Goal: Obtain resource: Download file/media

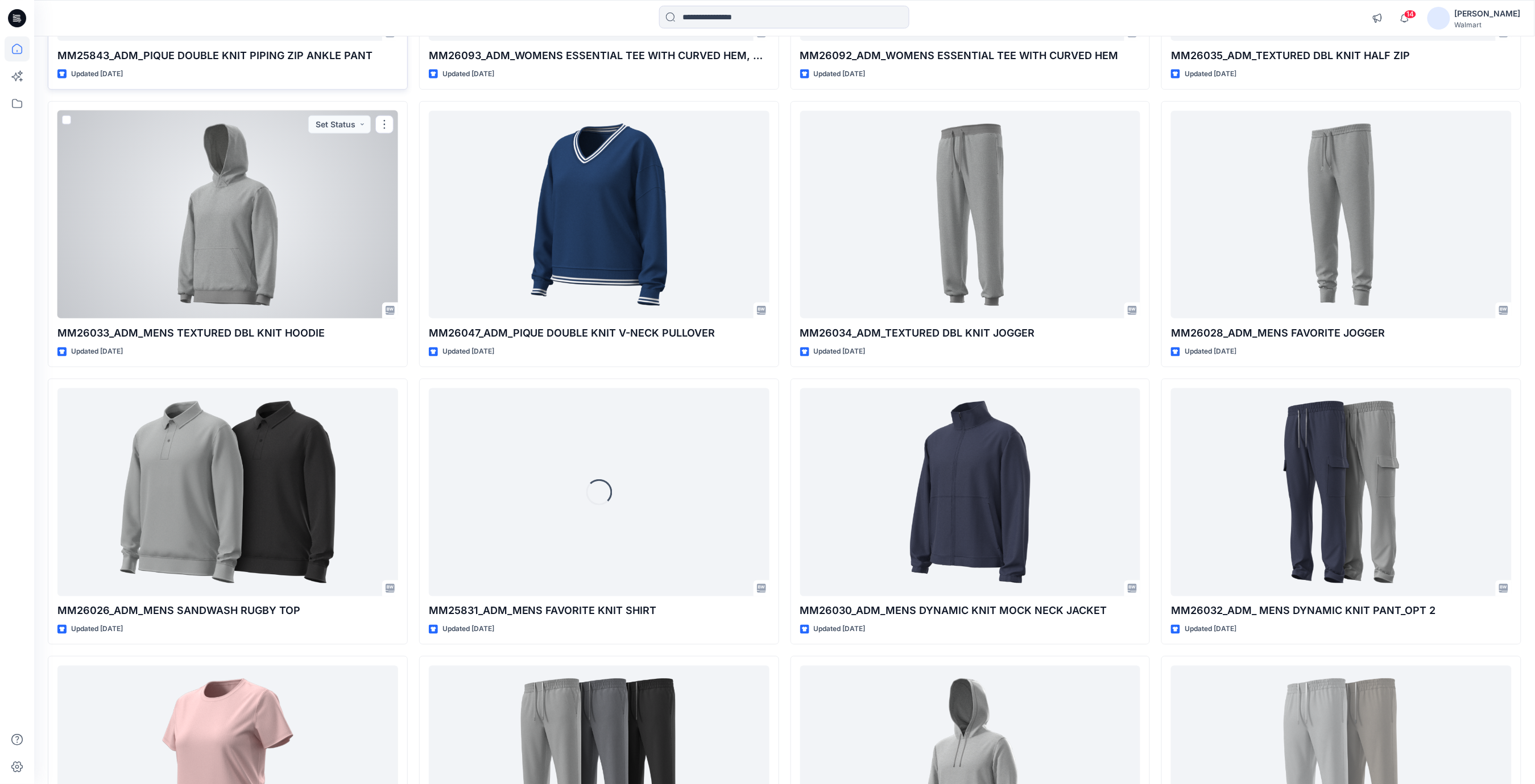
scroll to position [2751, 0]
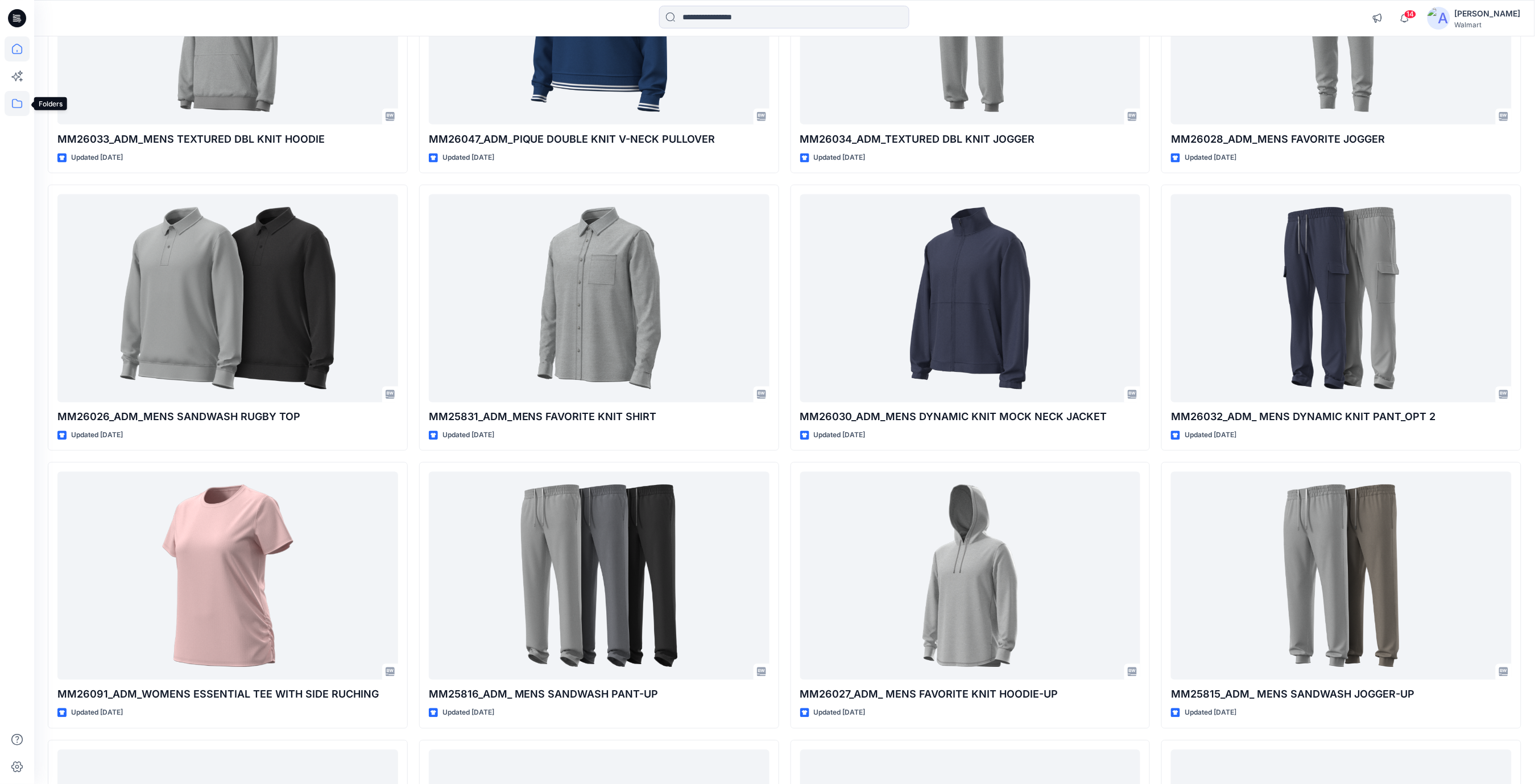
click at [13, 106] on icon at bounding box center [17, 103] width 25 height 25
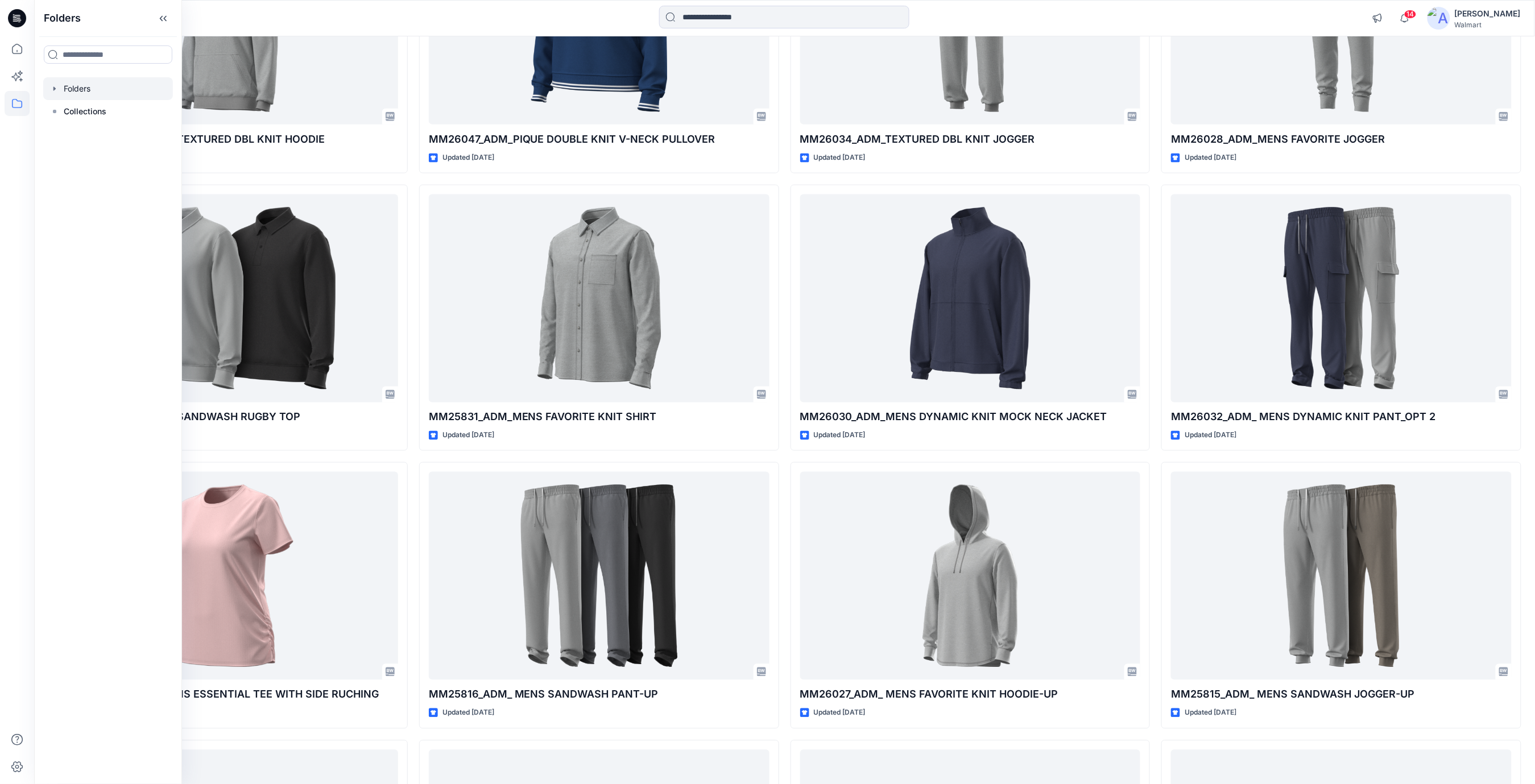
click at [78, 88] on div at bounding box center [108, 88] width 130 height 23
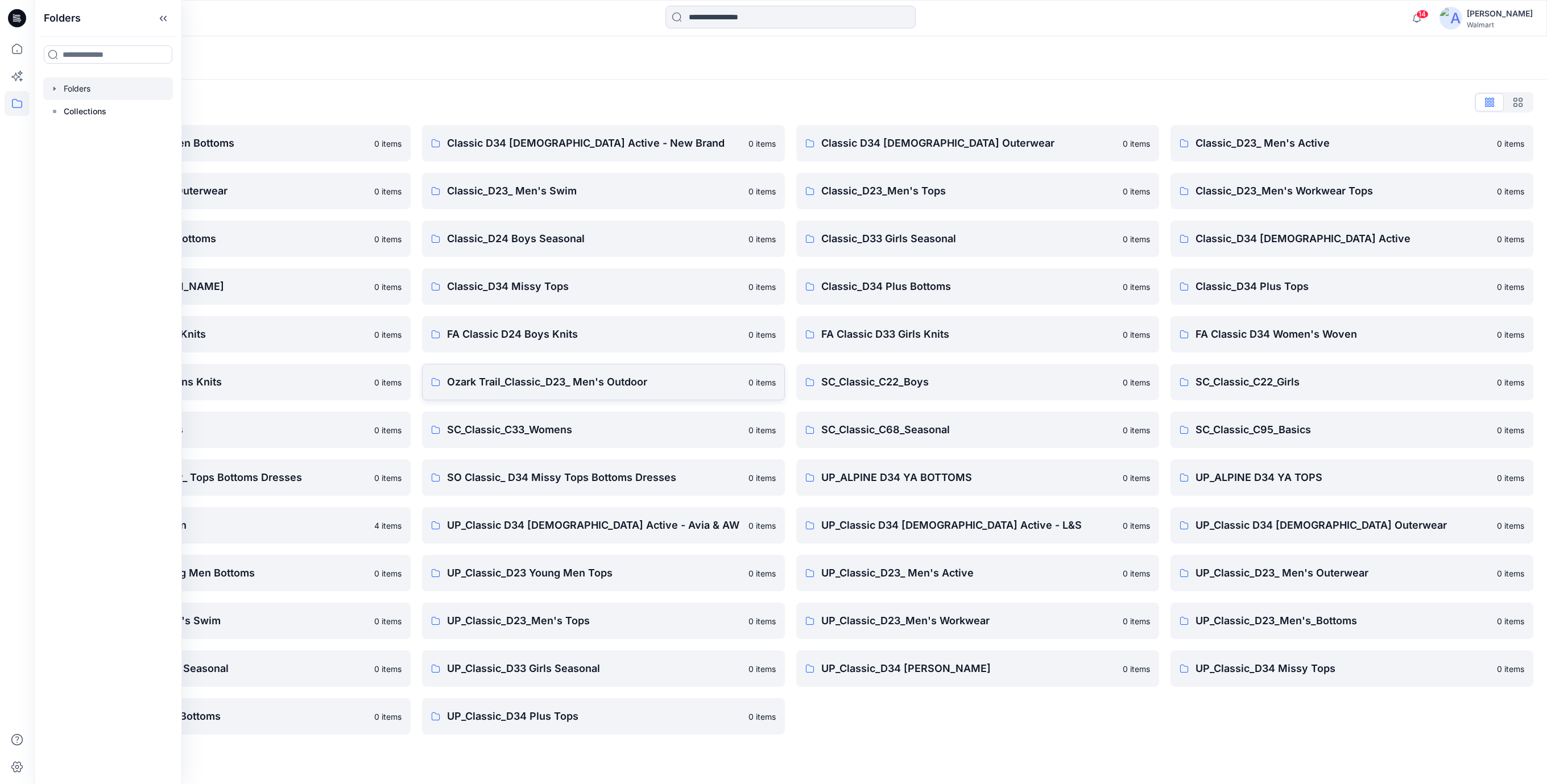
click at [528, 384] on p "Ozark Trail_Classic_D23_ Men's Outdoor" at bounding box center [594, 382] width 295 height 16
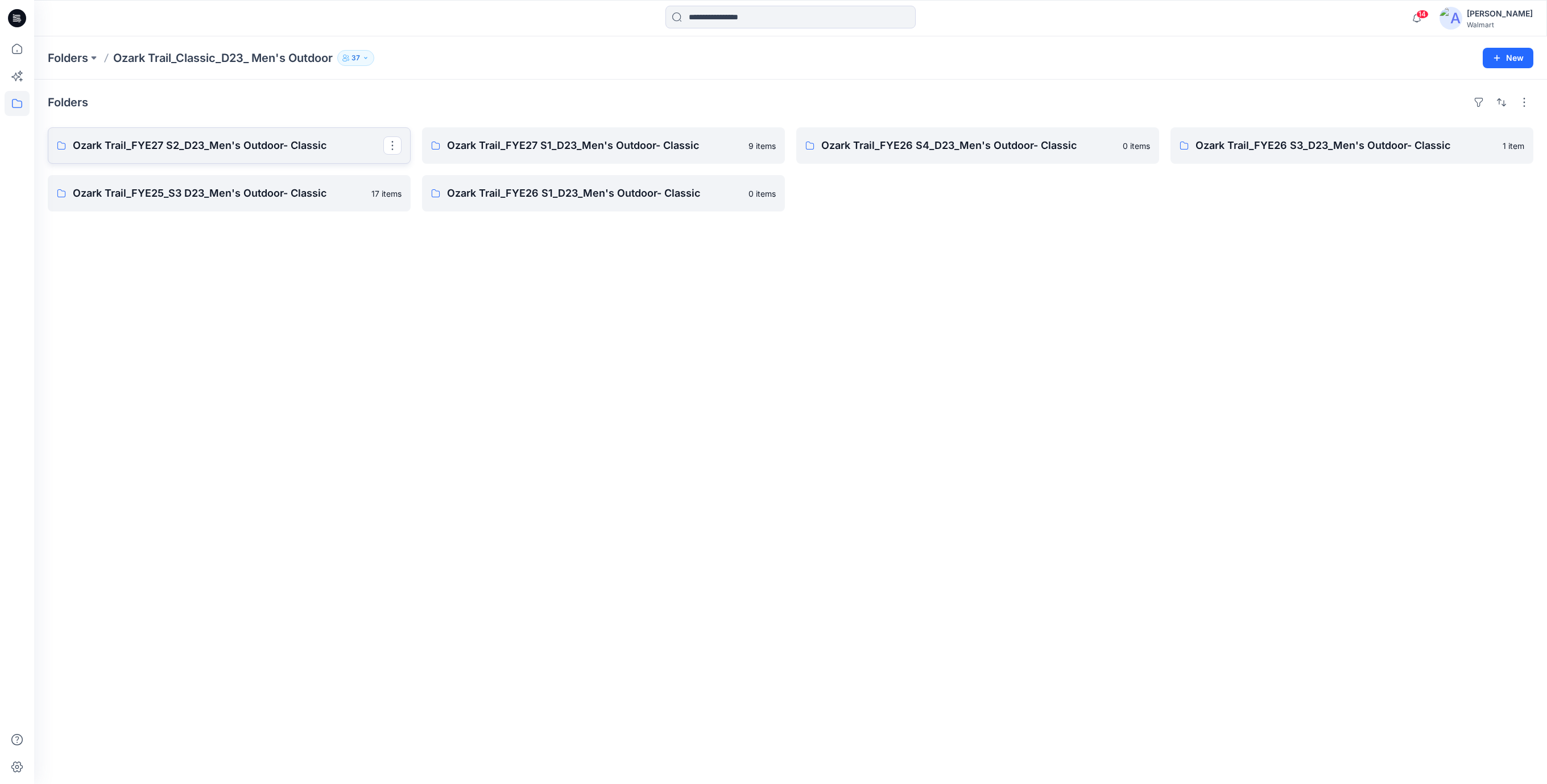
click at [294, 148] on p "Ozark Trail_FYE27 S2_D23_Men's Outdoor- Classic" at bounding box center [228, 146] width 311 height 16
click at [512, 145] on p "Ozark Trail_FYE27 S1_D23_Men's Outdoor- Classic" at bounding box center [603, 146] width 311 height 16
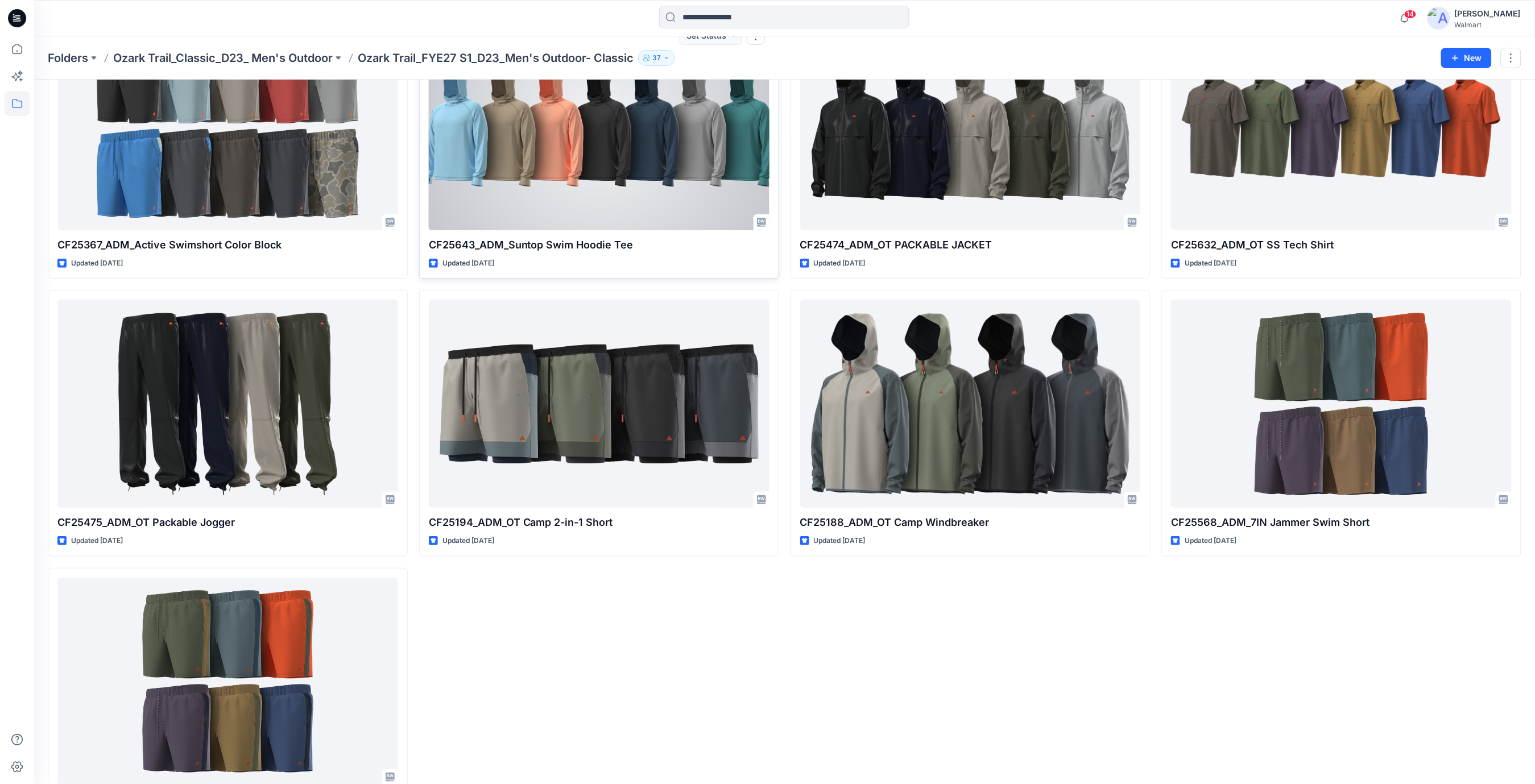
scroll to position [178, 0]
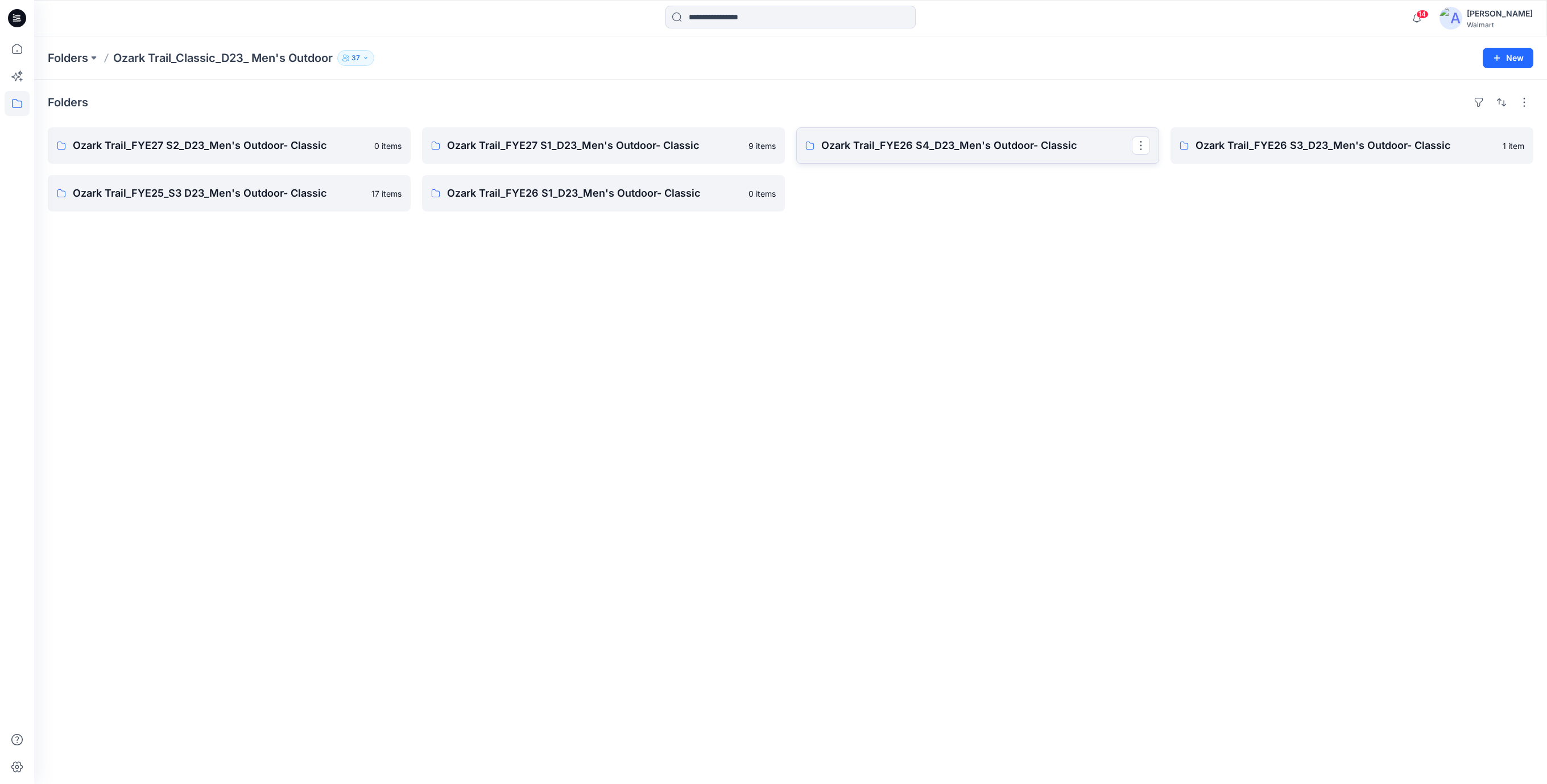
click at [961, 152] on p "Ozark Trail_FYE26 S4_D23_Men's Outdoor- Classic" at bounding box center [977, 146] width 311 height 16
click at [1294, 147] on p "Ozark Trail_FYE26 S3_D23_Men's Outdoor- Classic" at bounding box center [1351, 146] width 311 height 16
click at [265, 197] on p "Ozark Trail_FYE25_S3 D23_Men's Outdoor- Classic" at bounding box center [228, 193] width 311 height 16
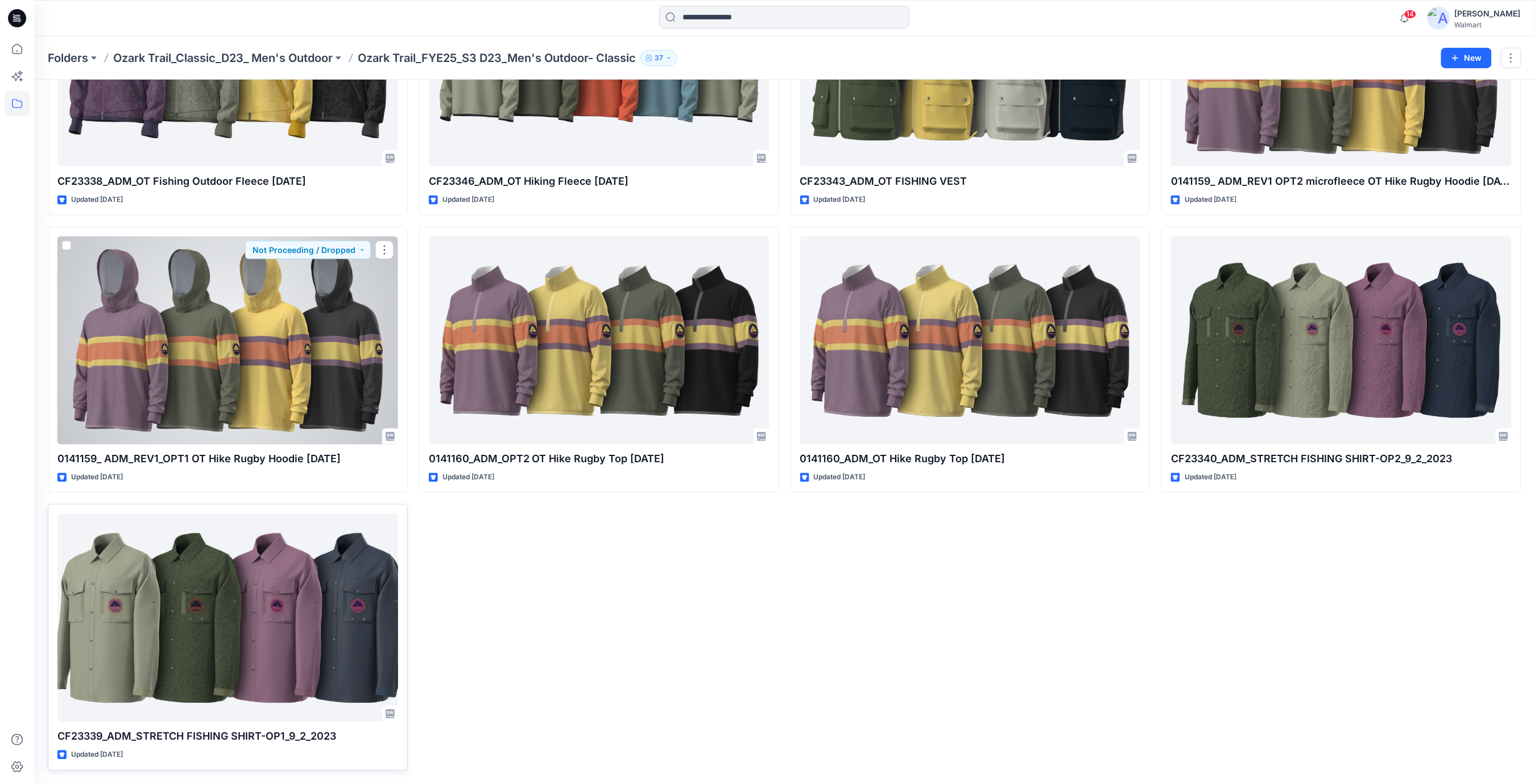
scroll to position [734, 0]
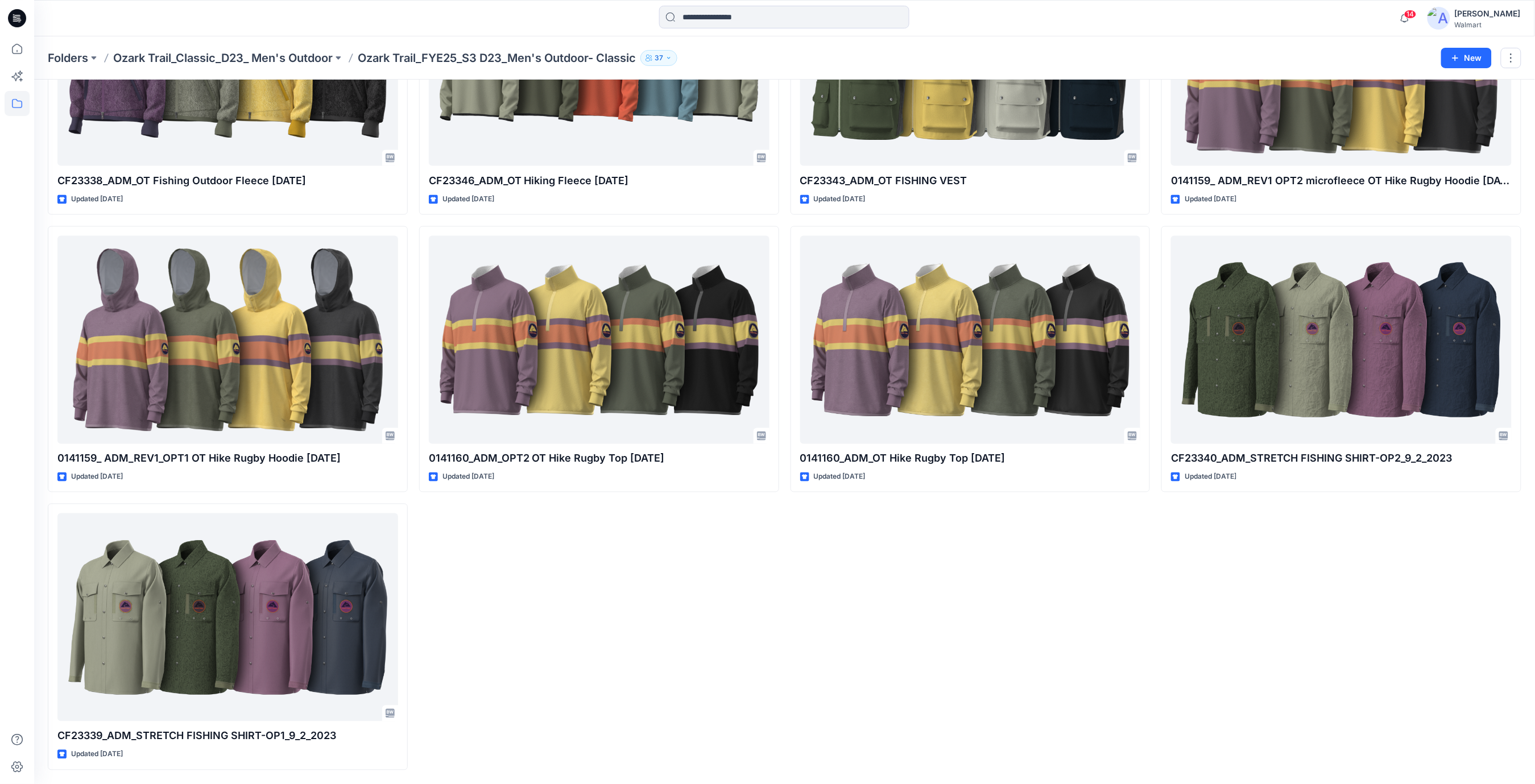
click at [628, 579] on div "0143355_ADM_OT LIGHTWEIGHT INSULATED ZIP THROUGH [DATE] Updated [DATE] 0141156/…" at bounding box center [599, 82] width 360 height 1377
drag, startPoint x: 581, startPoint y: 552, endPoint x: 497, endPoint y: 621, distance: 108.7
click at [577, 557] on div "0143355_ADM_OT LIGHTWEIGHT INSULATED ZIP THROUGH [DATE] Updated [DATE] 0141156/…" at bounding box center [599, 82] width 360 height 1377
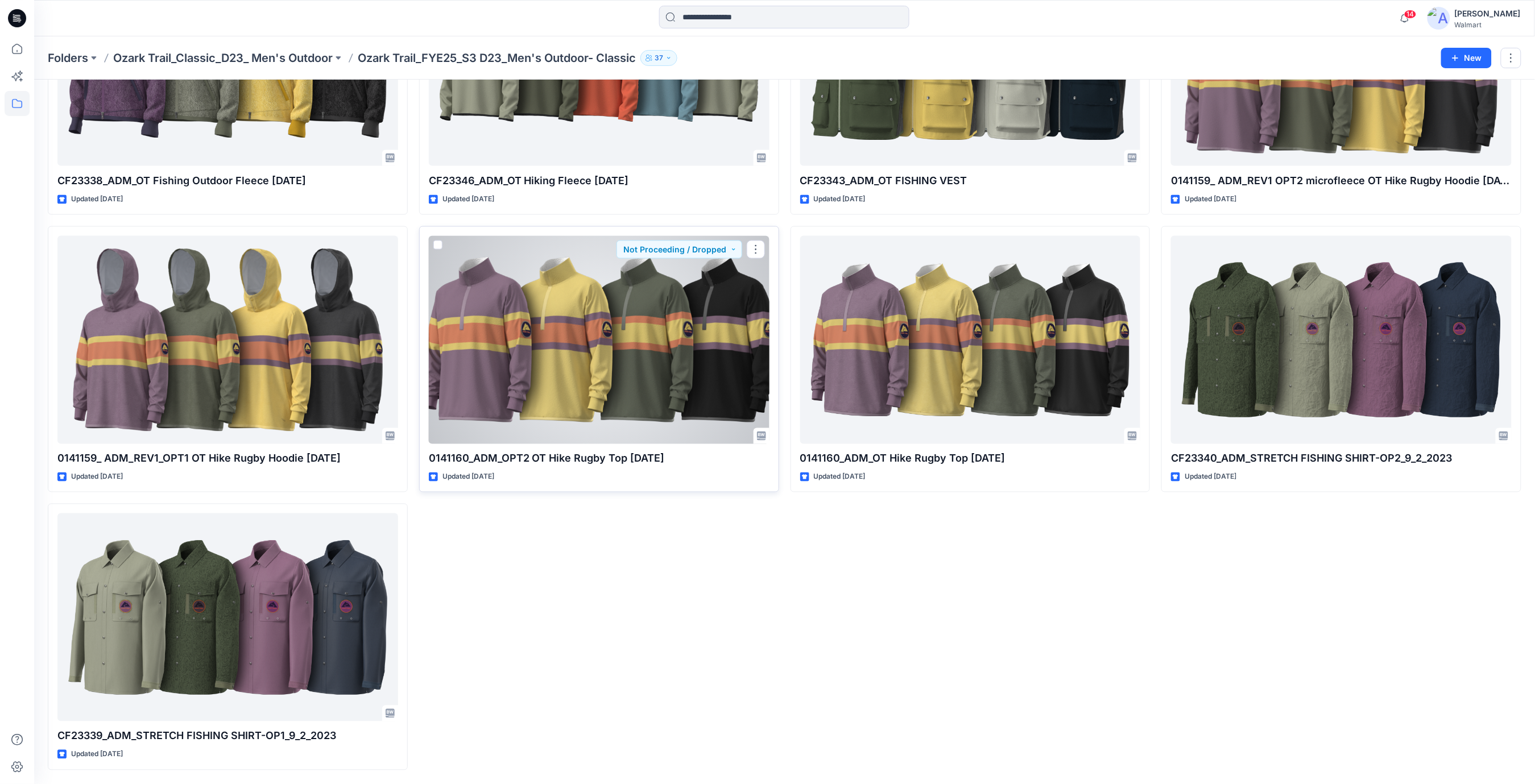
click at [603, 357] on div at bounding box center [599, 340] width 341 height 208
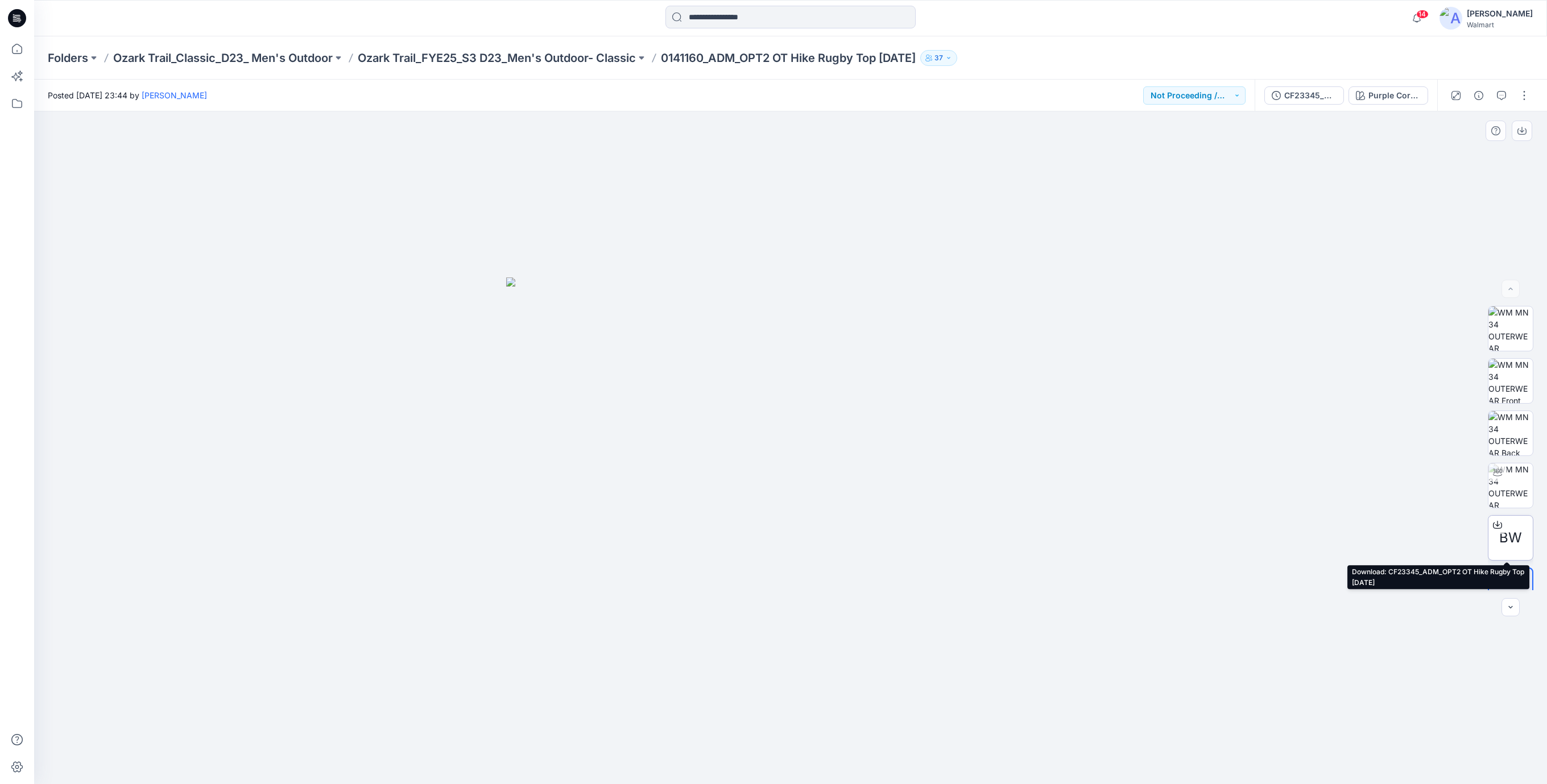
click at [1499, 527] on div at bounding box center [1497, 525] width 18 height 18
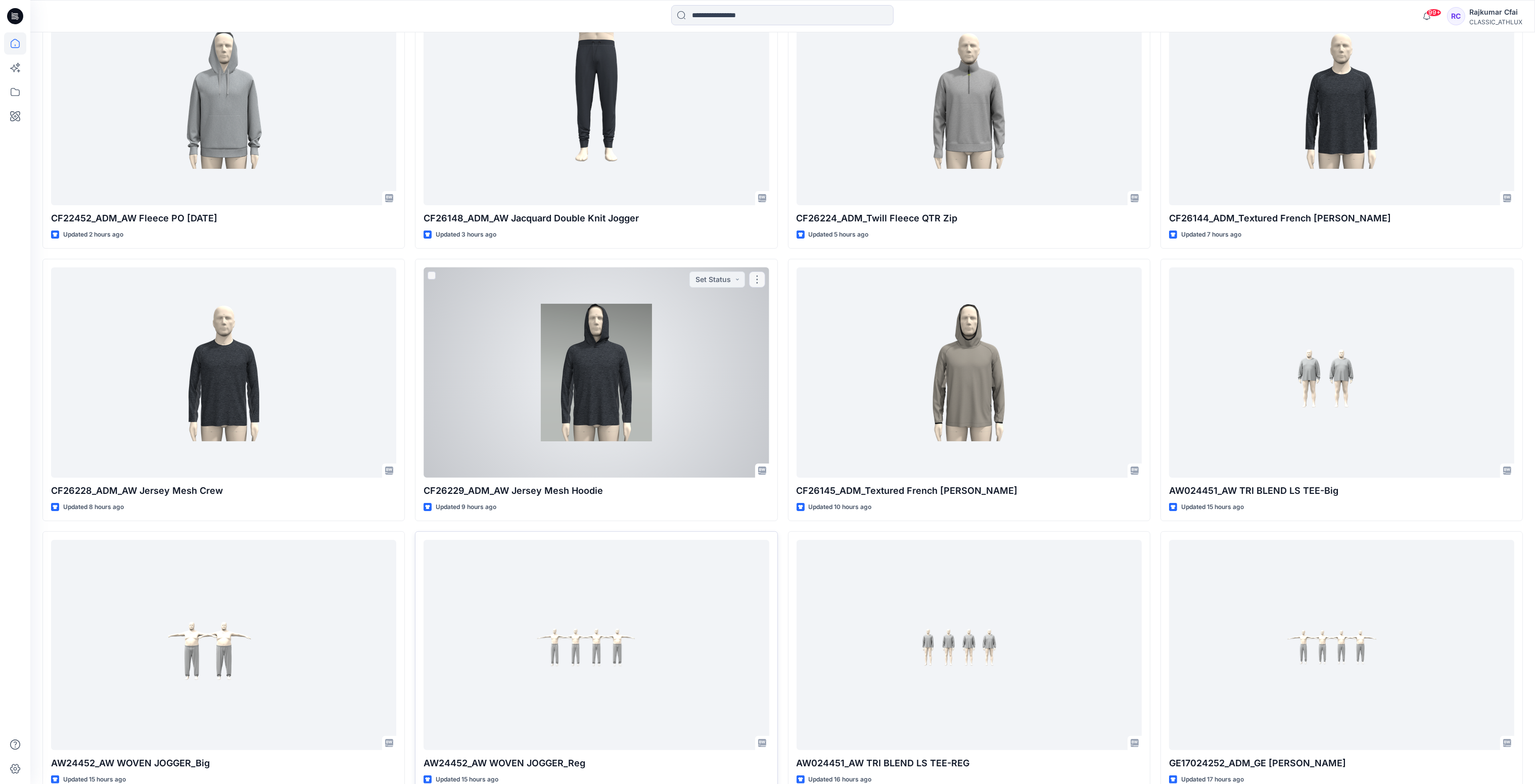
scroll to position [462, 0]
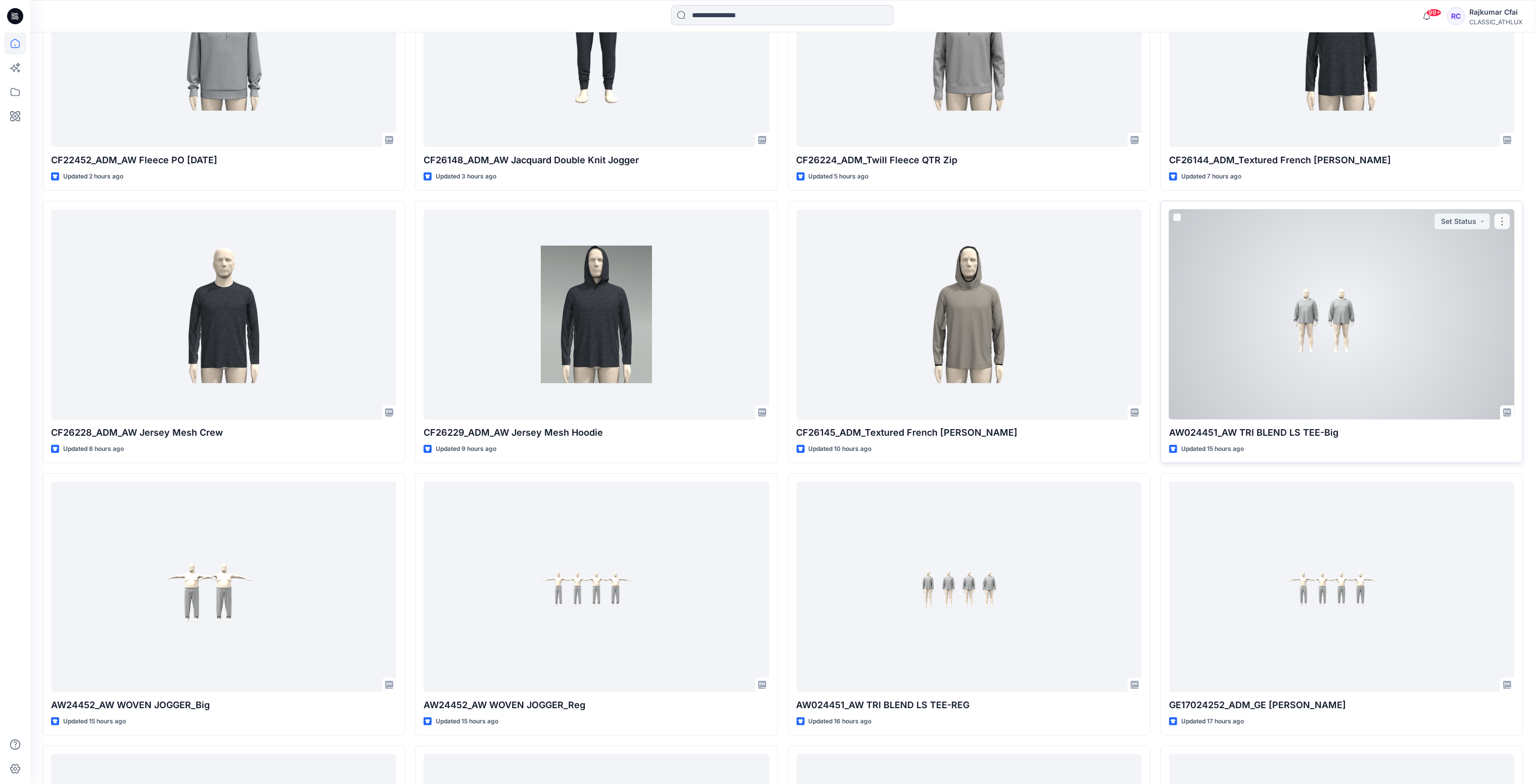
click at [1328, 395] on div at bounding box center [1341, 315] width 345 height 211
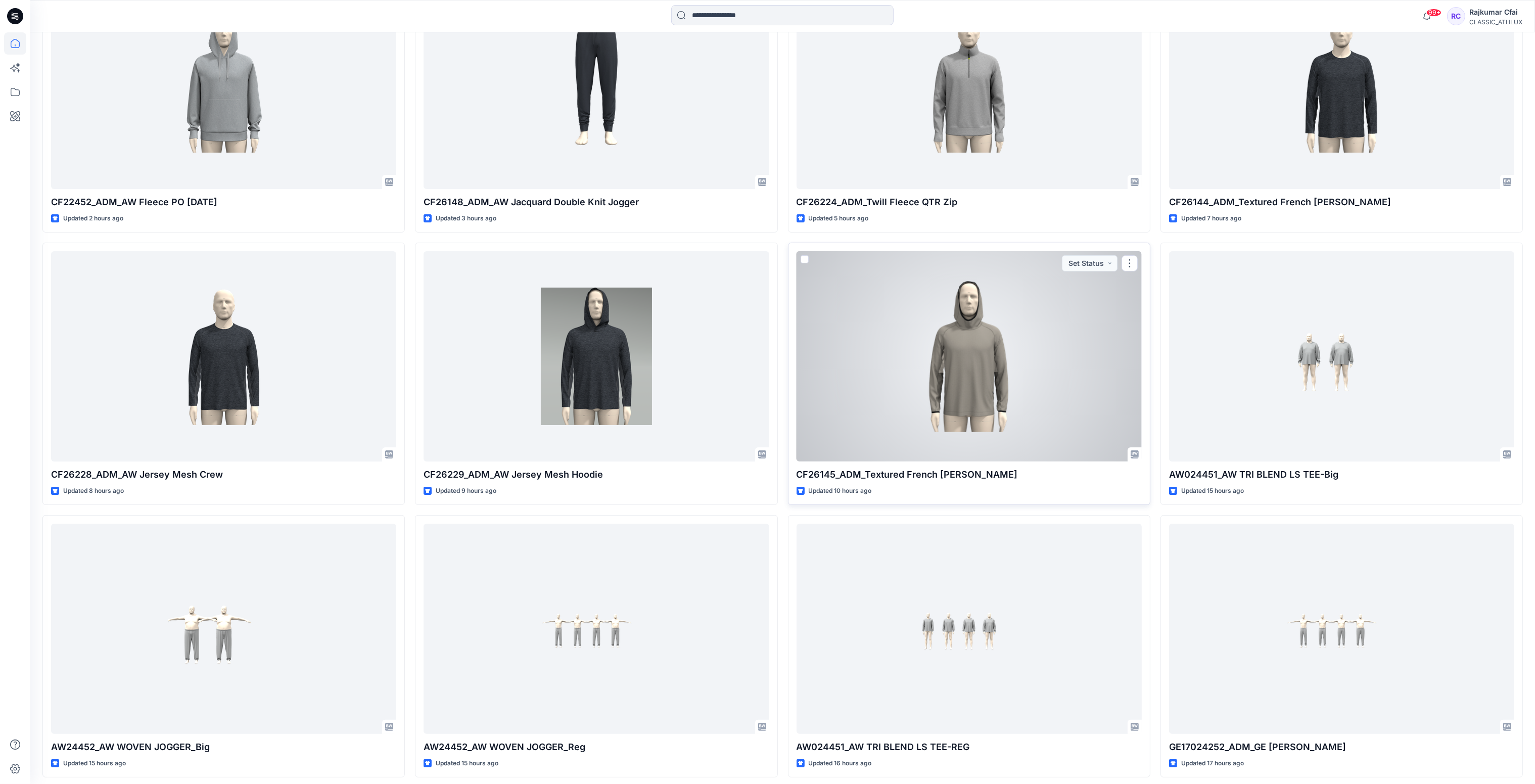
scroll to position [538, 0]
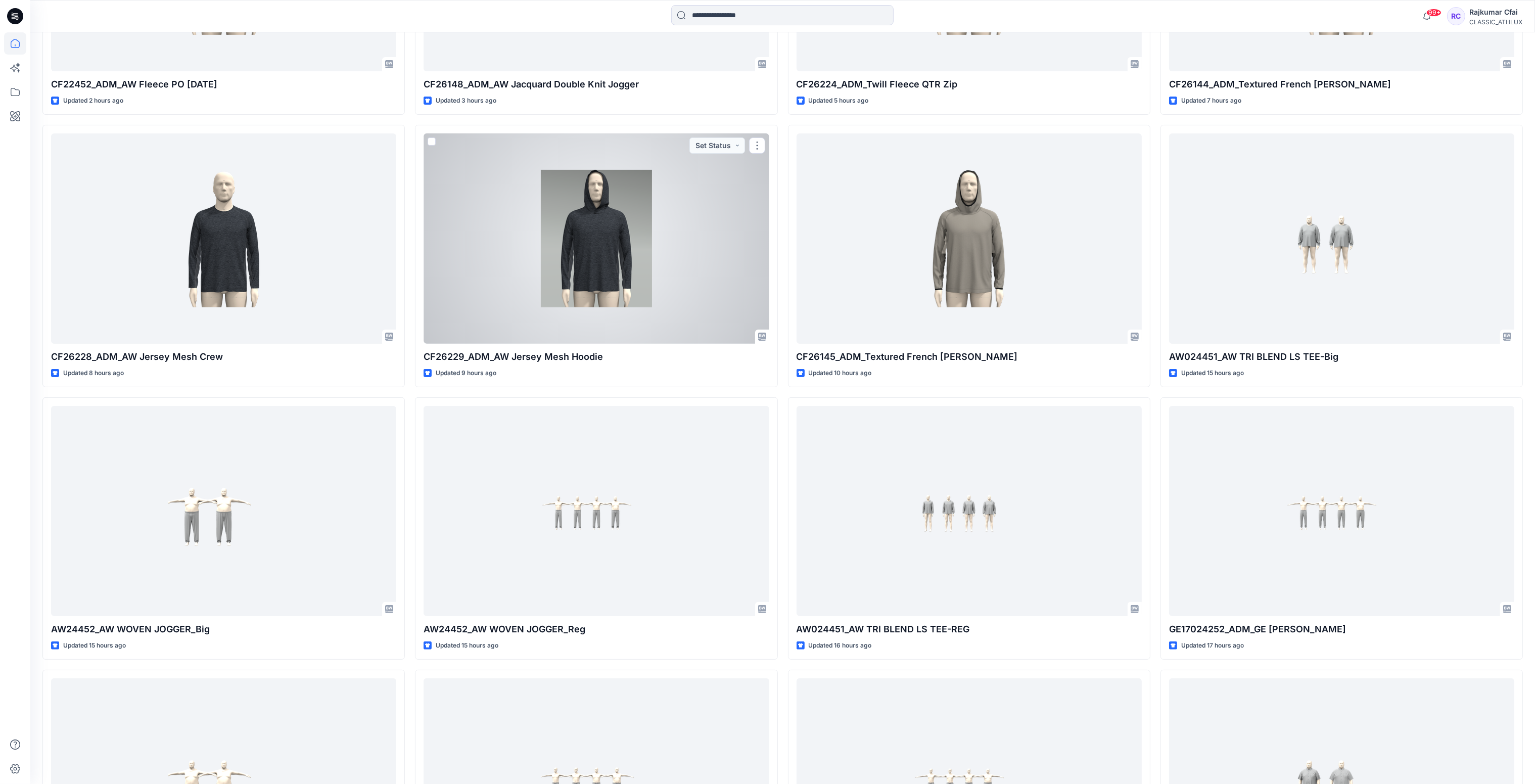
click at [608, 289] on div at bounding box center [596, 238] width 345 height 211
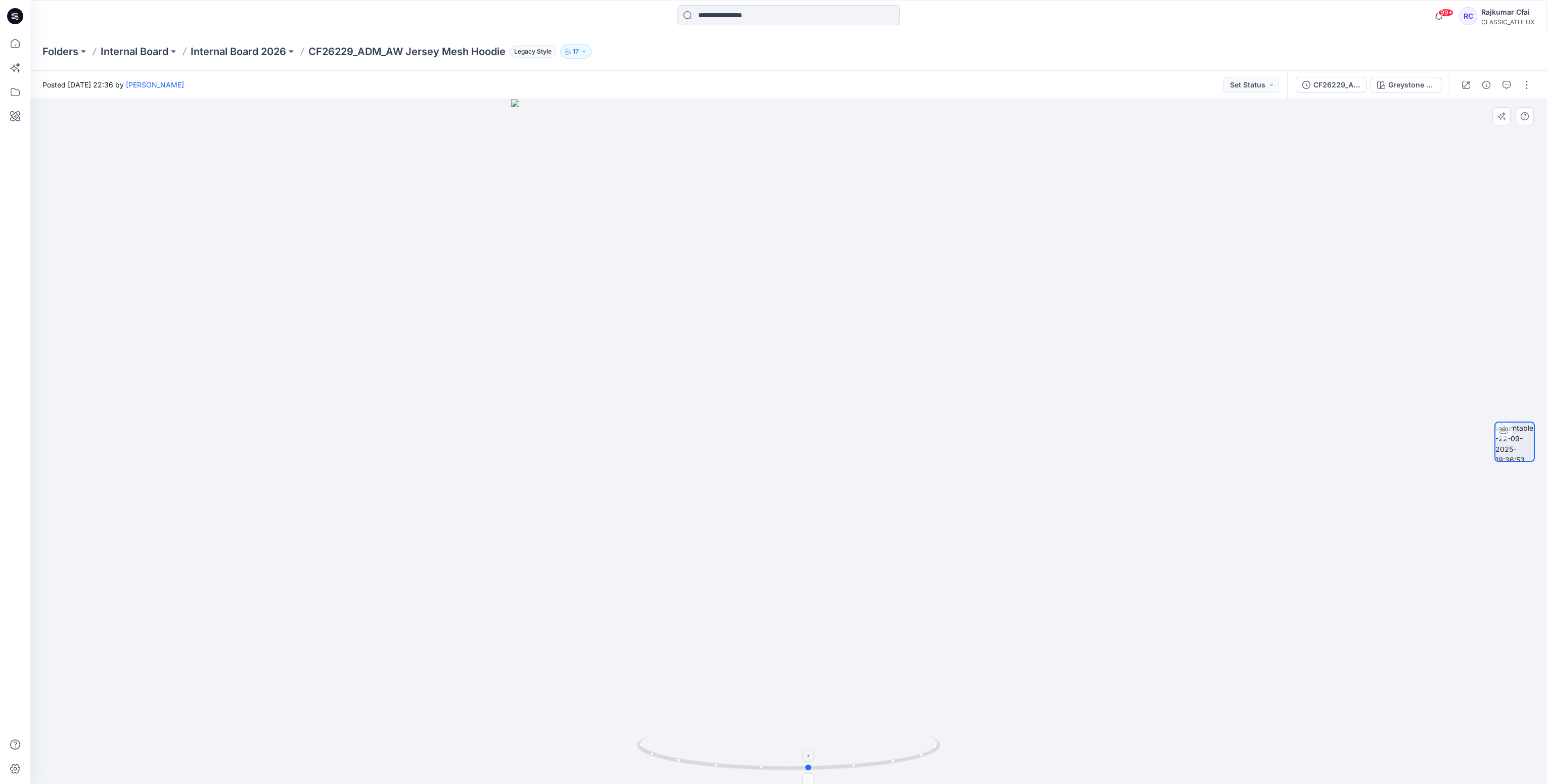
drag, startPoint x: 830, startPoint y: 769, endPoint x: 809, endPoint y: 765, distance: 21.4
click at [850, 759] on div at bounding box center [789, 441] width 1516 height 685
click at [19, 20] on icon at bounding box center [15, 16] width 16 height 16
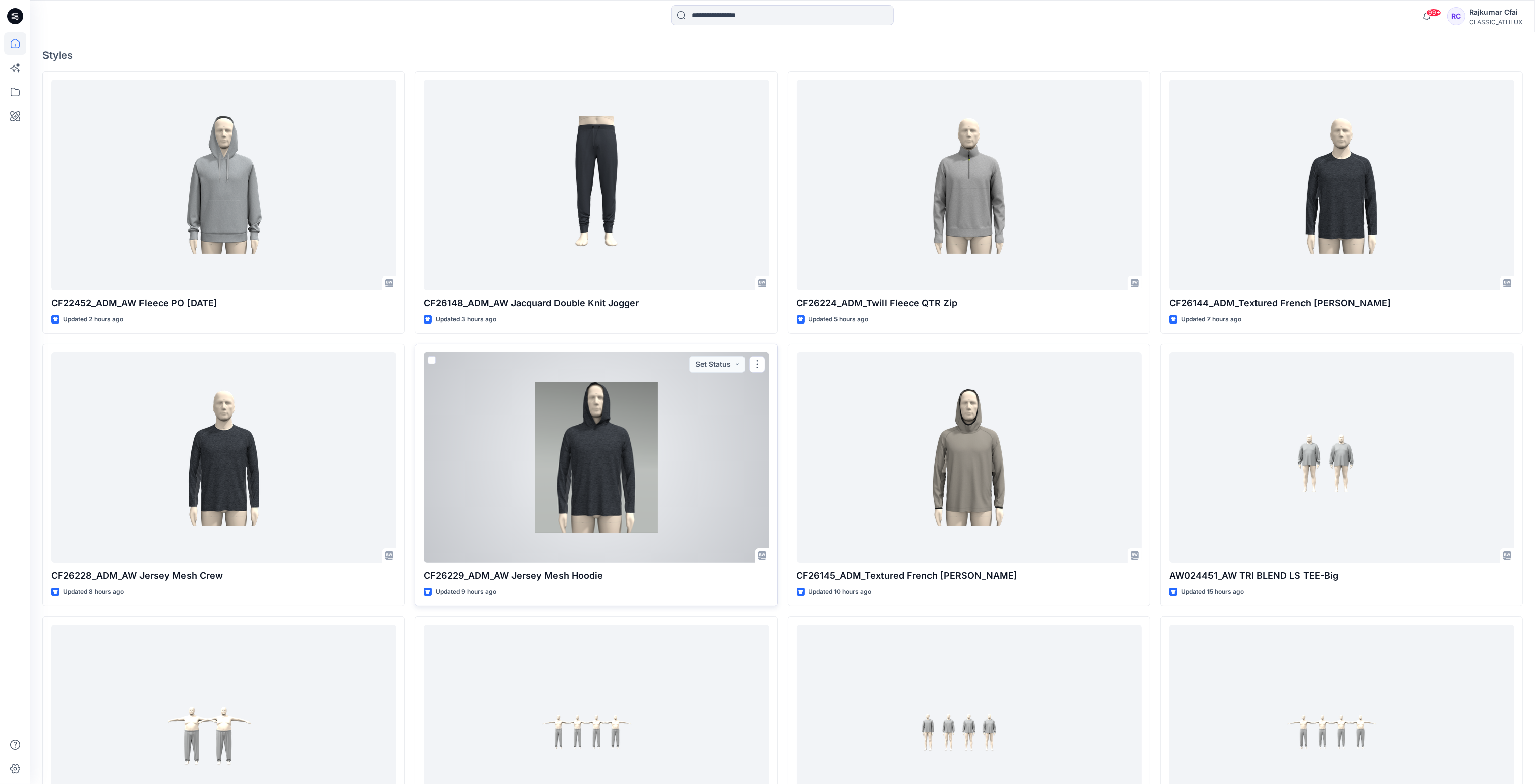
scroll to position [227, 0]
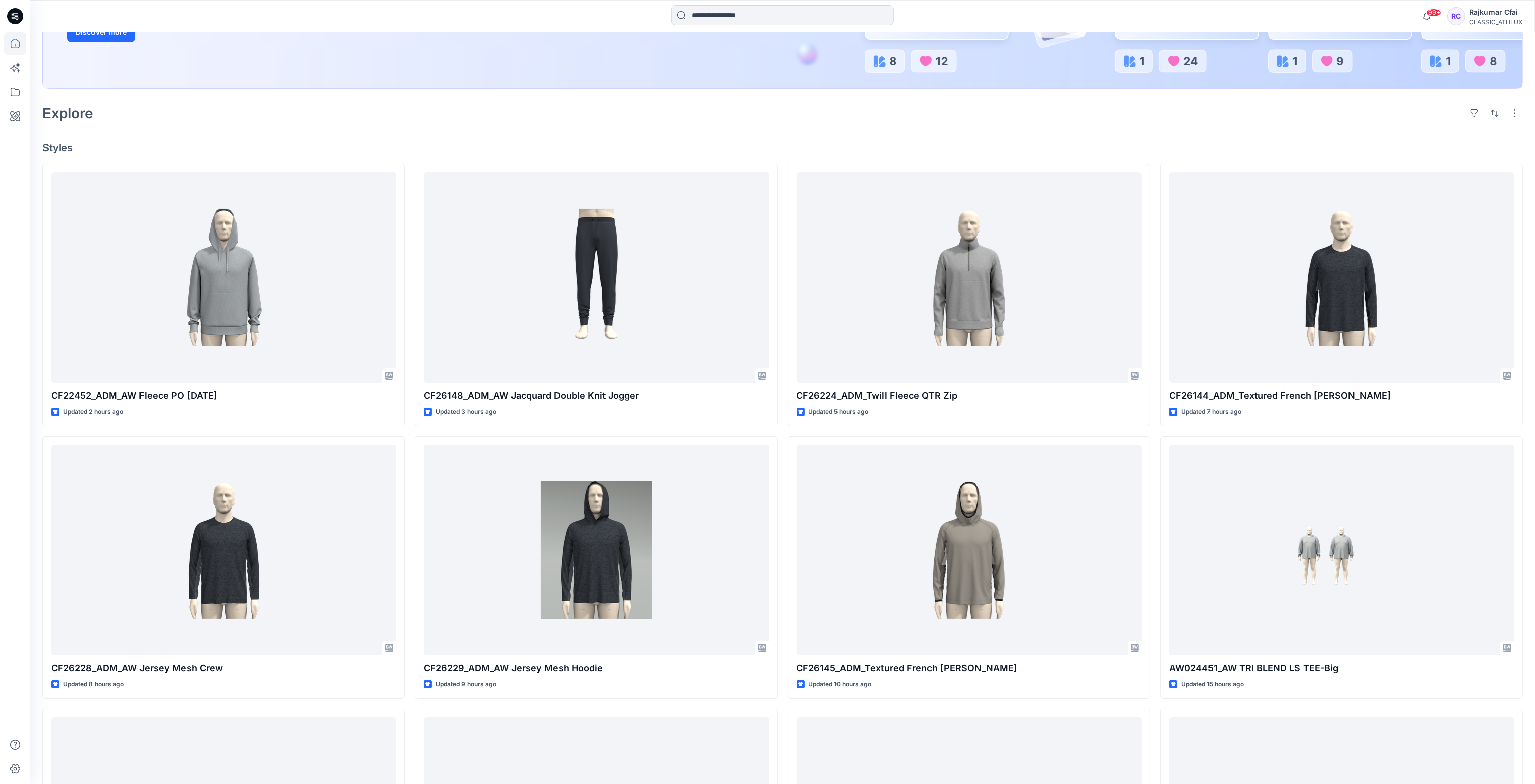
drag, startPoint x: 203, startPoint y: 136, endPoint x: 0, endPoint y: 19, distance: 234.3
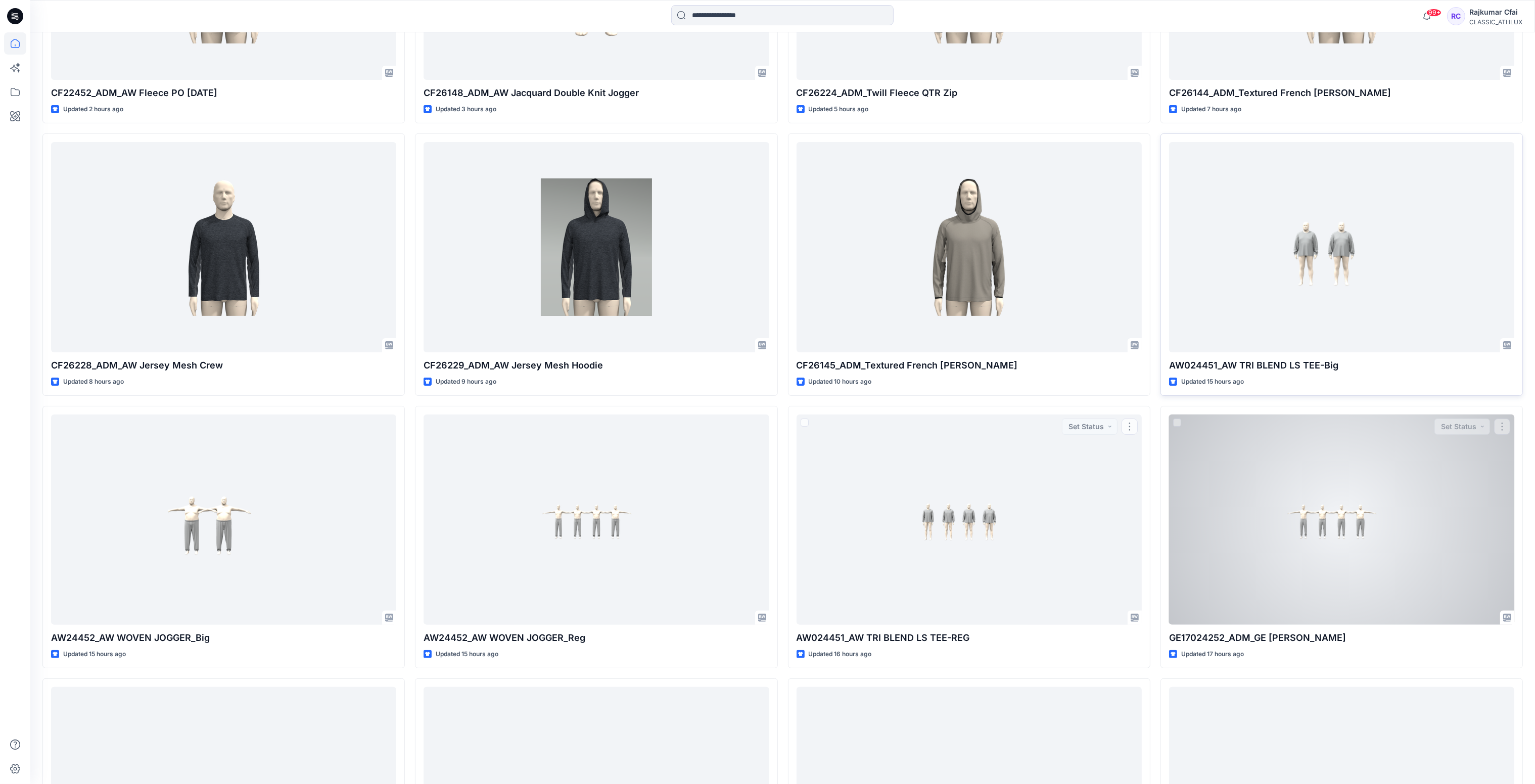
scroll to position [531, 0]
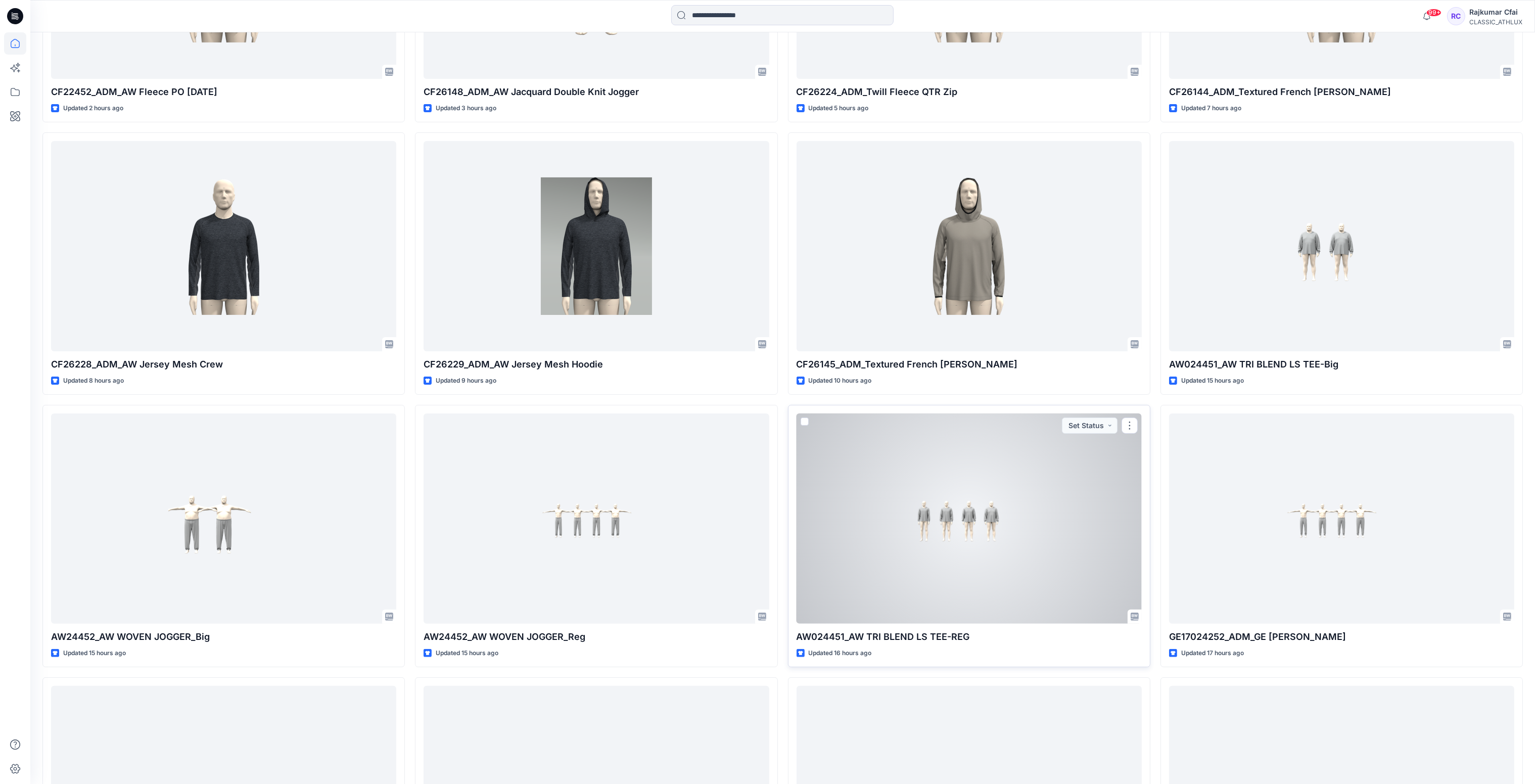
click at [947, 531] on div at bounding box center [969, 519] width 345 height 211
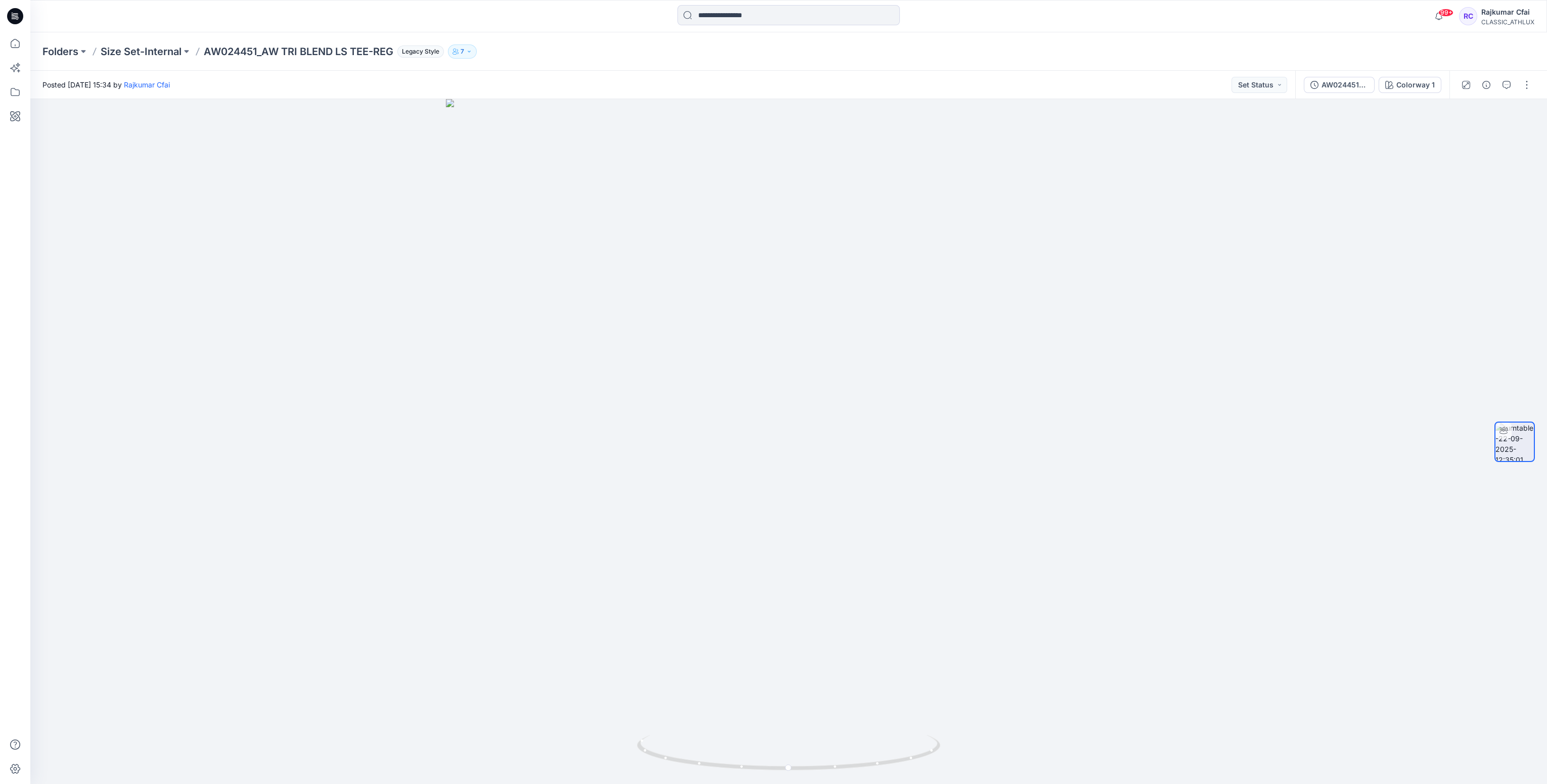
click at [16, 15] on icon at bounding box center [15, 16] width 16 height 16
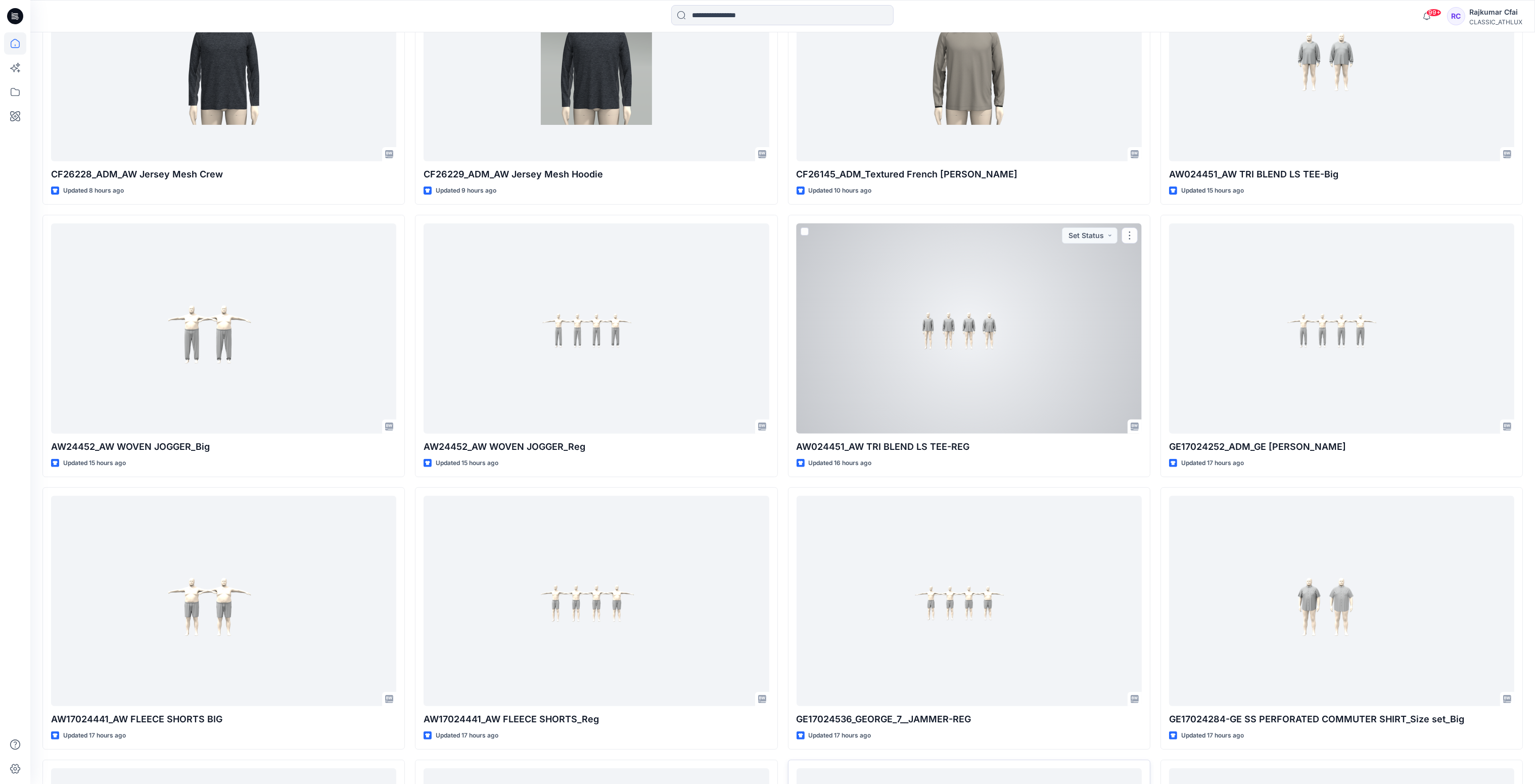
scroll to position [749, 0]
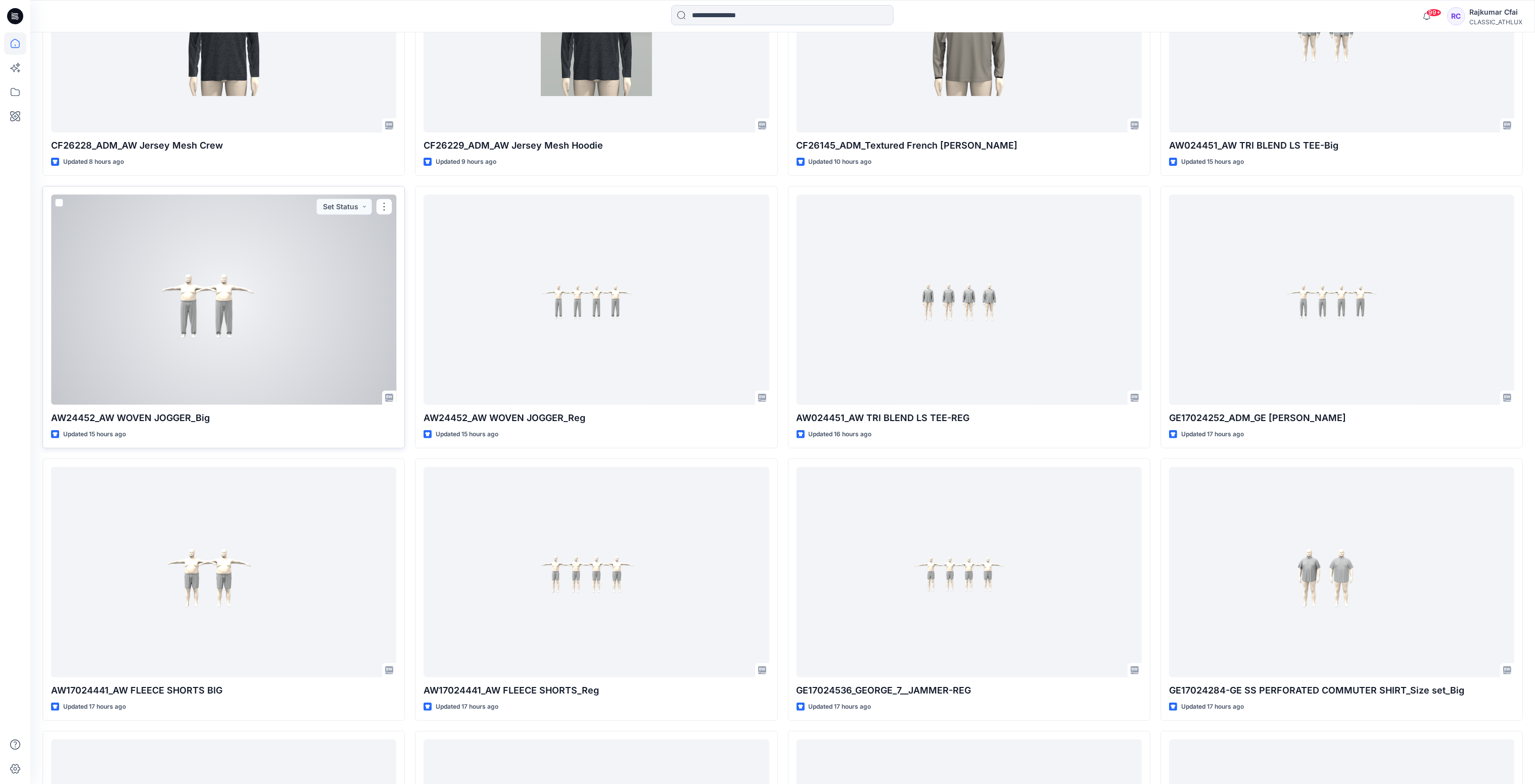
click at [202, 321] on div at bounding box center [223, 300] width 345 height 211
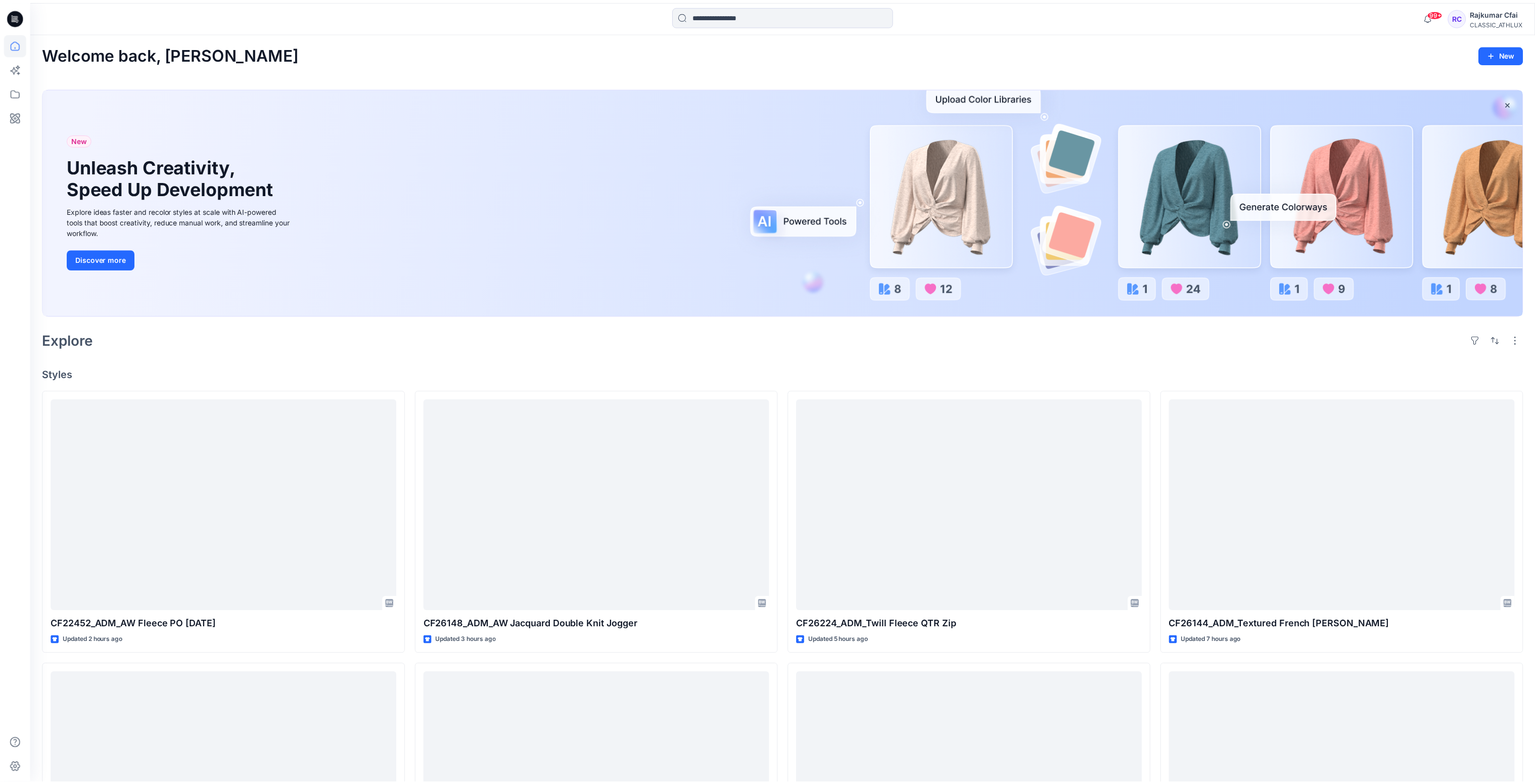
scroll to position [749, 0]
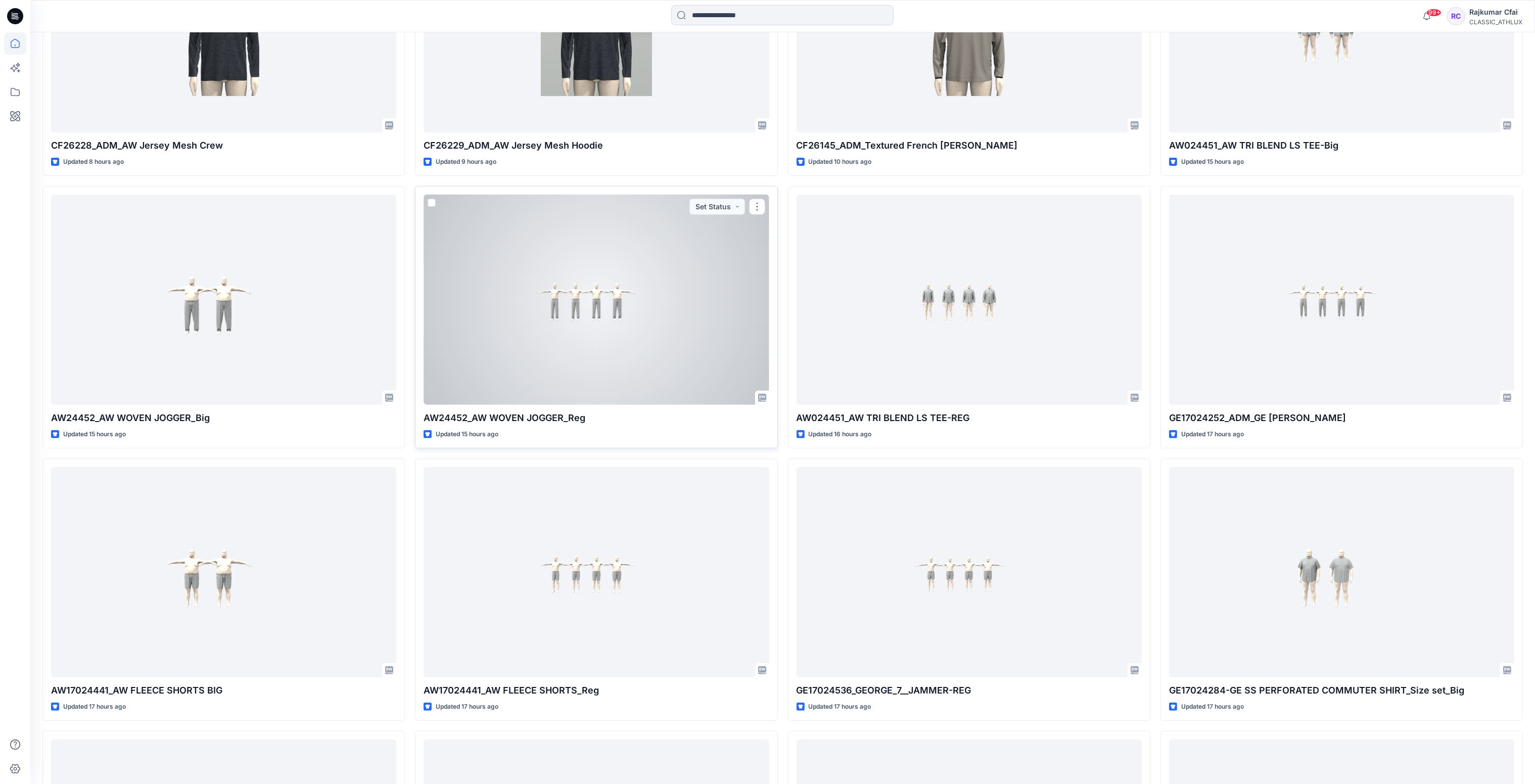
click at [669, 307] on div at bounding box center [596, 300] width 345 height 211
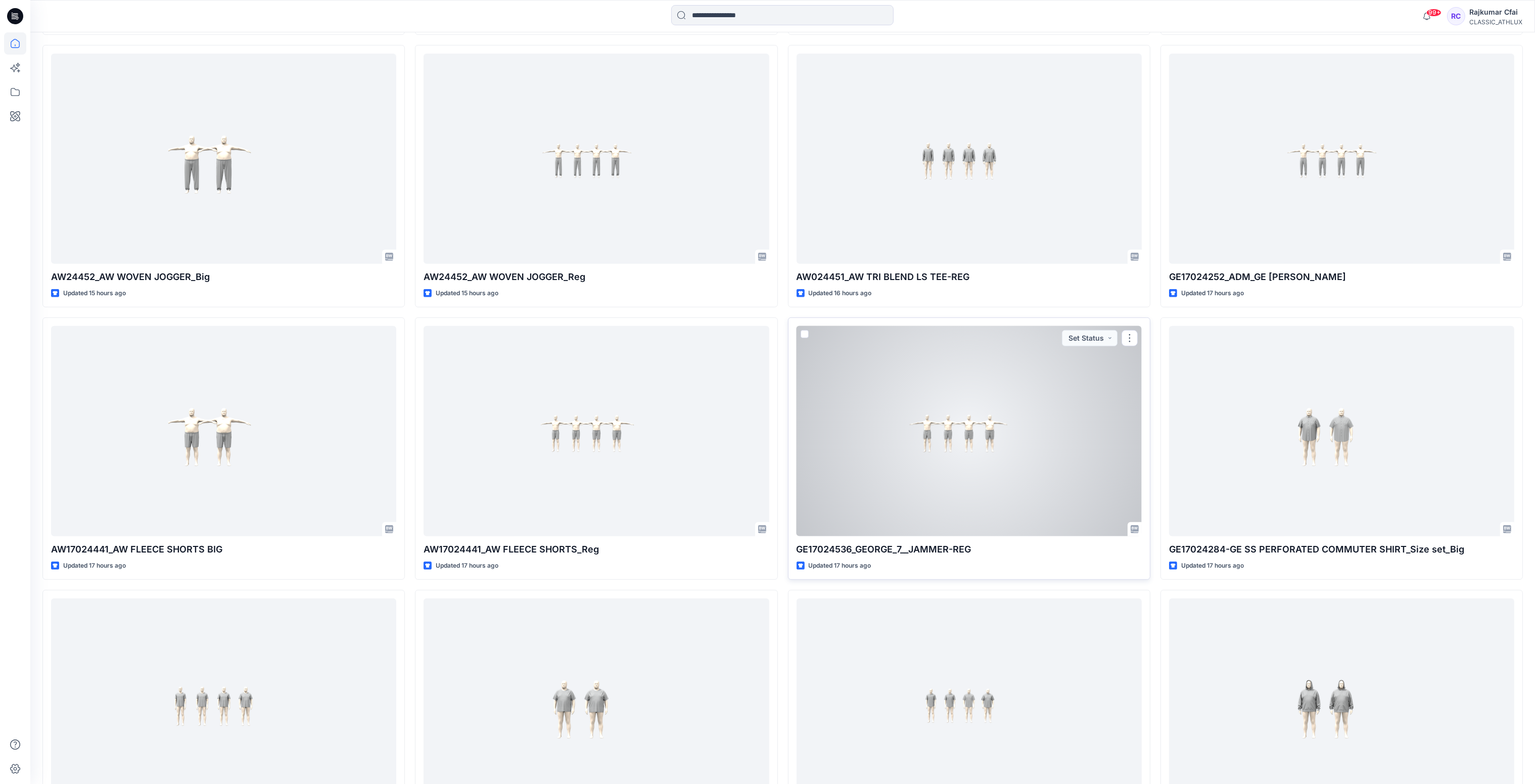
scroll to position [825, 0]
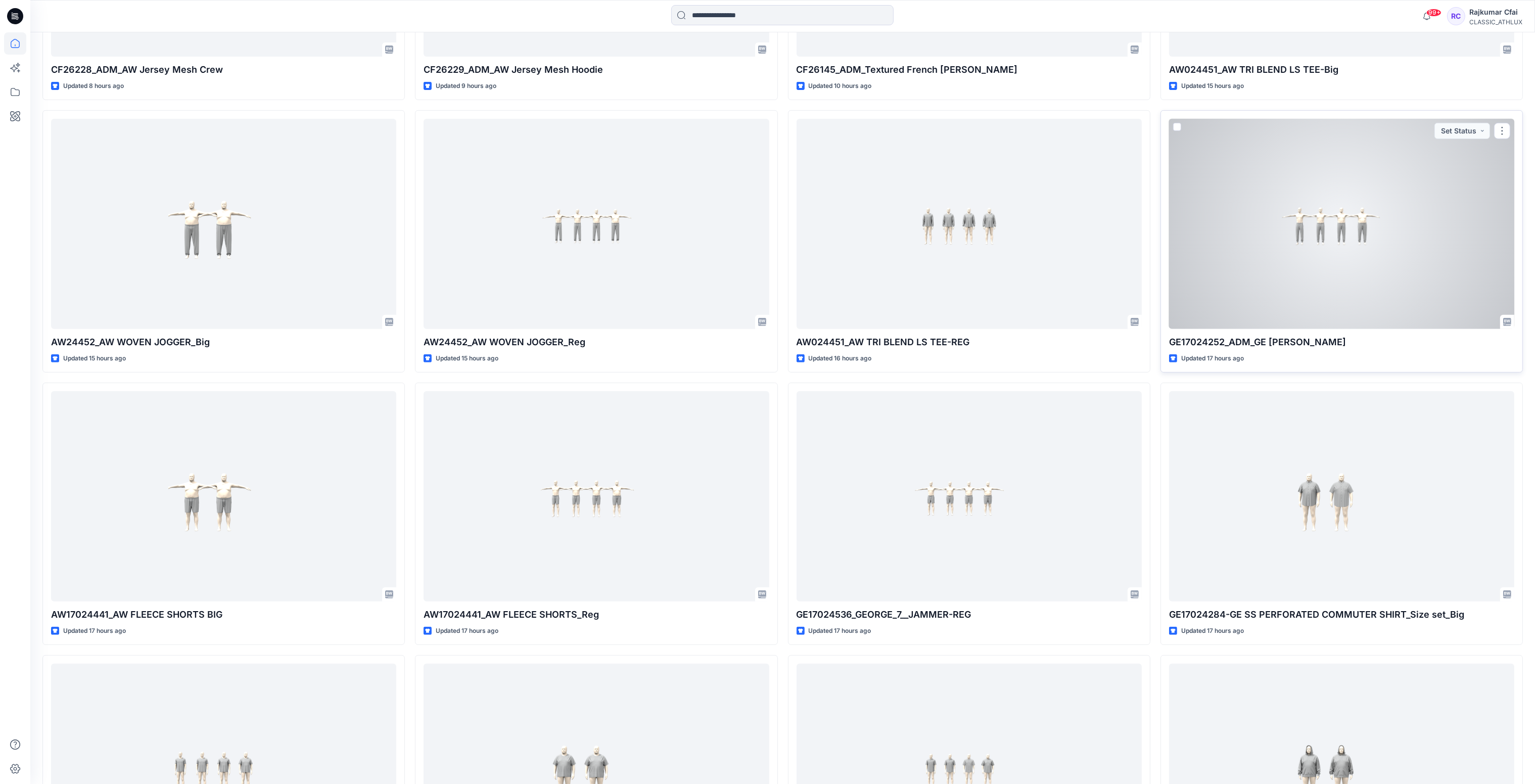
click at [1286, 240] on div at bounding box center [1341, 224] width 345 height 211
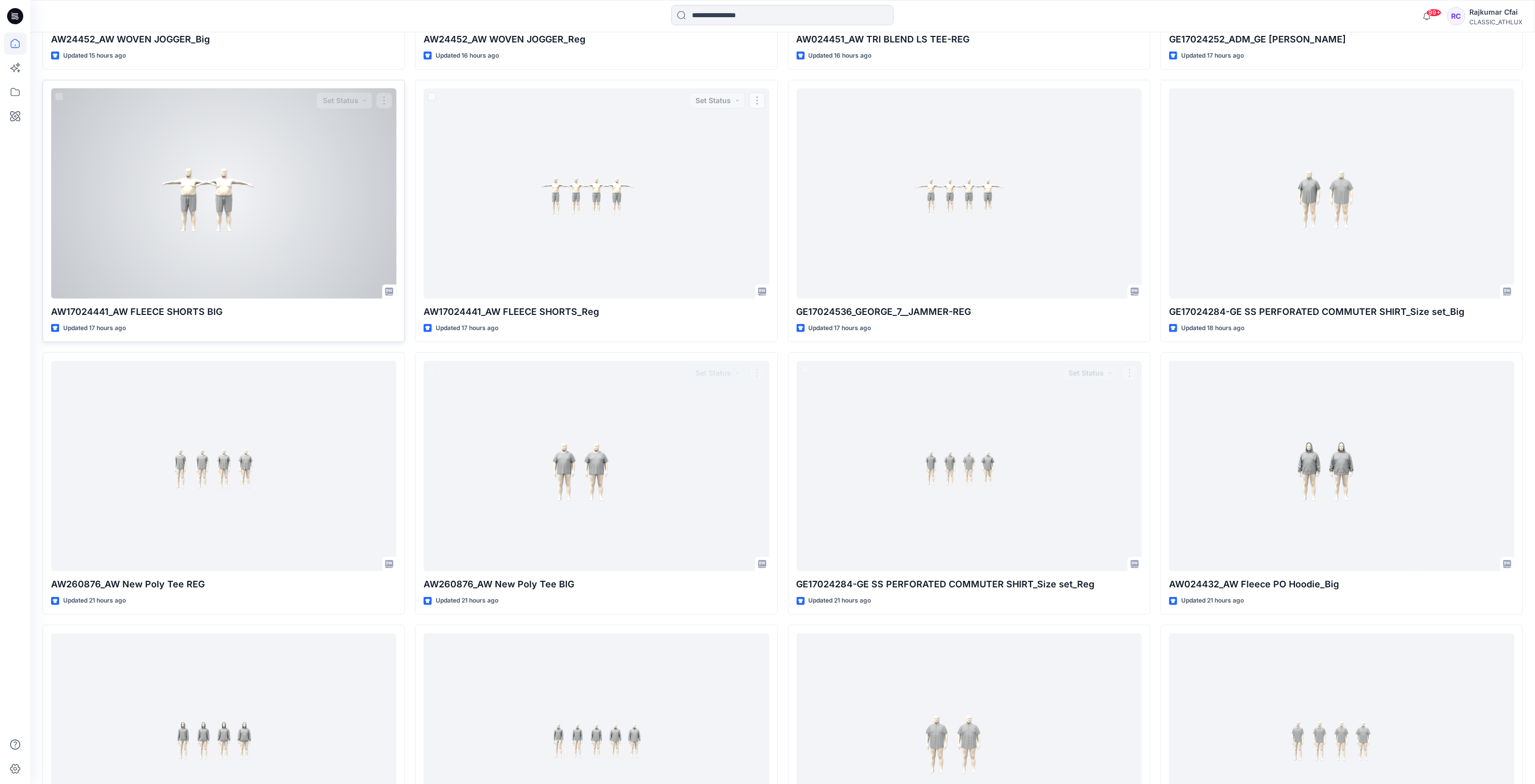
scroll to position [1129, 0]
click at [184, 230] on div at bounding box center [223, 193] width 345 height 211
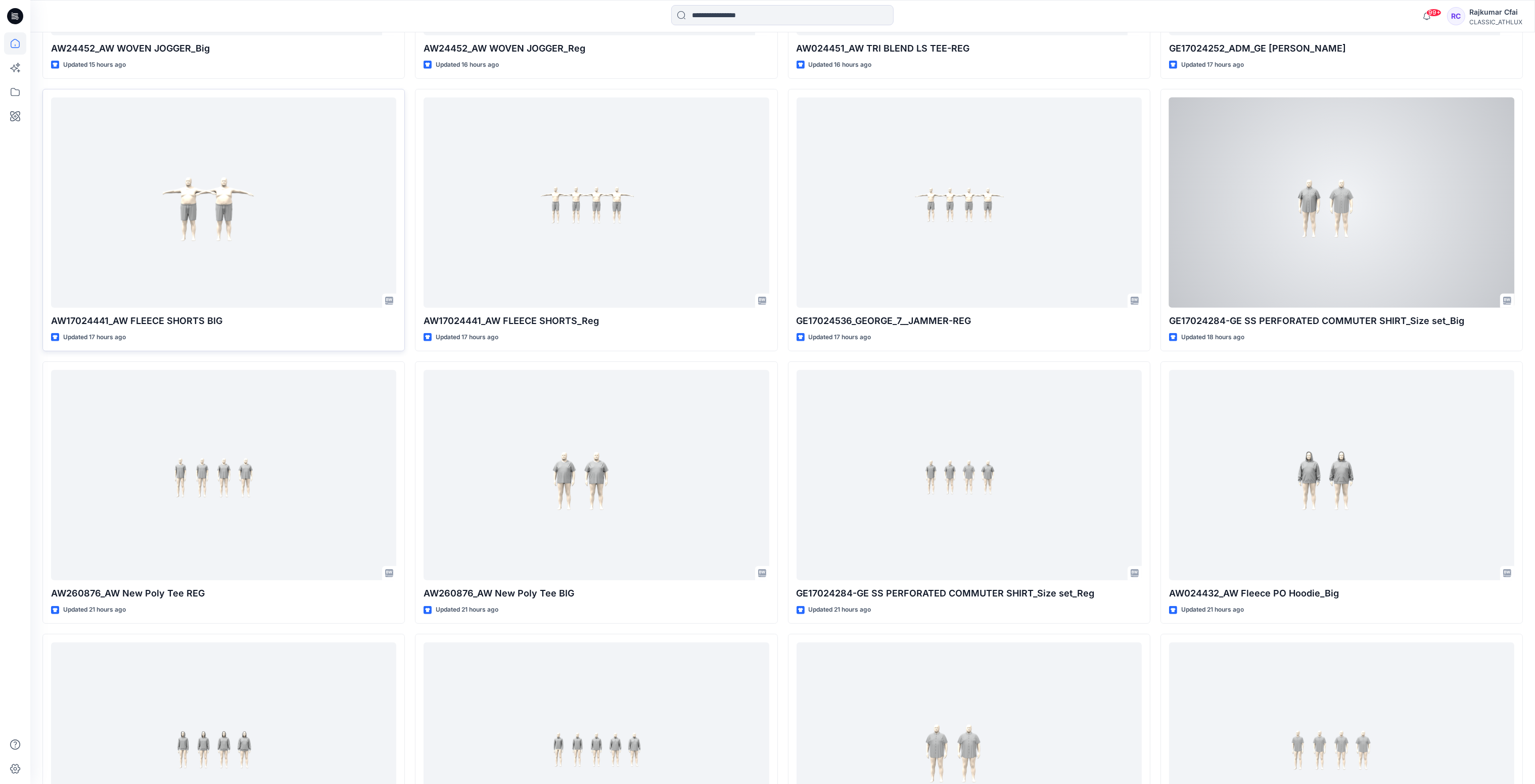
scroll to position [1129, 0]
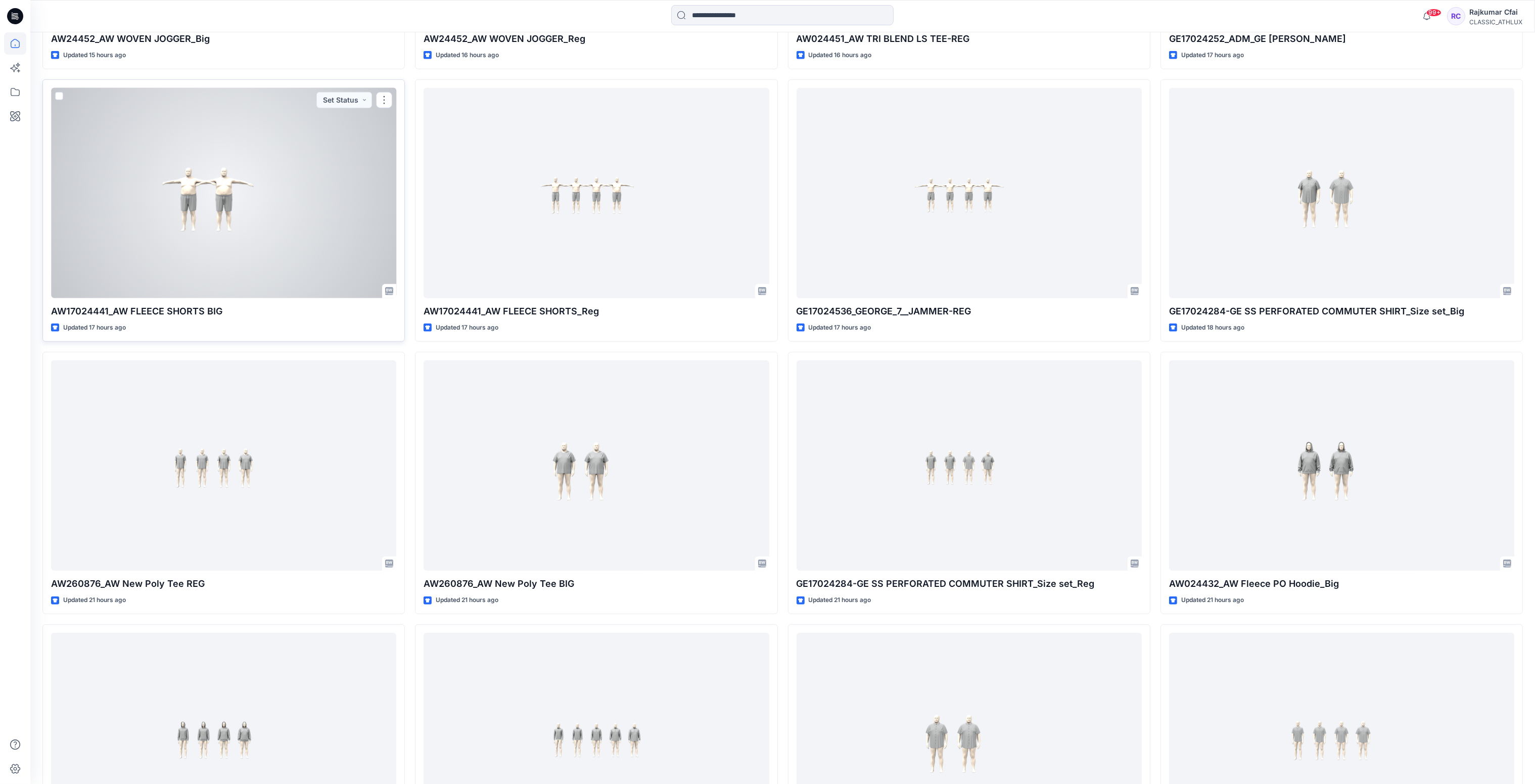
click at [279, 208] on div at bounding box center [223, 193] width 345 height 211
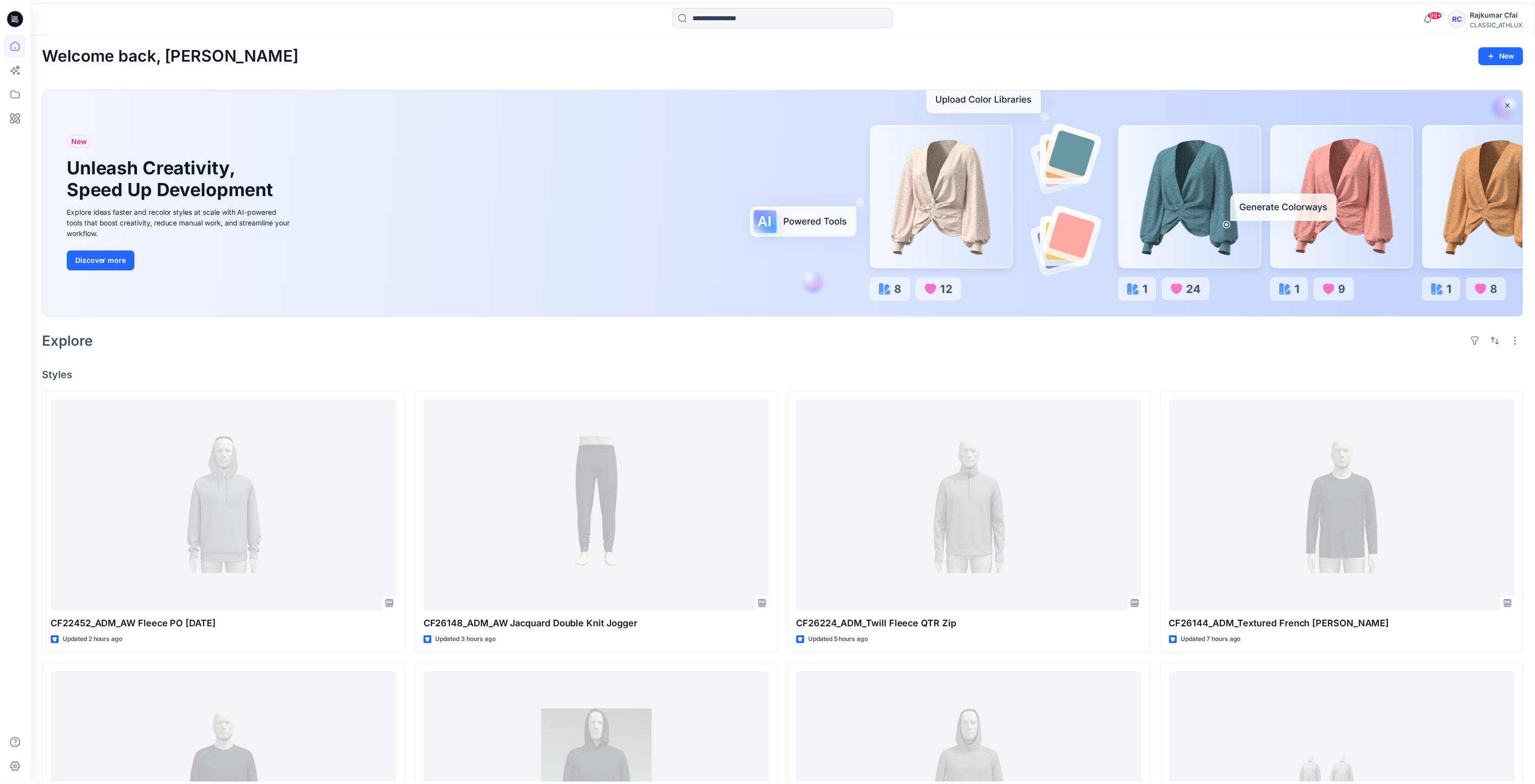
scroll to position [1129, 0]
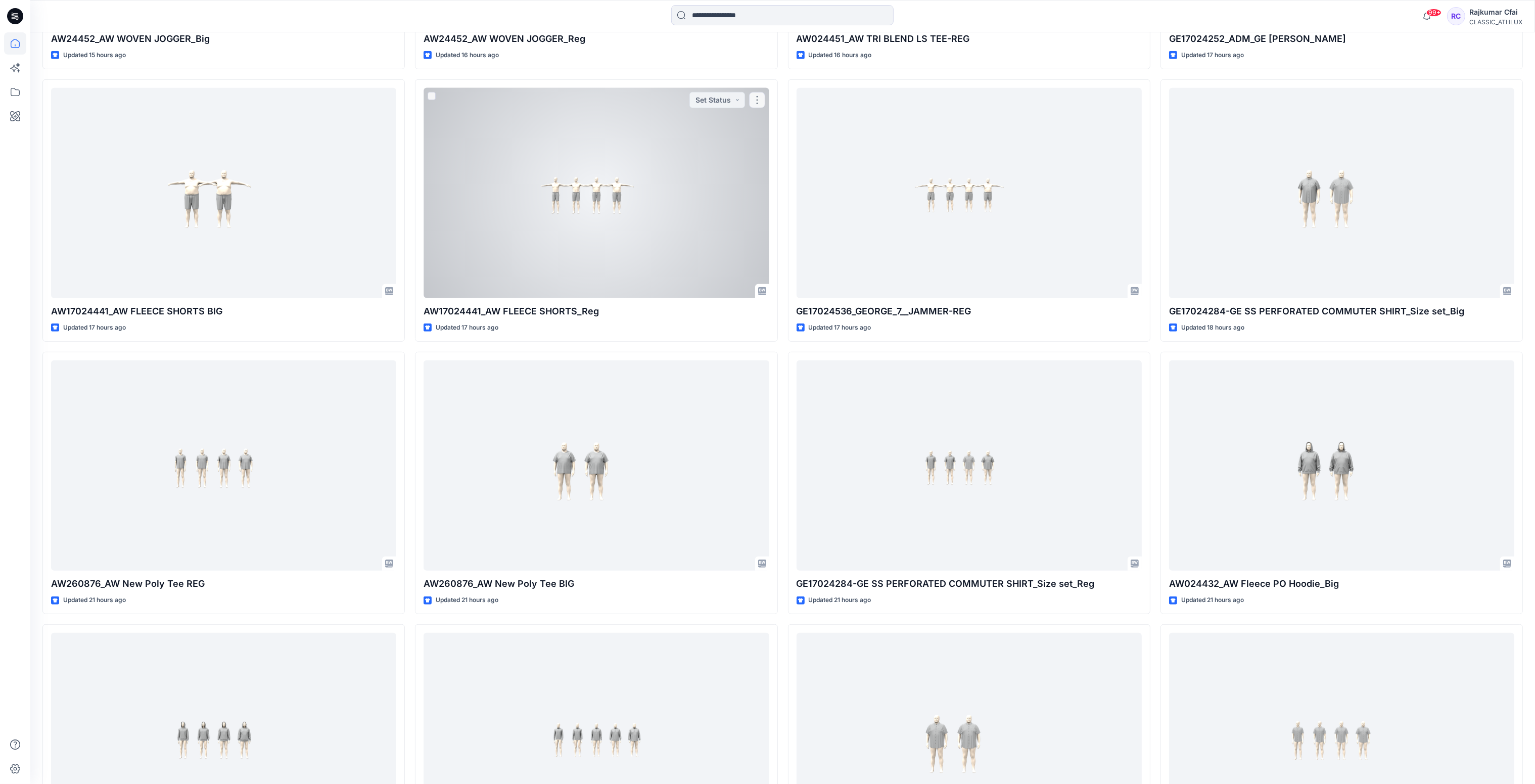
drag, startPoint x: 535, startPoint y: 235, endPoint x: 519, endPoint y: 229, distance: 17.1
click at [535, 235] on div at bounding box center [596, 193] width 345 height 211
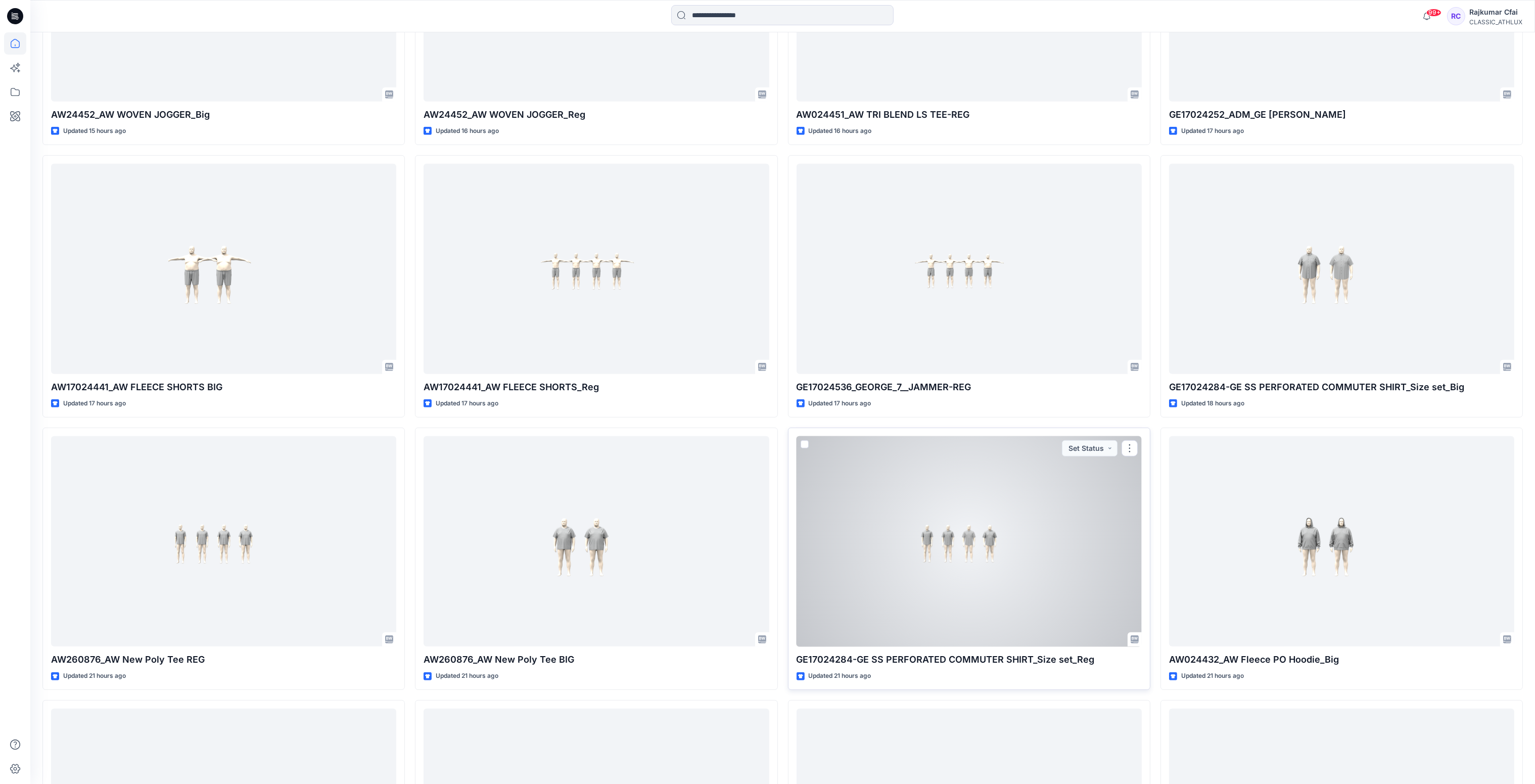
scroll to position [977, 0]
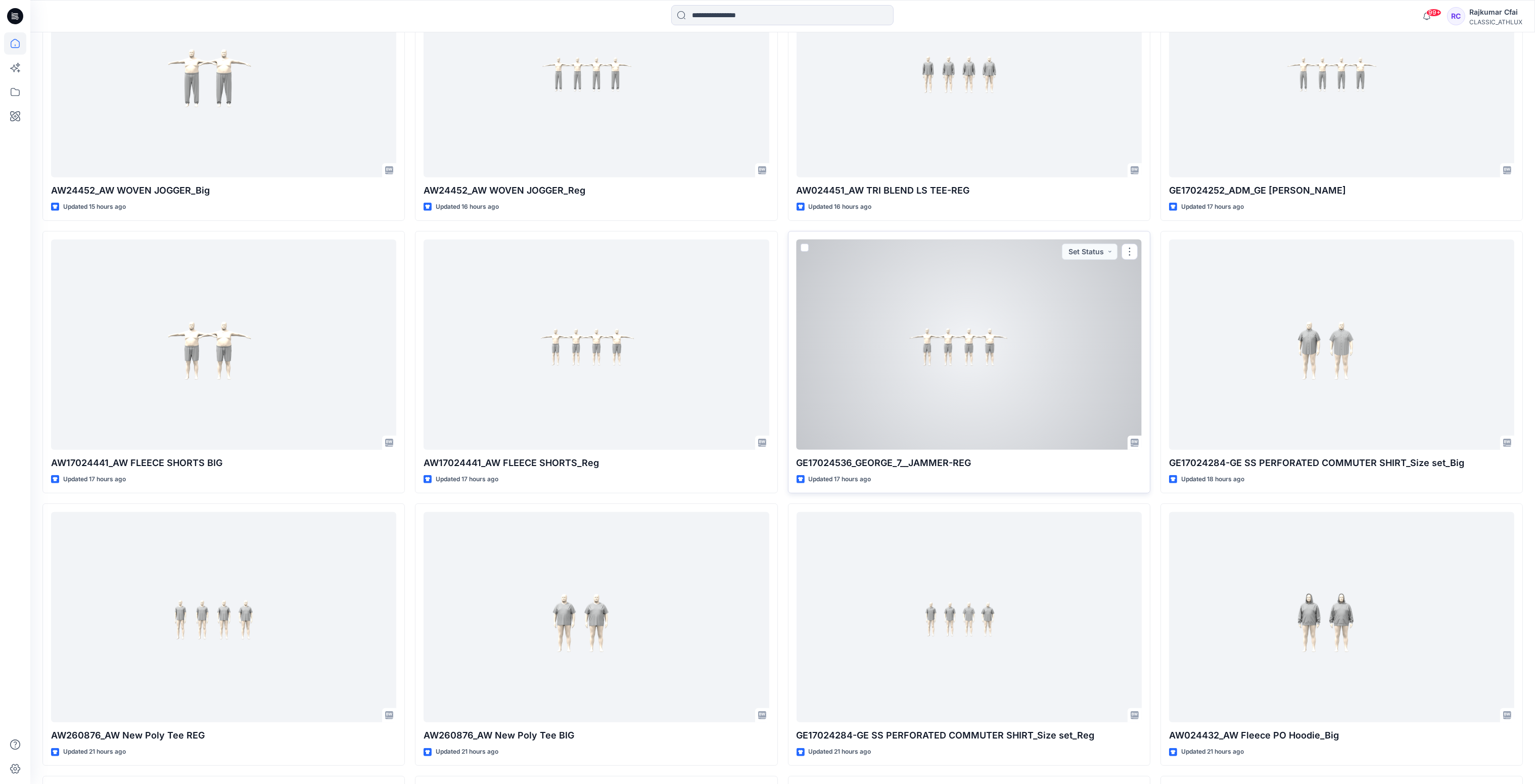
click at [962, 376] on div at bounding box center [969, 345] width 345 height 211
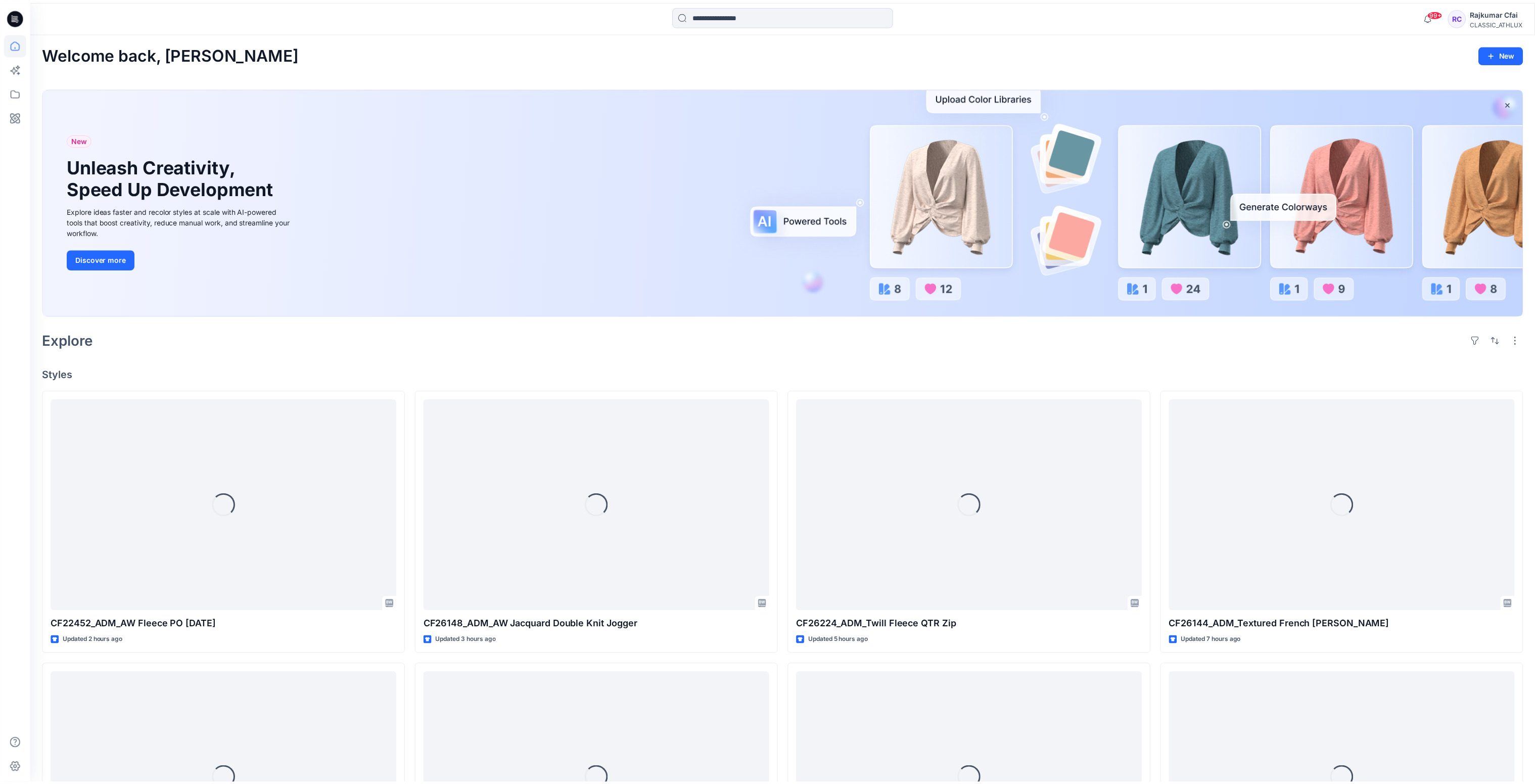
scroll to position [977, 0]
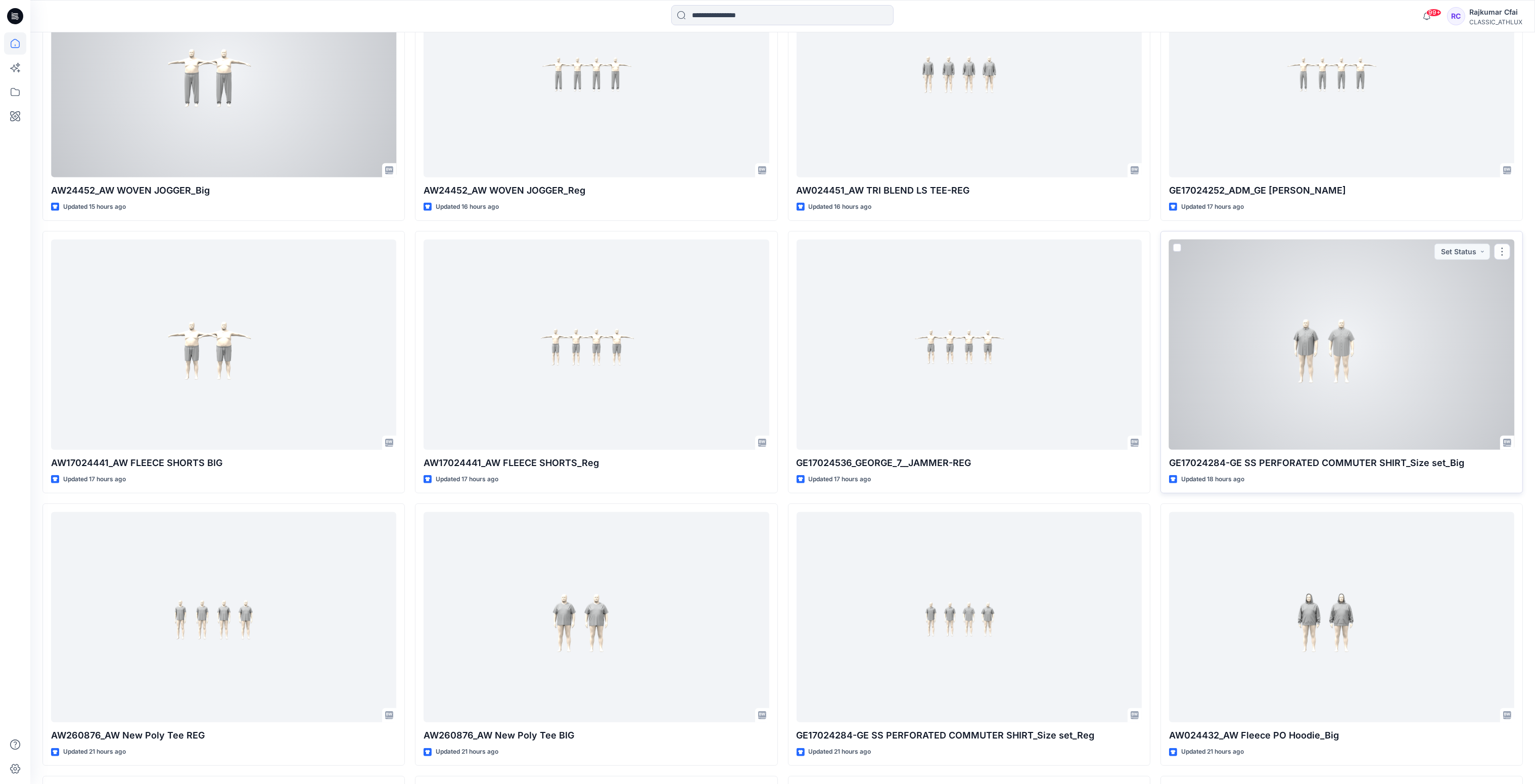
click at [1352, 351] on div at bounding box center [1341, 345] width 345 height 211
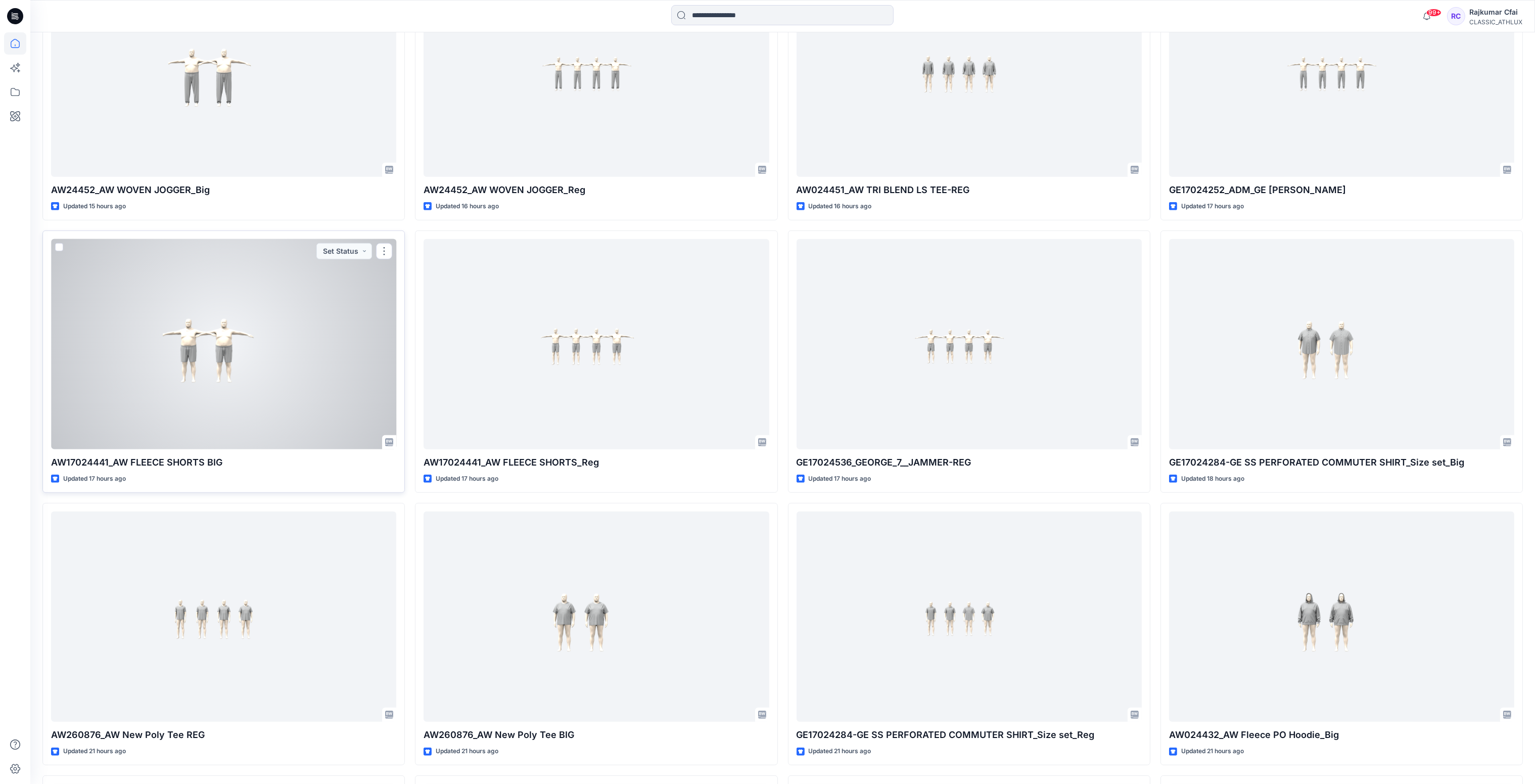
scroll to position [1129, 0]
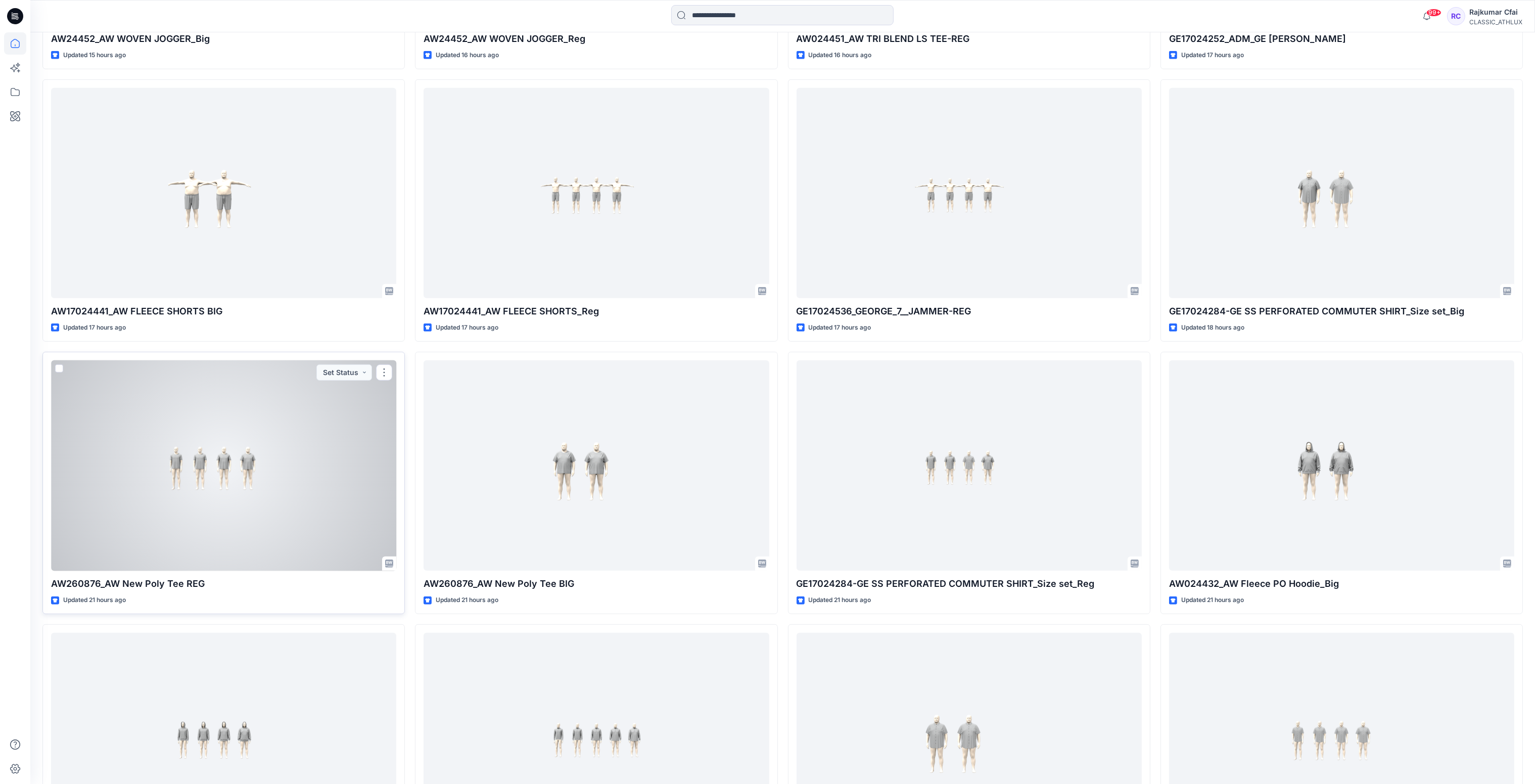
click at [284, 514] on div at bounding box center [223, 465] width 345 height 211
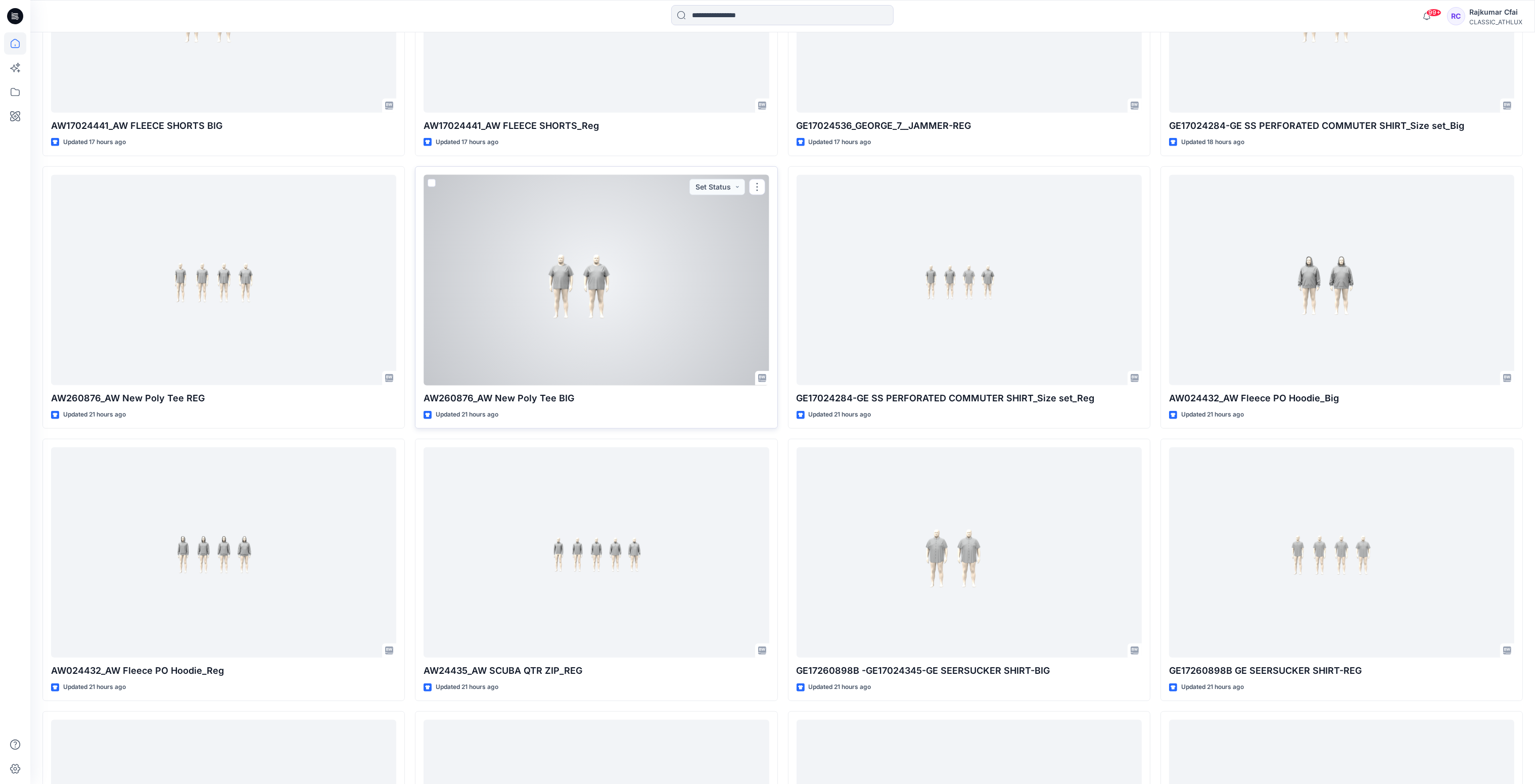
scroll to position [1356, 0]
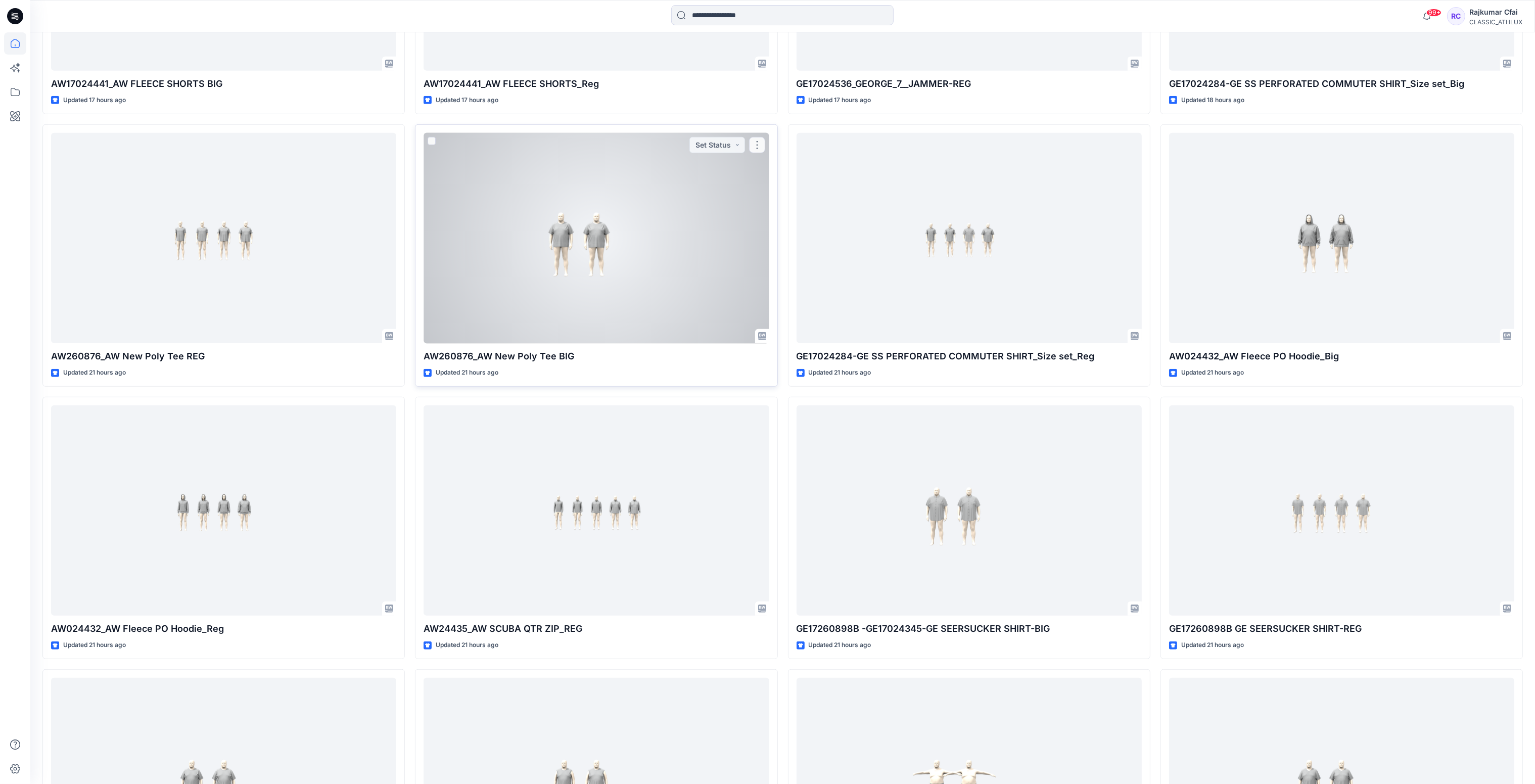
click at [627, 251] on div at bounding box center [596, 238] width 345 height 211
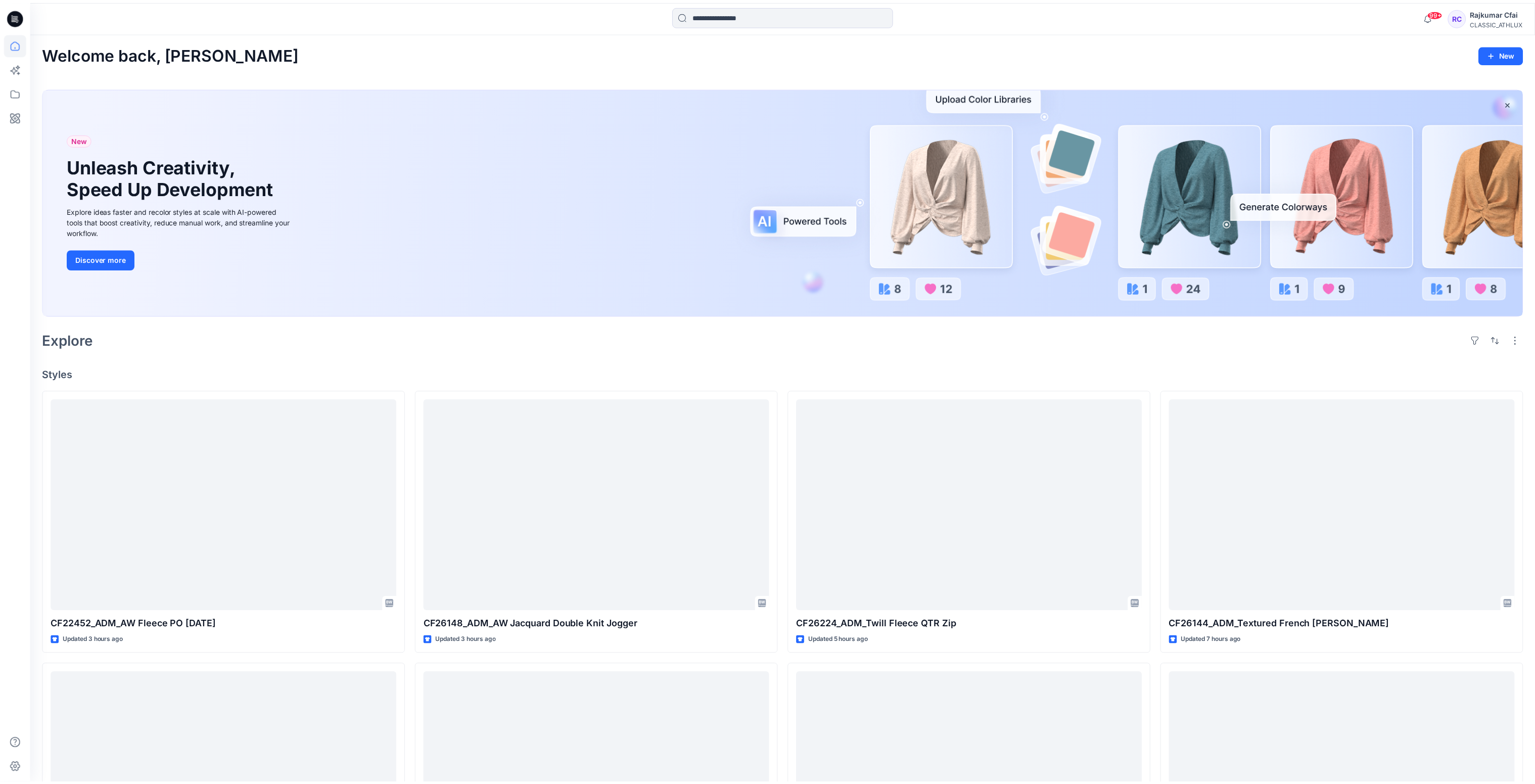
scroll to position [1356, 0]
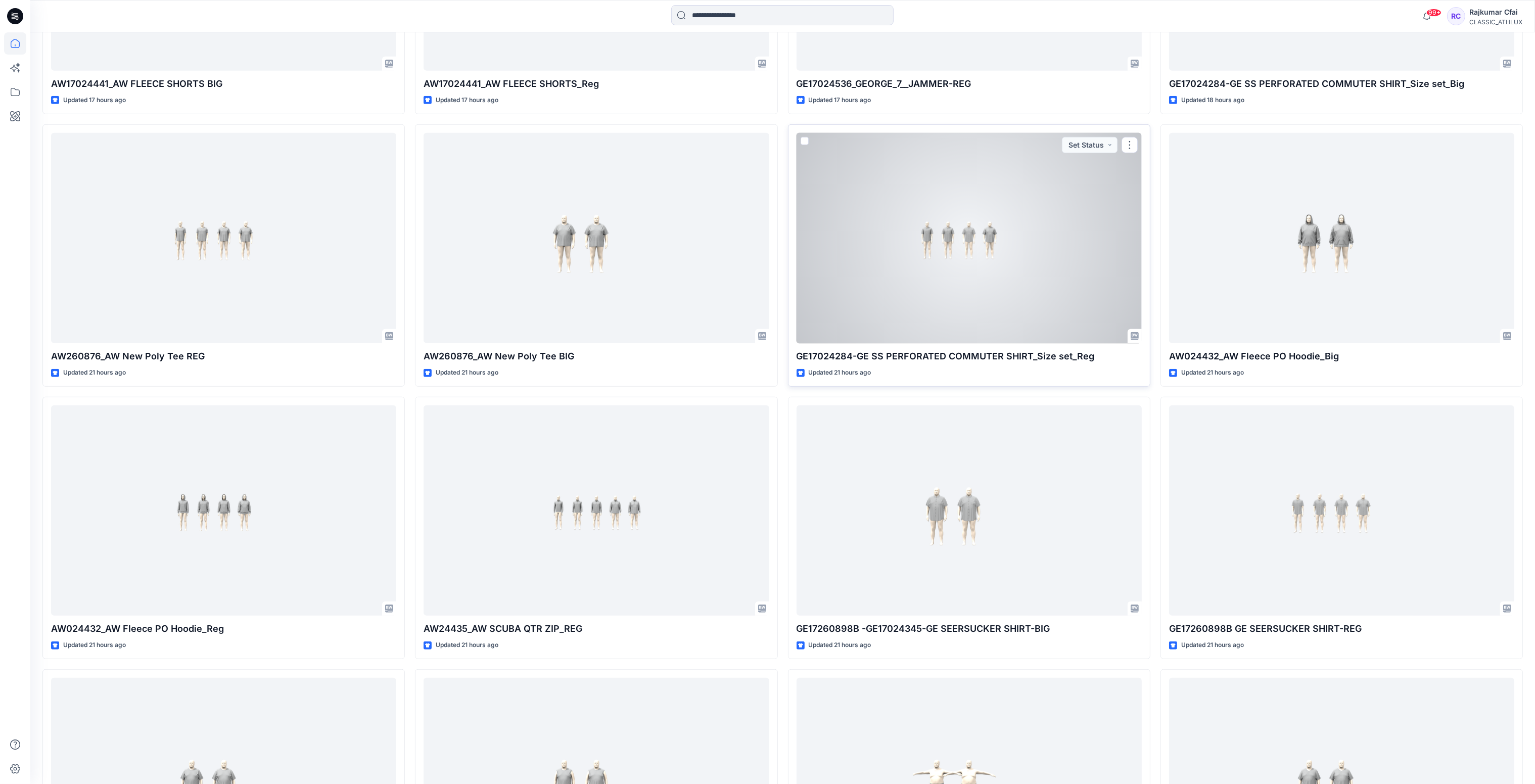
click at [975, 287] on div at bounding box center [969, 238] width 345 height 211
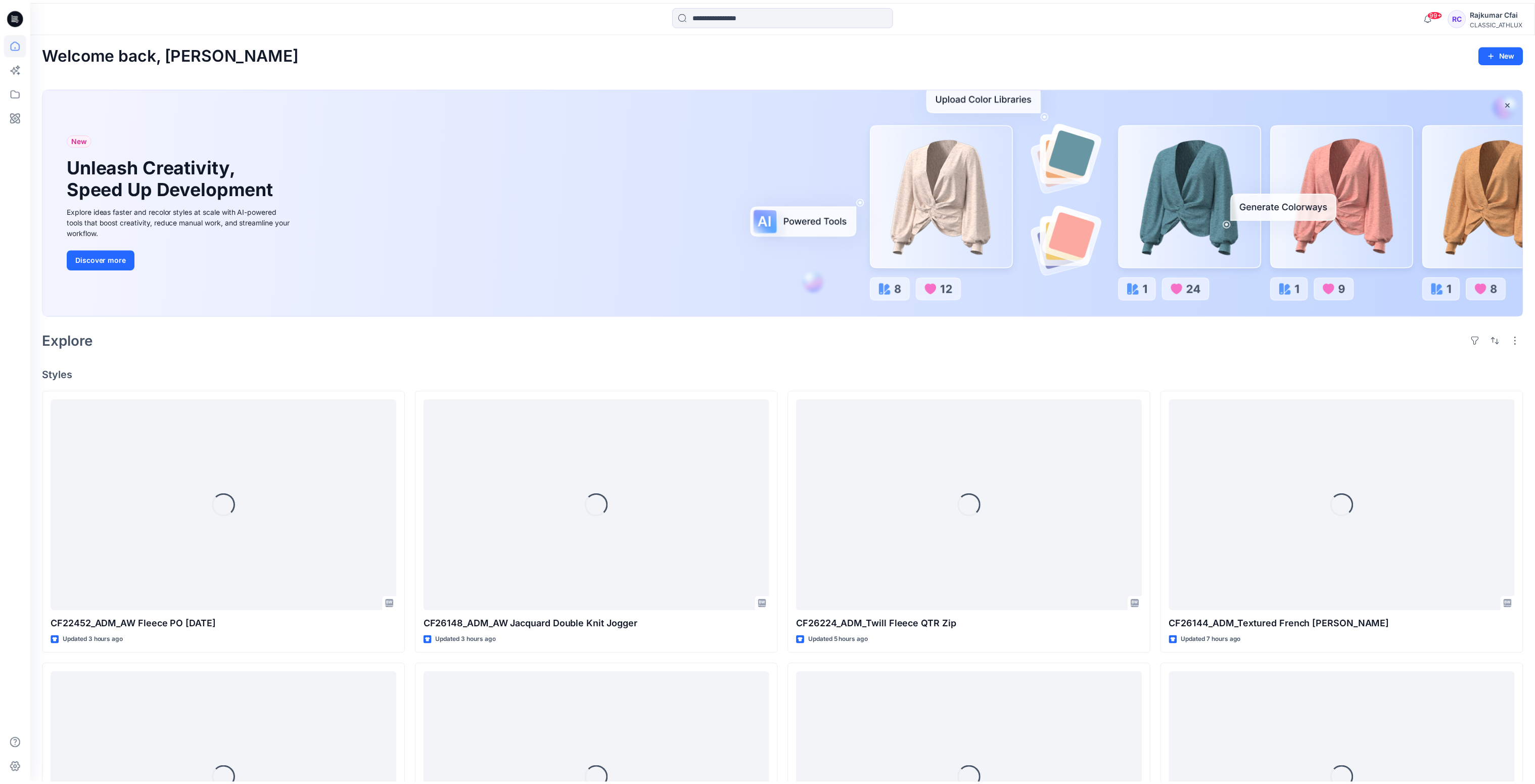
scroll to position [1356, 0]
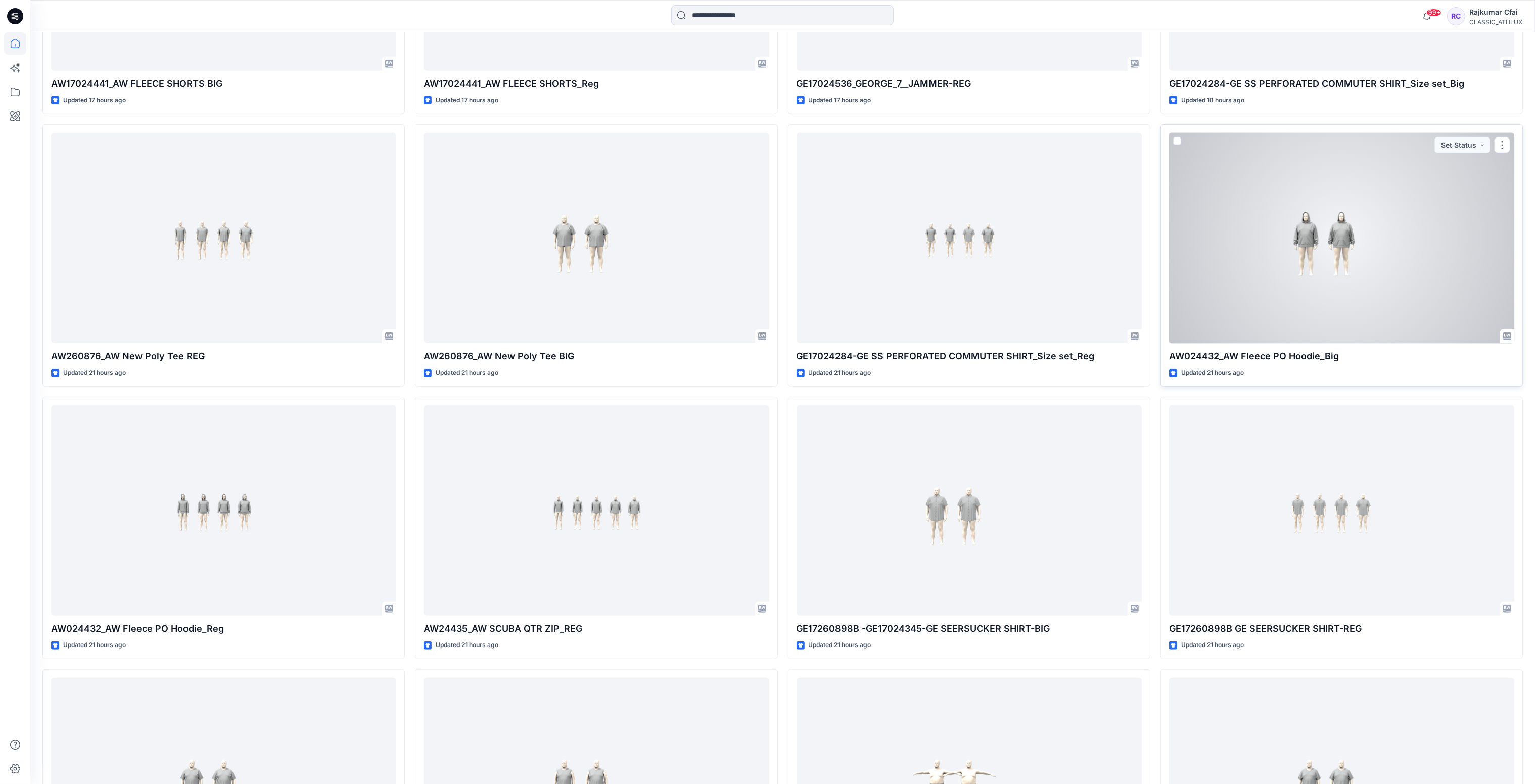
click at [1270, 286] on div at bounding box center [1341, 238] width 345 height 211
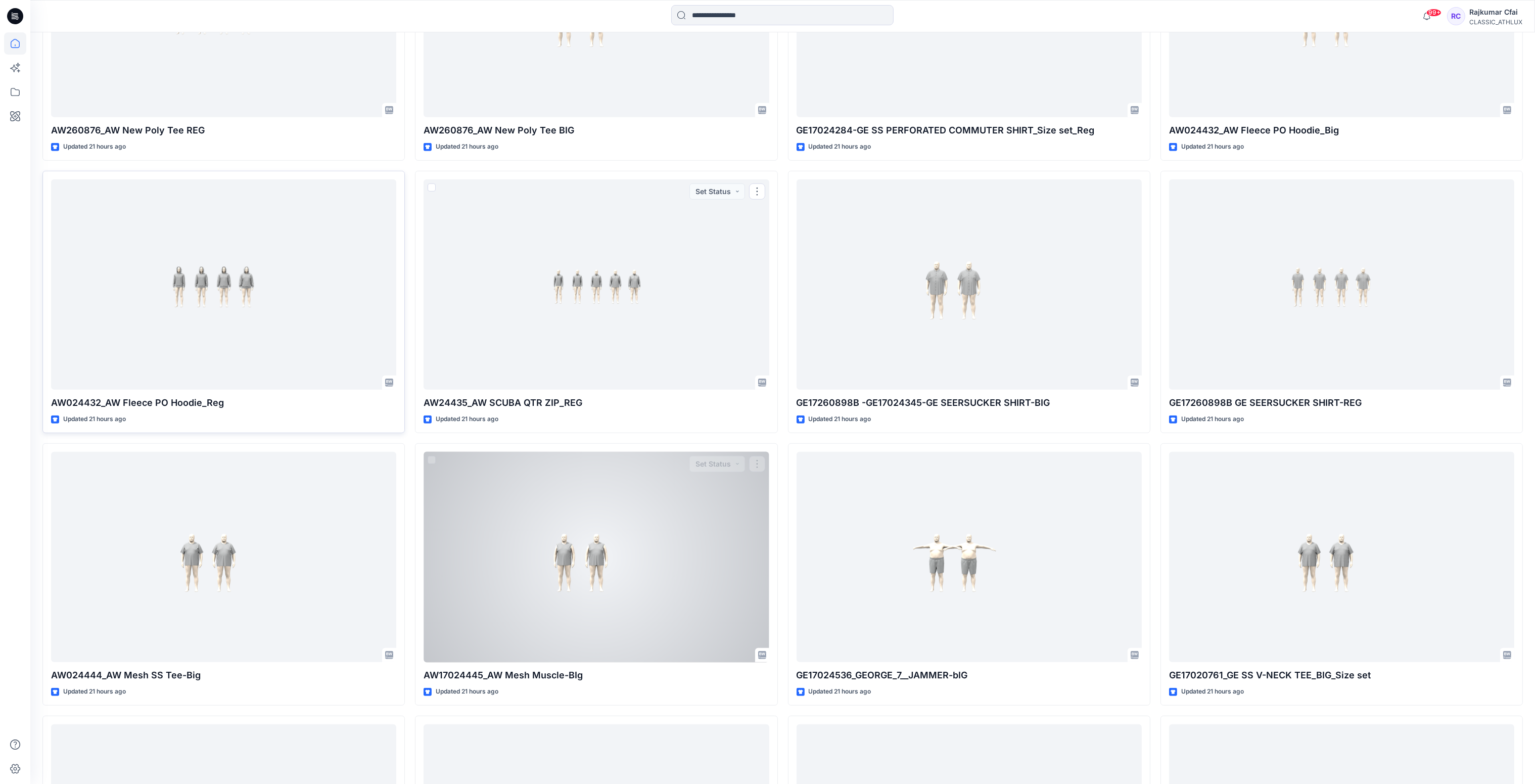
scroll to position [1583, 0]
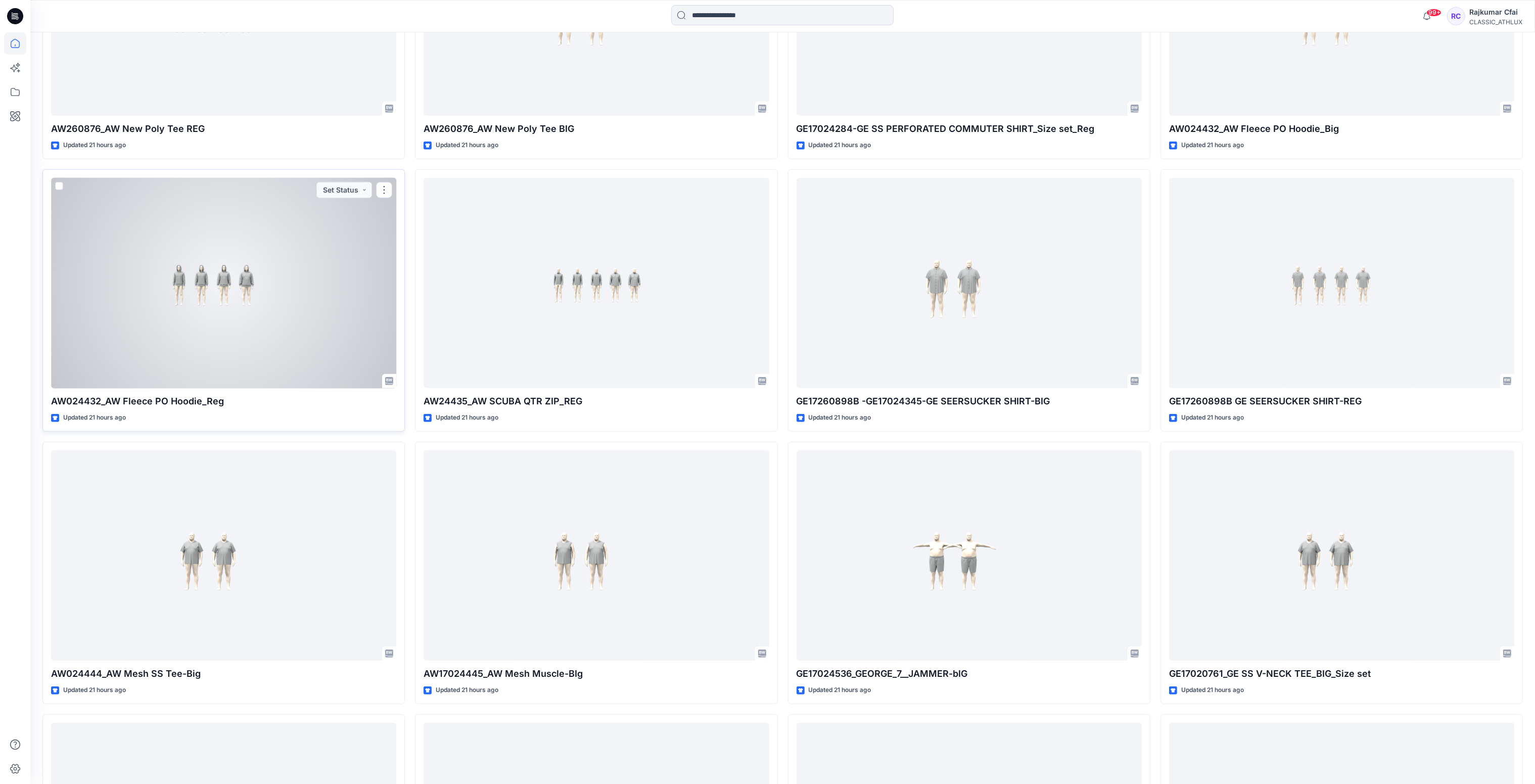
click at [218, 307] on div at bounding box center [223, 283] width 345 height 211
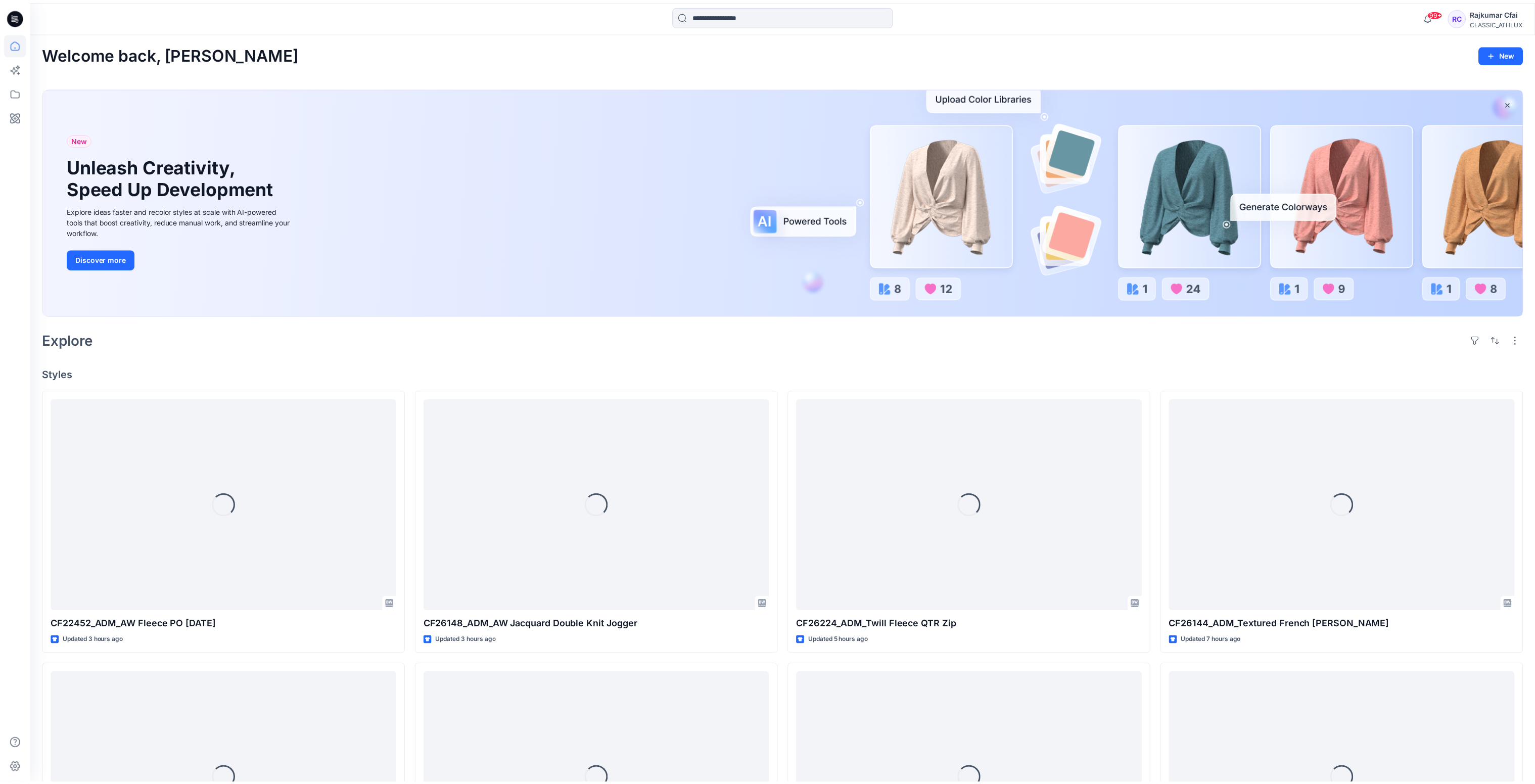
scroll to position [1583, 0]
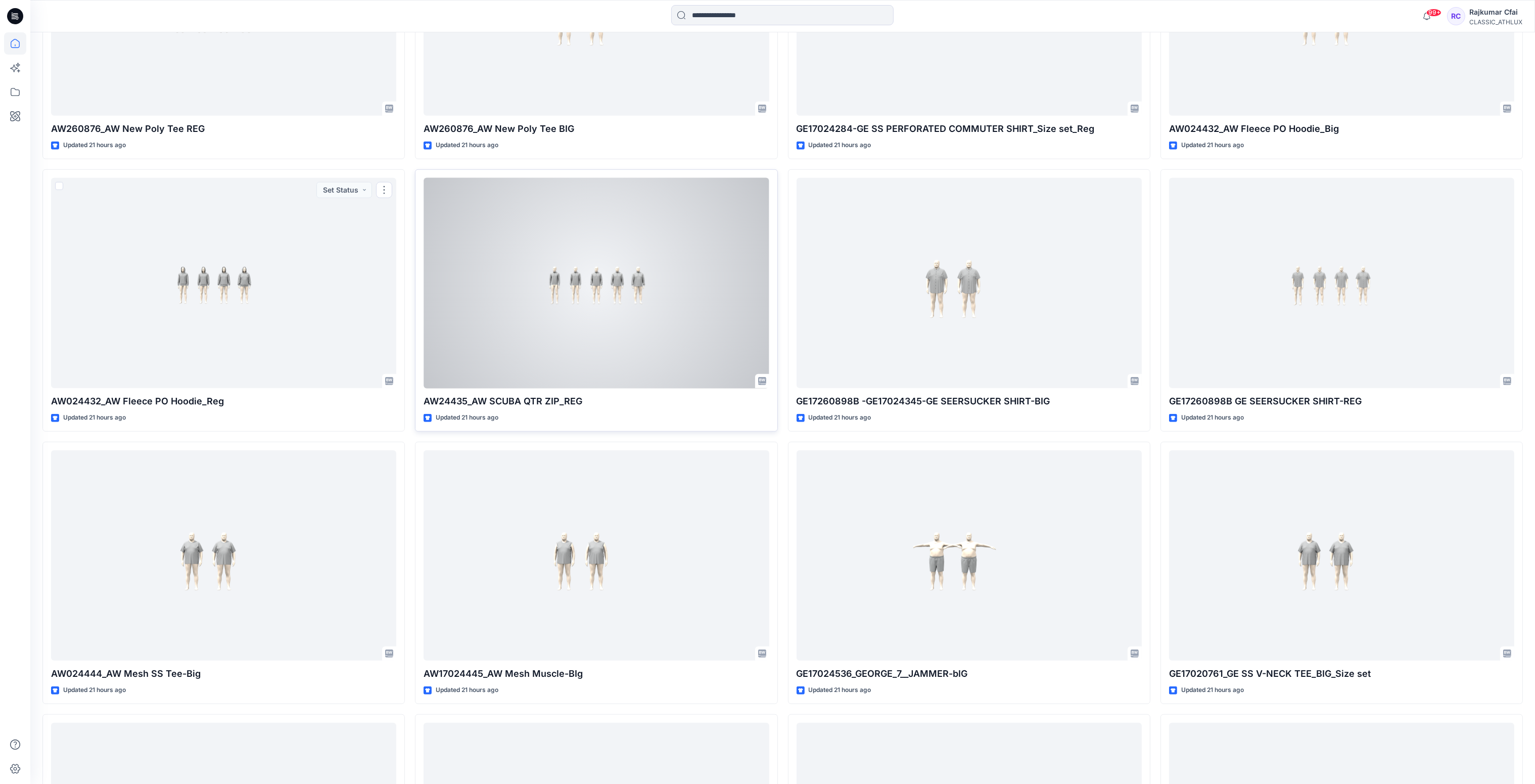
click at [630, 327] on div at bounding box center [596, 283] width 345 height 211
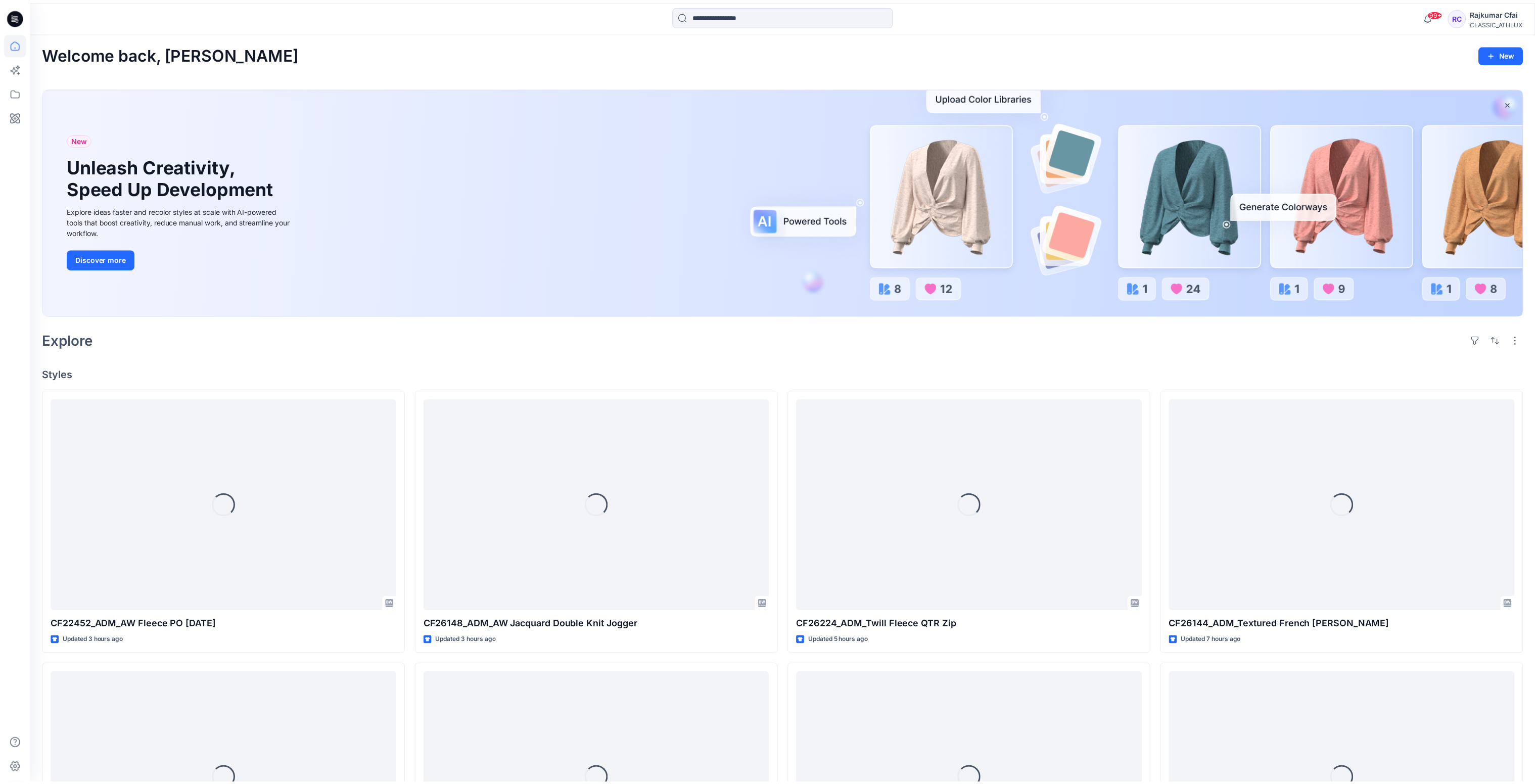
scroll to position [1583, 0]
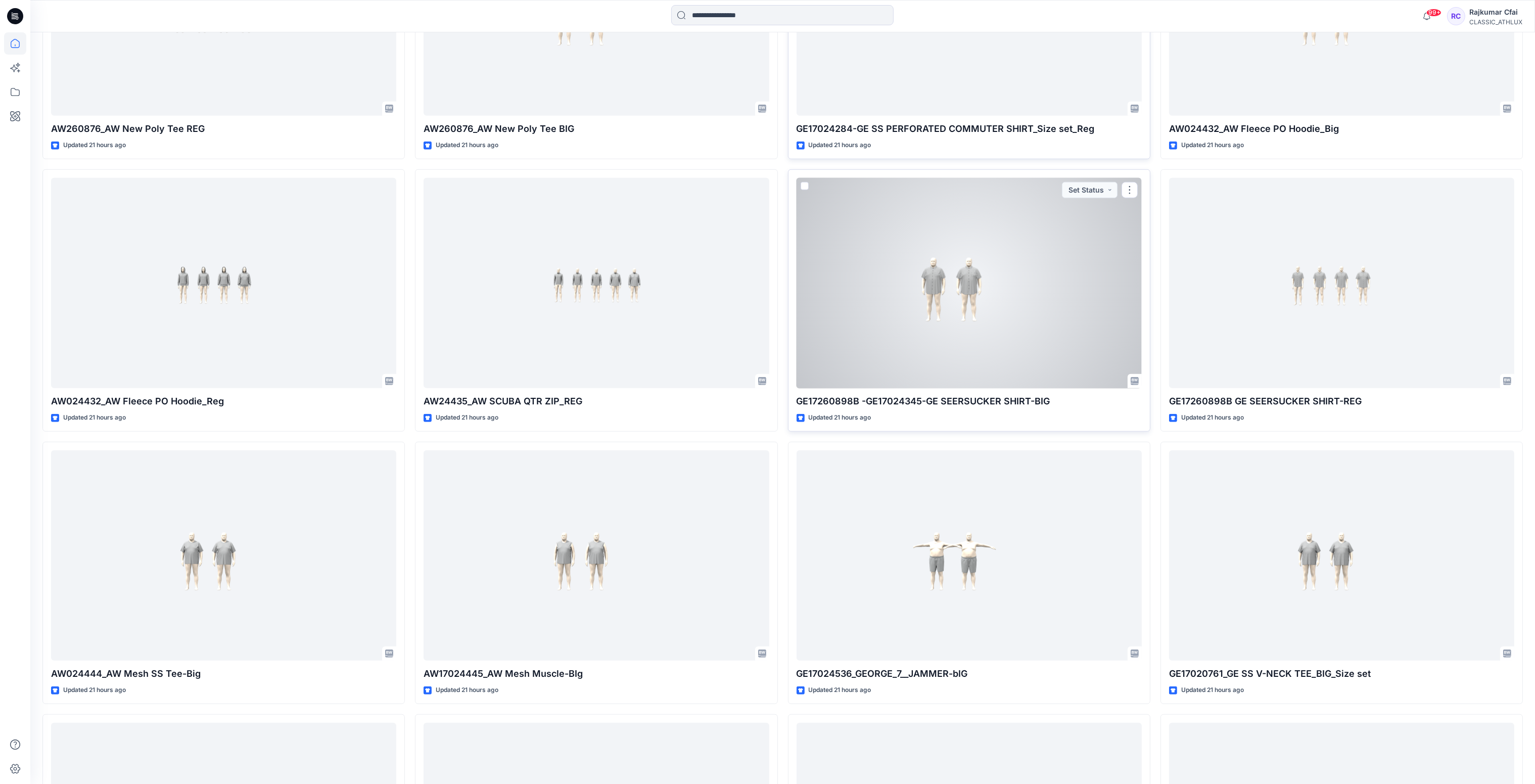
click at [1008, 300] on div at bounding box center [969, 283] width 345 height 211
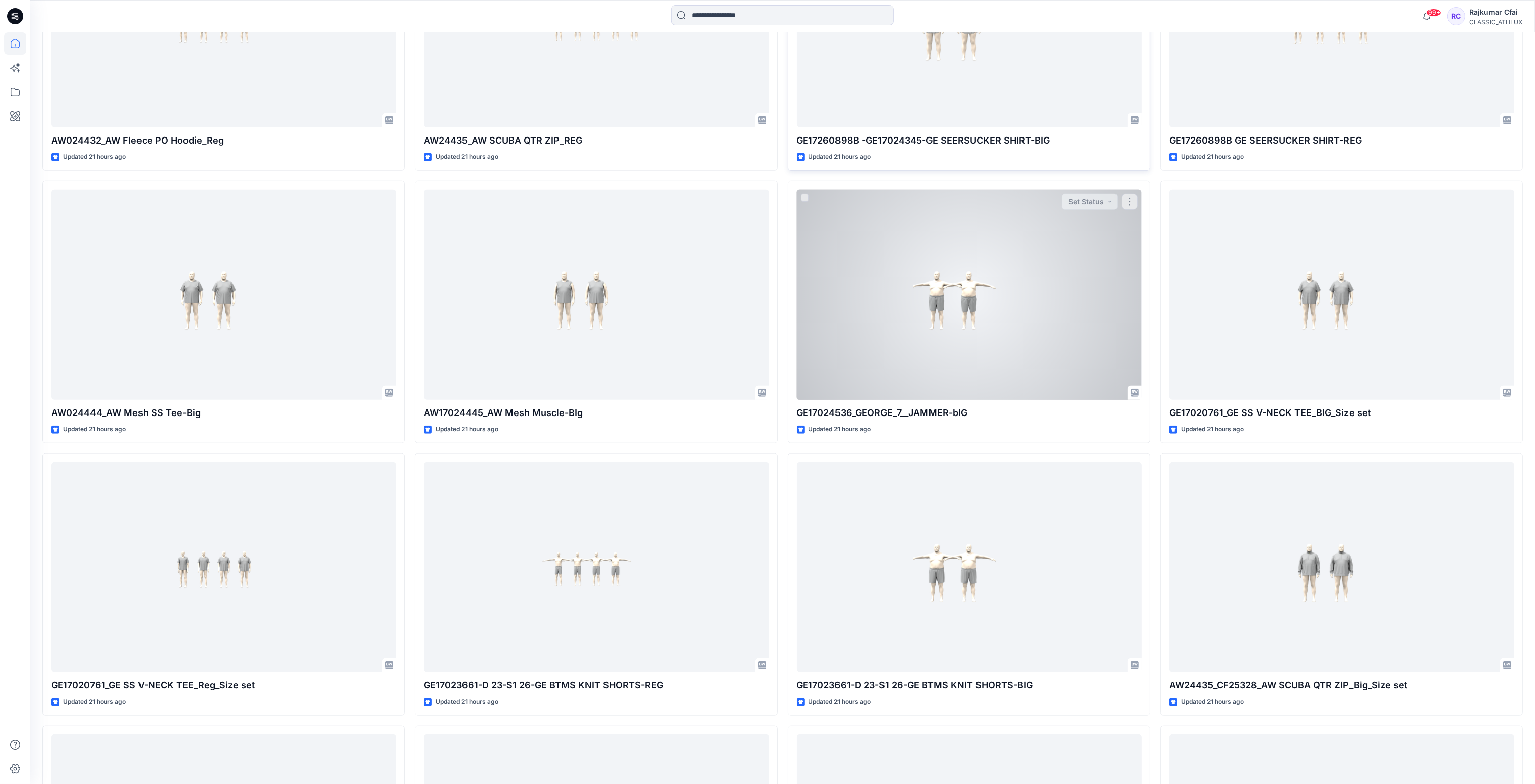
scroll to position [1887, 0]
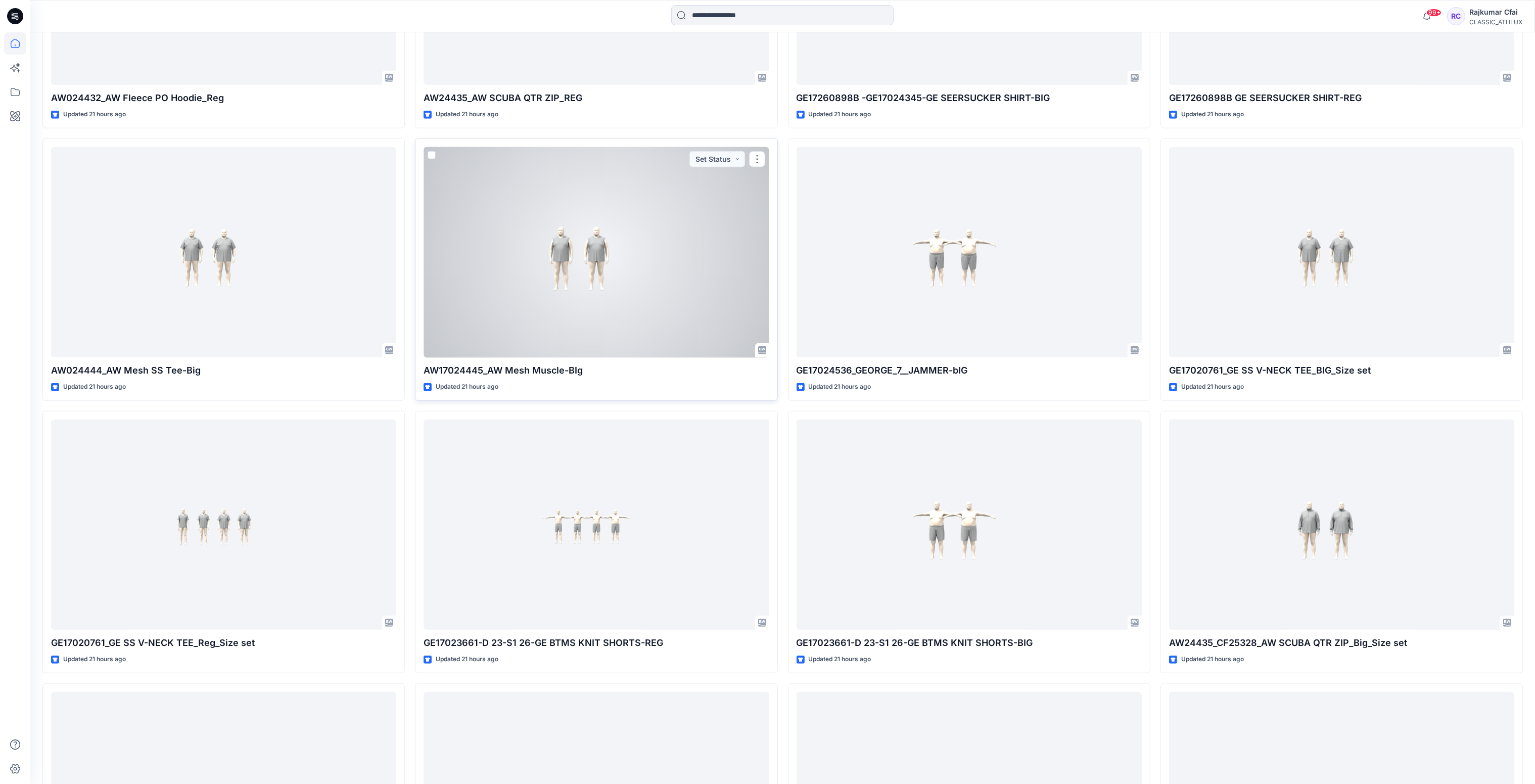
click at [570, 280] on div at bounding box center [596, 252] width 345 height 211
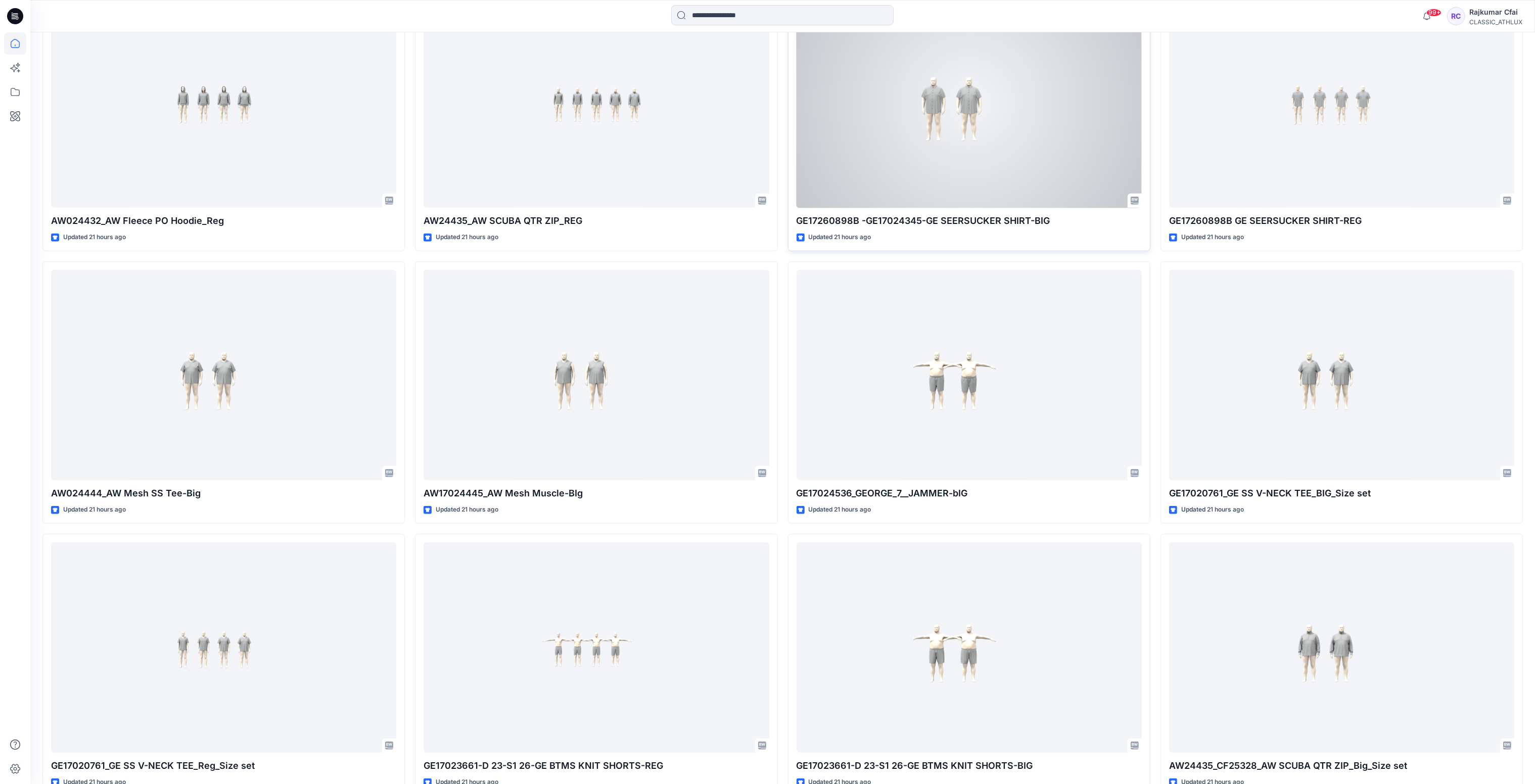
scroll to position [1811, 0]
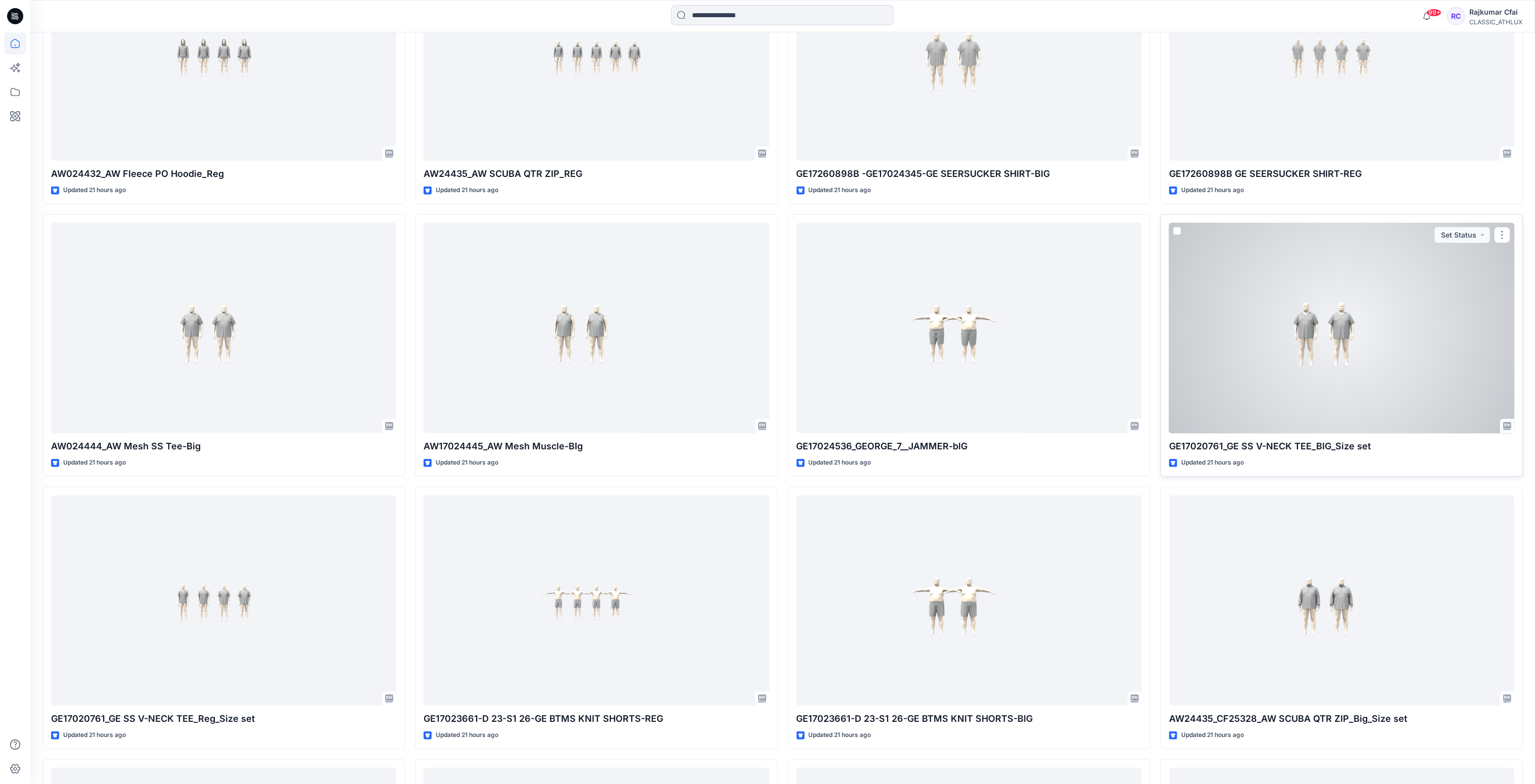
click at [1318, 375] on div at bounding box center [1341, 328] width 345 height 211
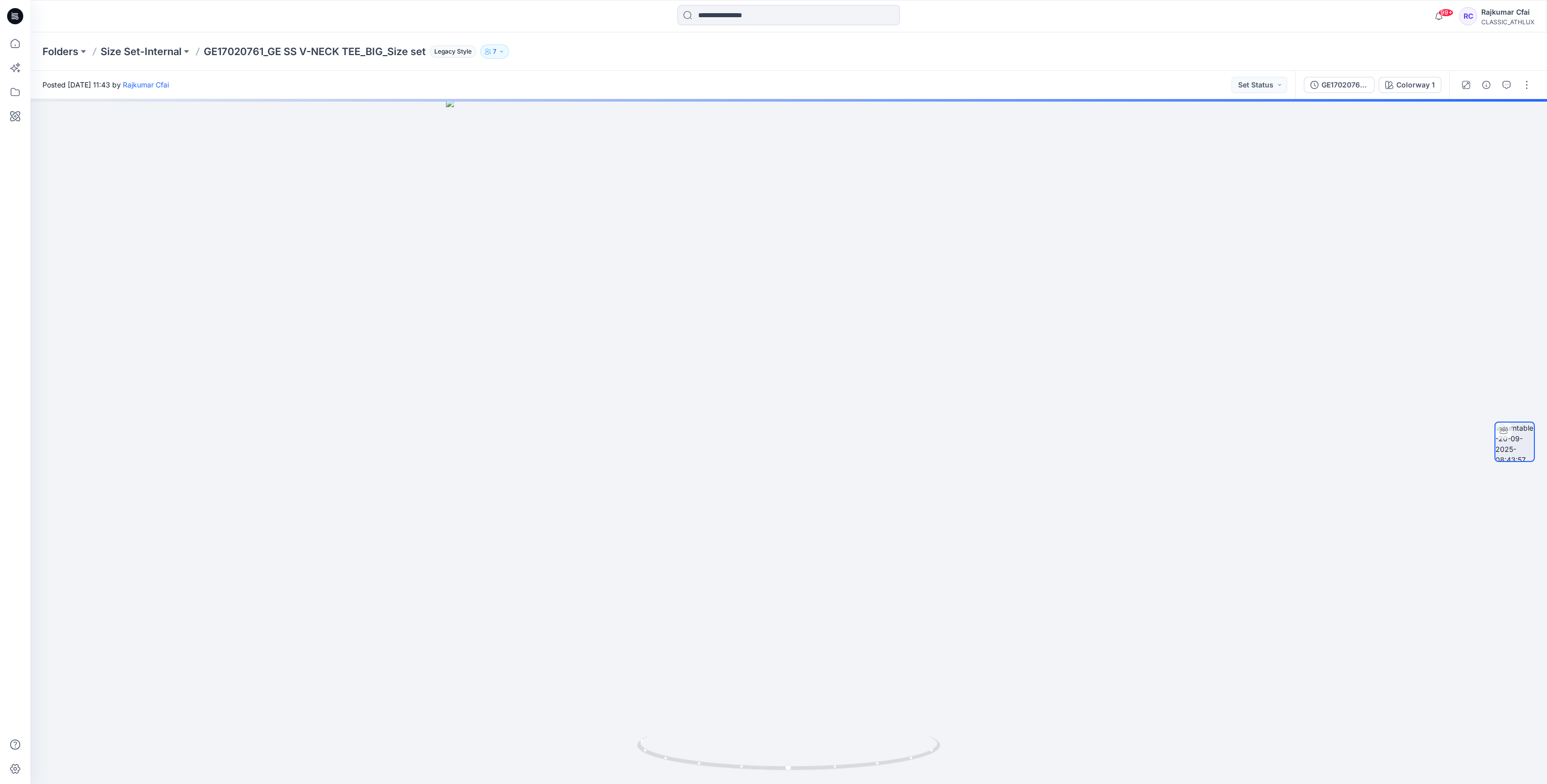
click at [14, 17] on icon at bounding box center [15, 16] width 16 height 16
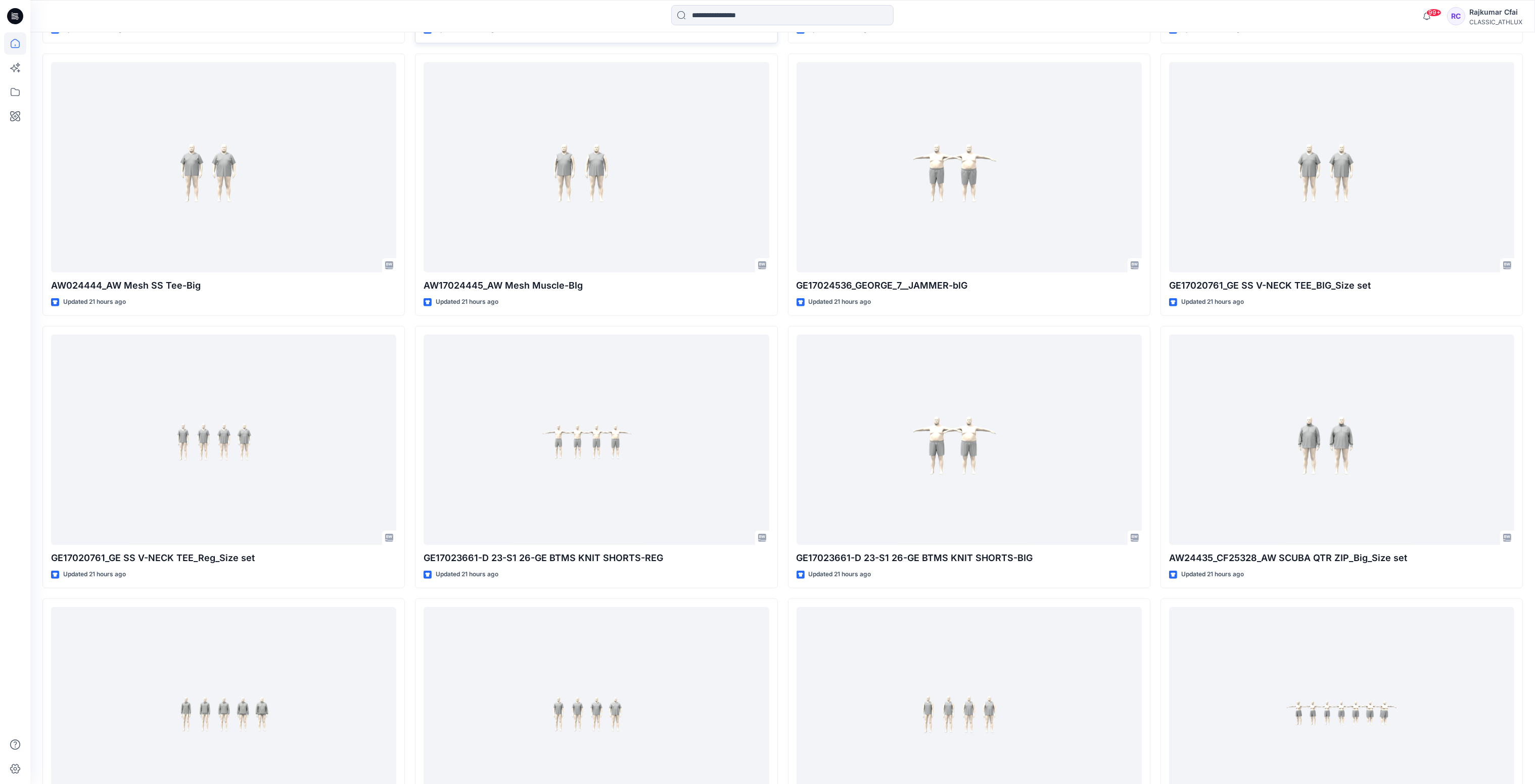
scroll to position [2046, 0]
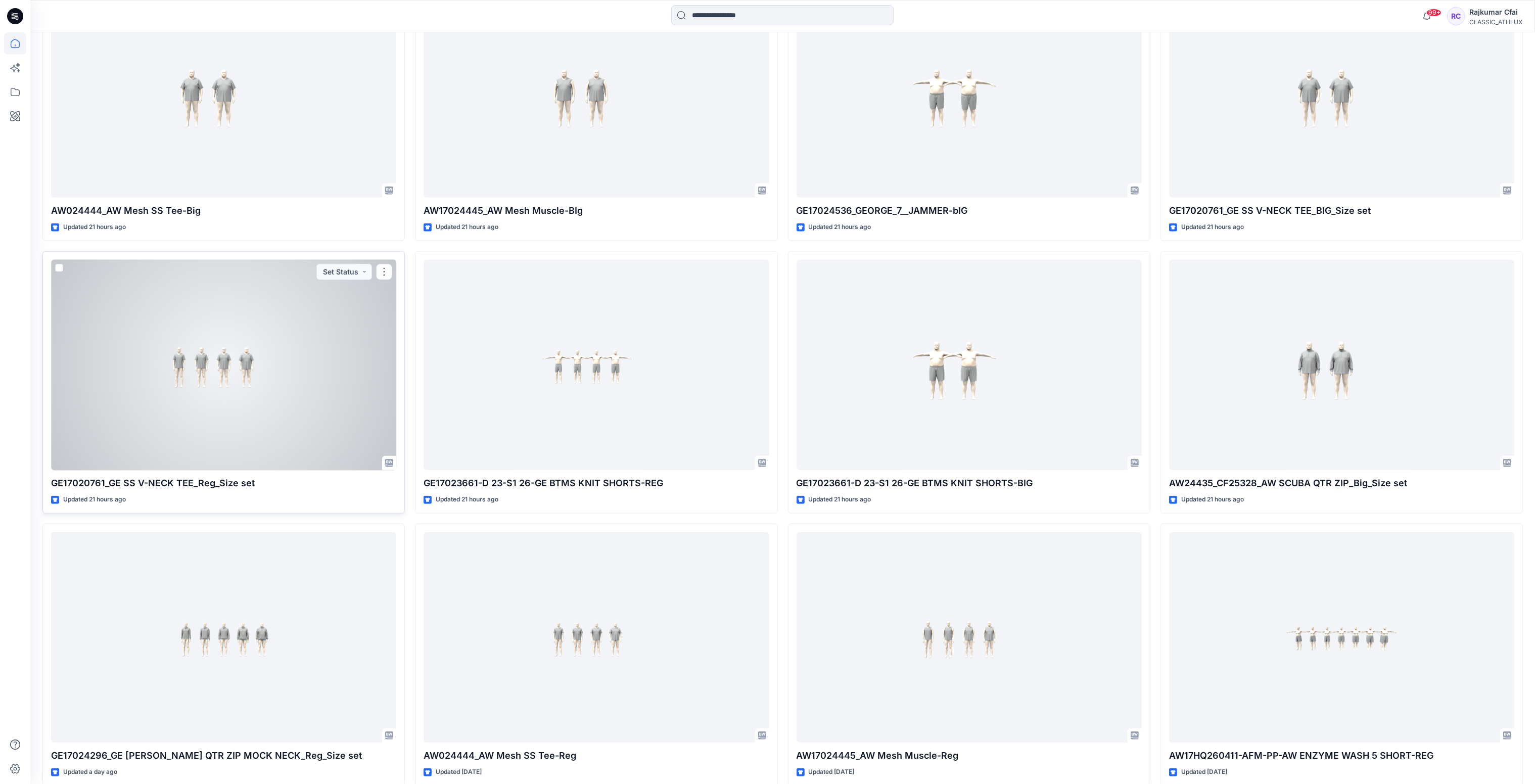
click at [185, 392] on div at bounding box center [223, 365] width 345 height 211
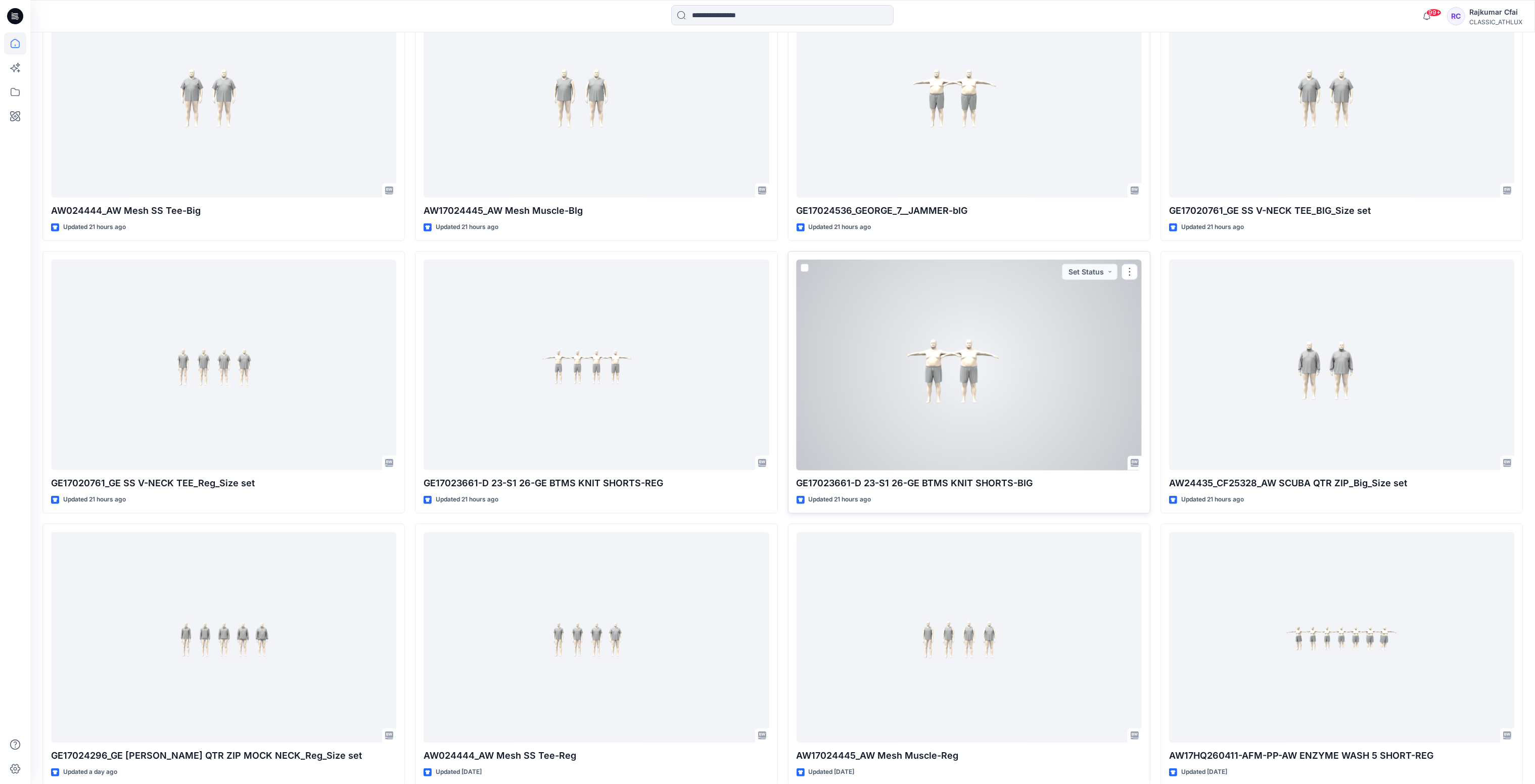
scroll to position [2097, 0]
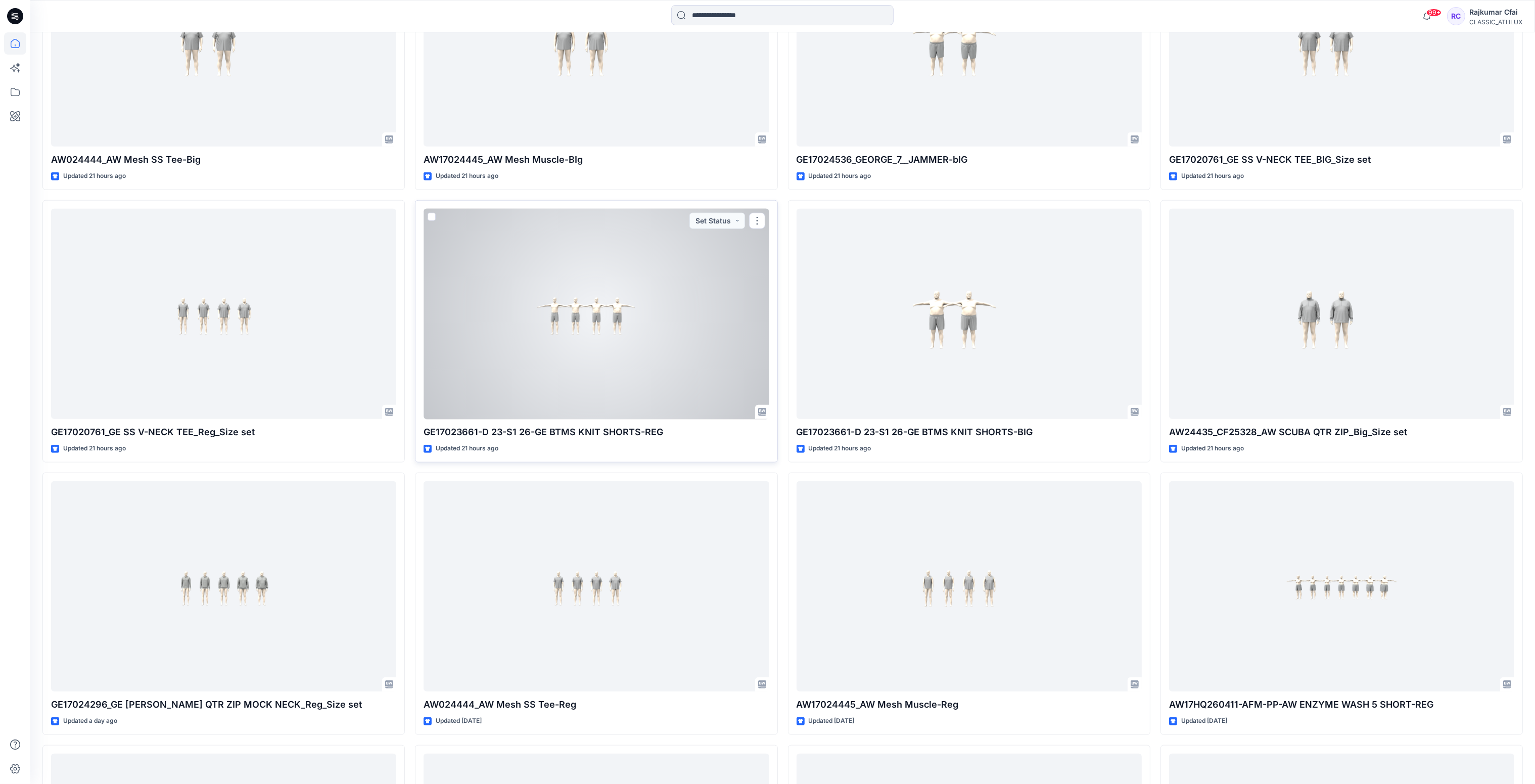
click at [580, 358] on div at bounding box center [596, 314] width 345 height 211
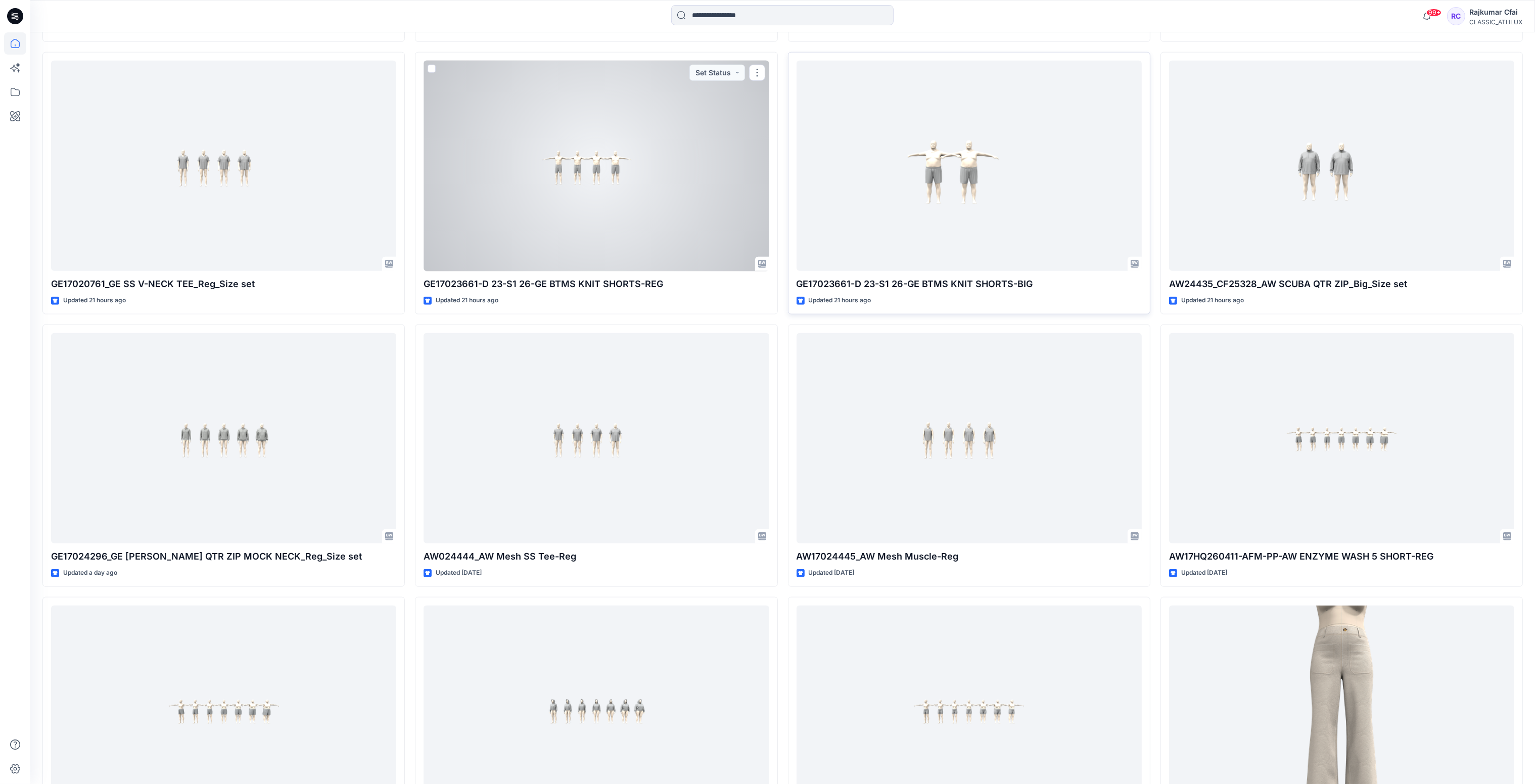
scroll to position [2249, 0]
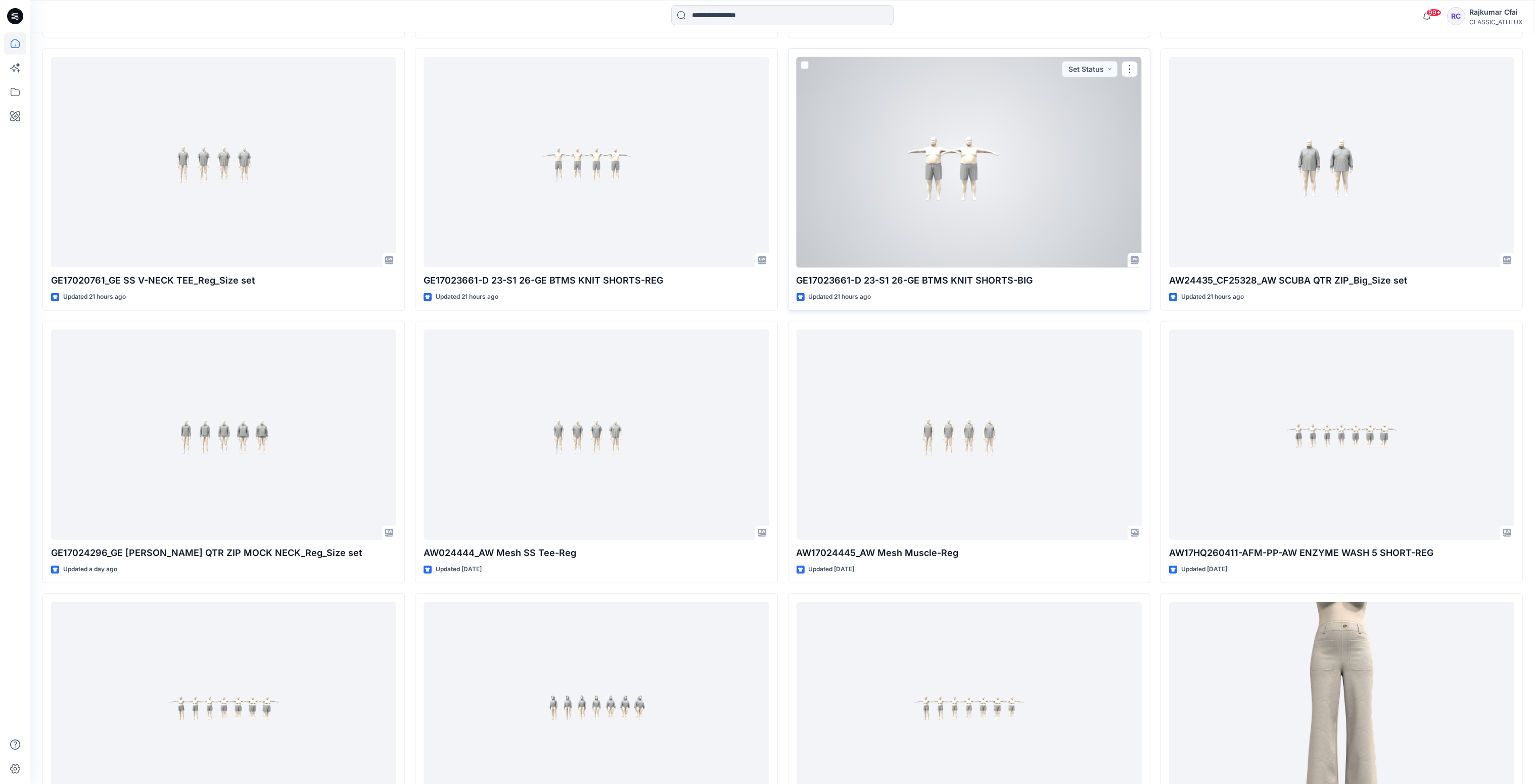
click at [1041, 209] on div at bounding box center [969, 162] width 345 height 211
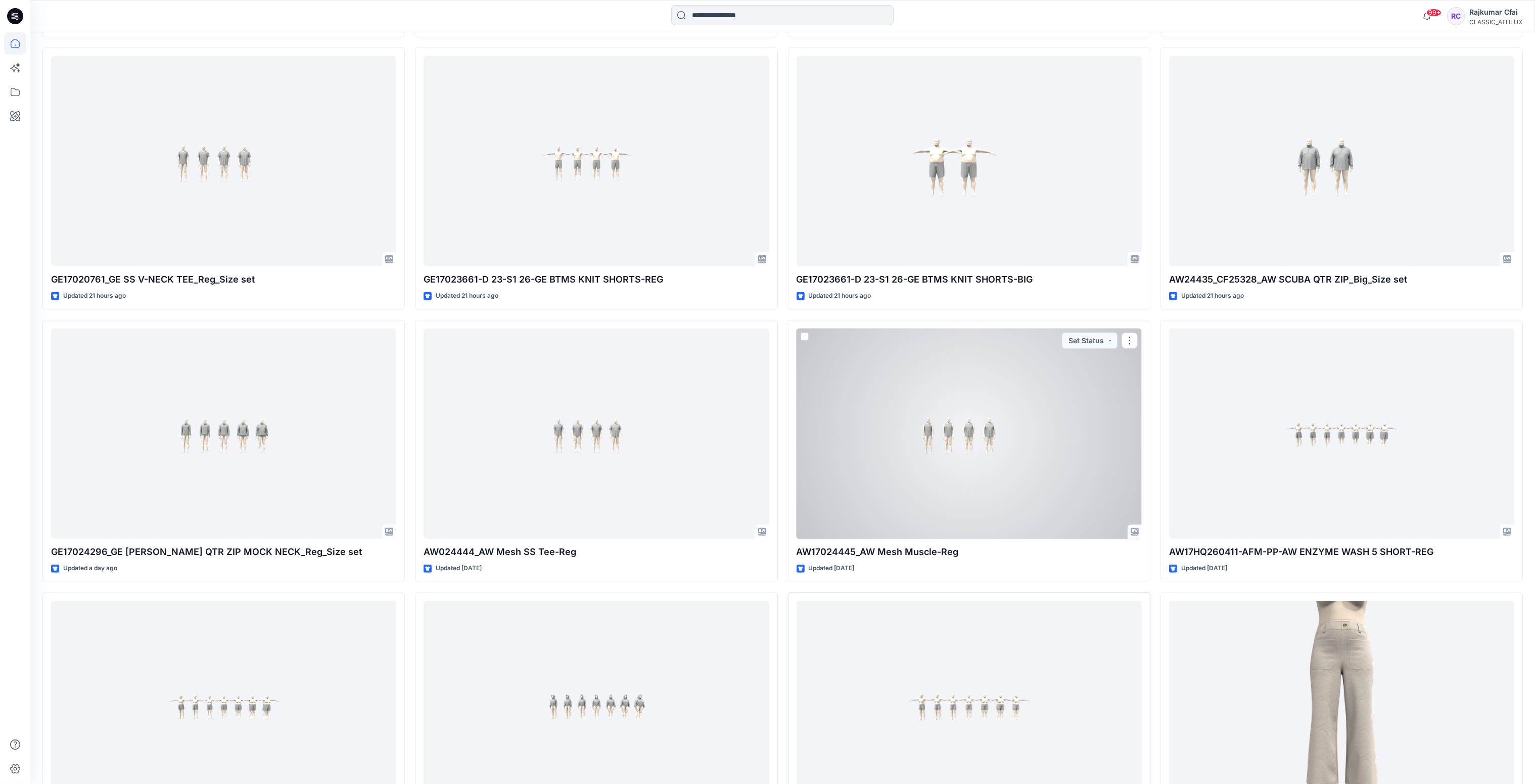
scroll to position [2249, 0]
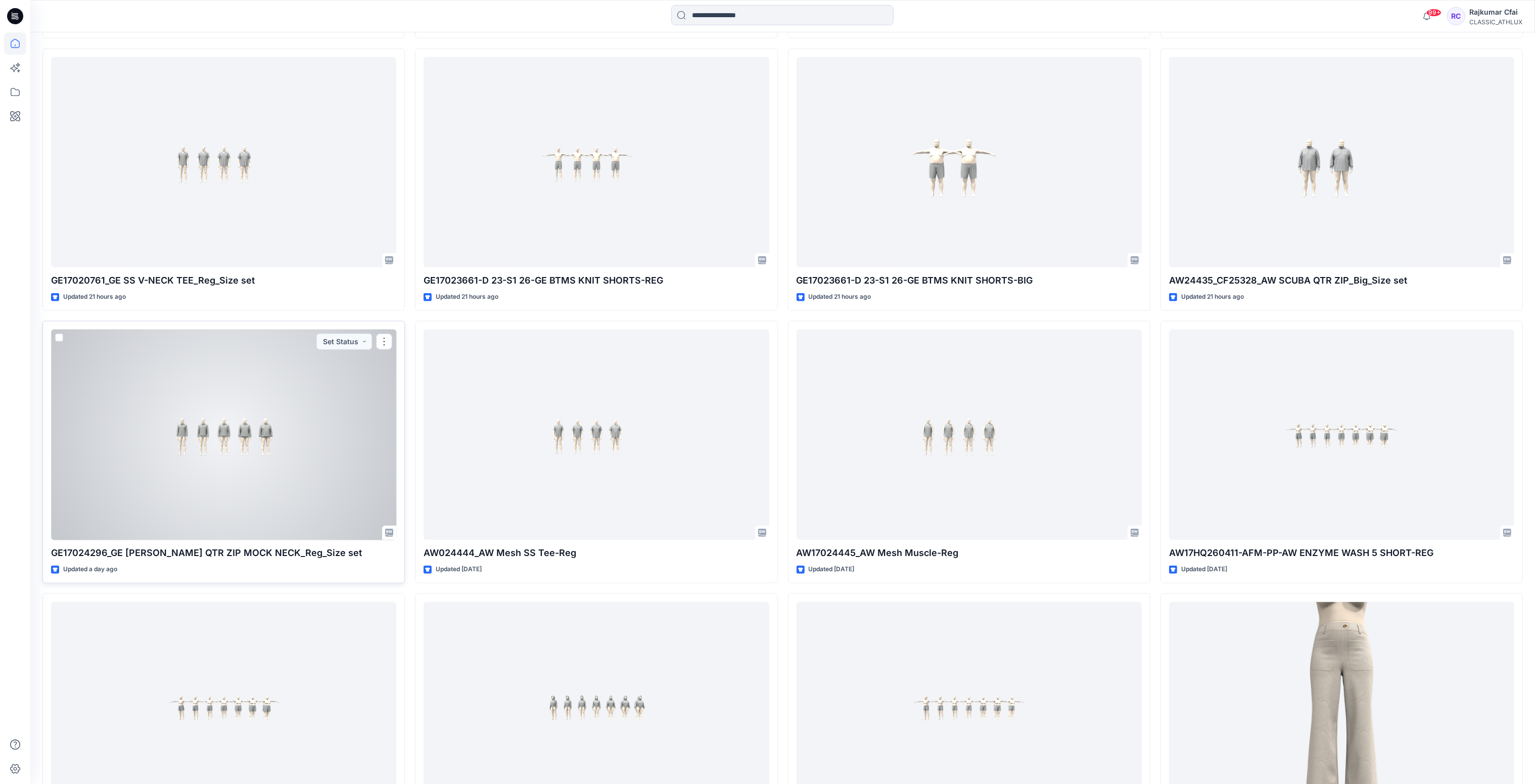
click at [181, 392] on div at bounding box center [223, 435] width 345 height 211
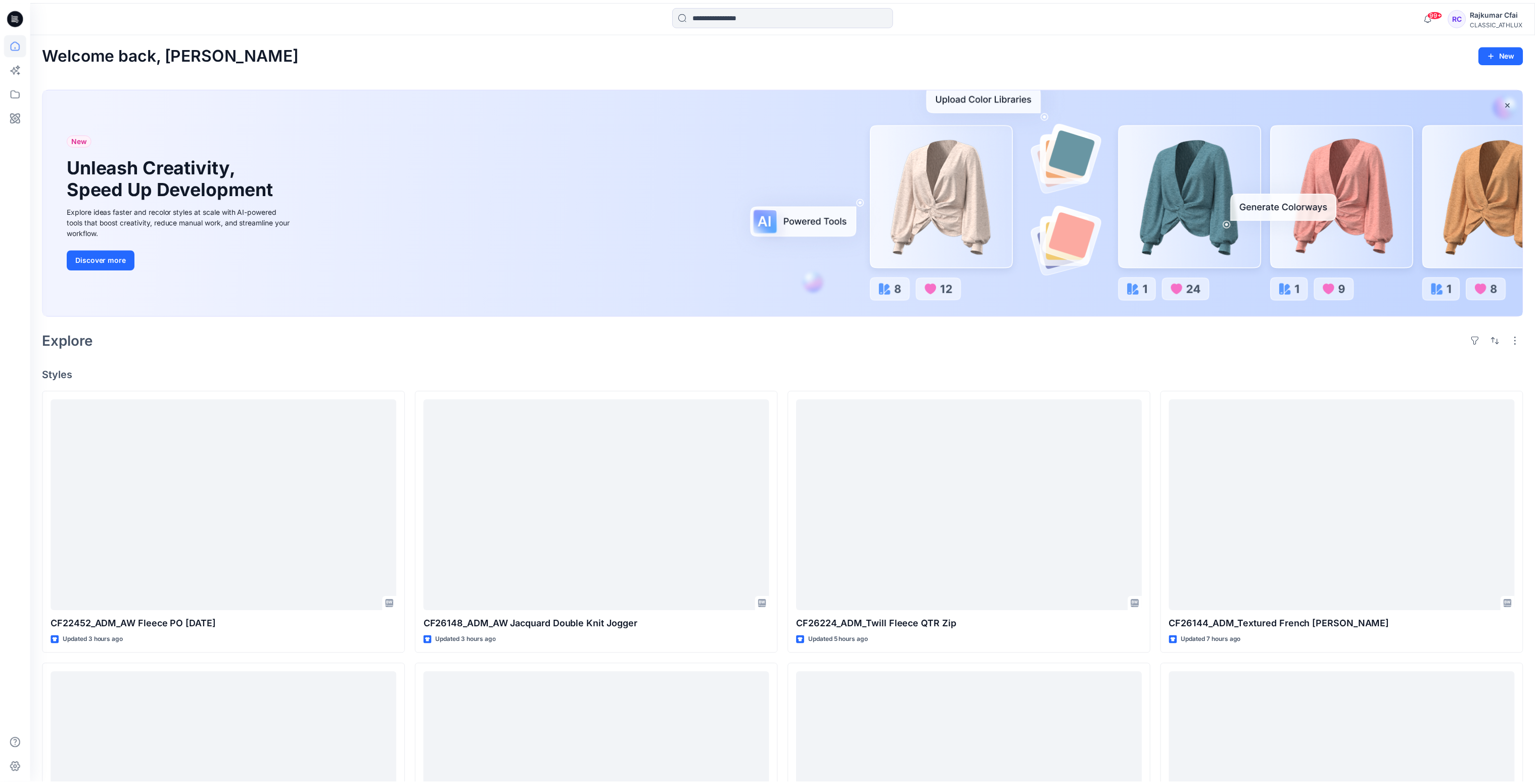
scroll to position [2249, 0]
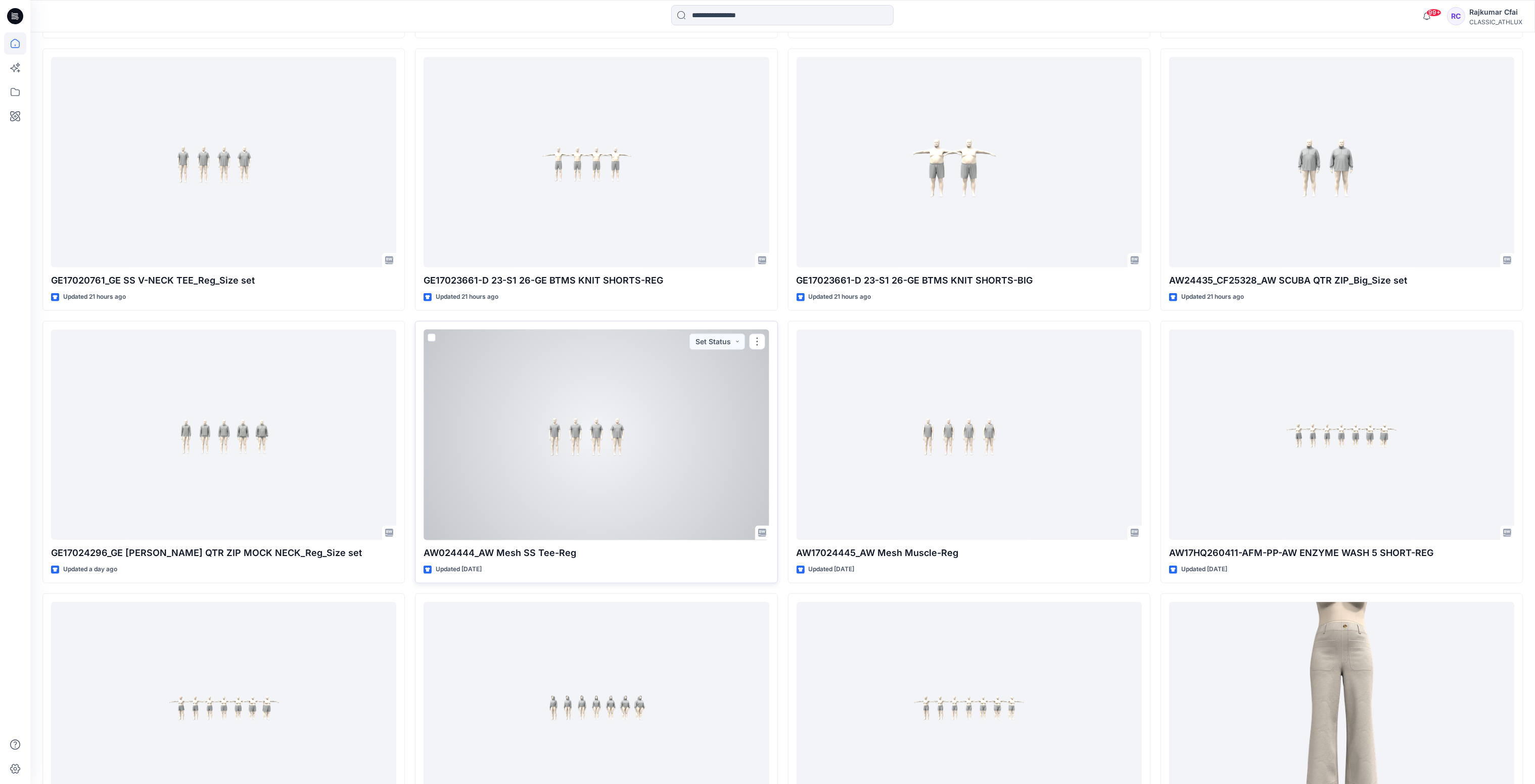
click at [617, 414] on div at bounding box center [596, 435] width 345 height 211
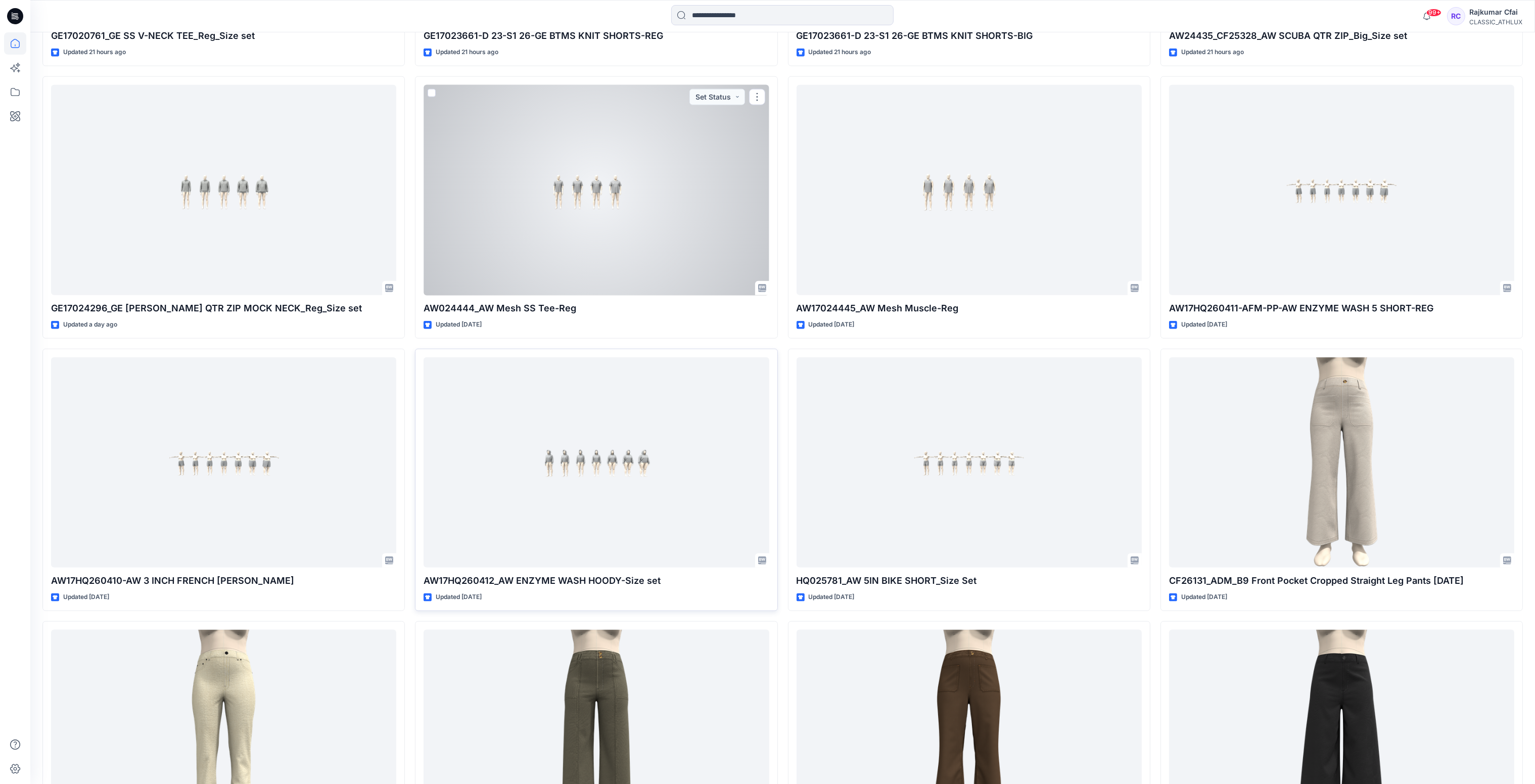
scroll to position [2552, 0]
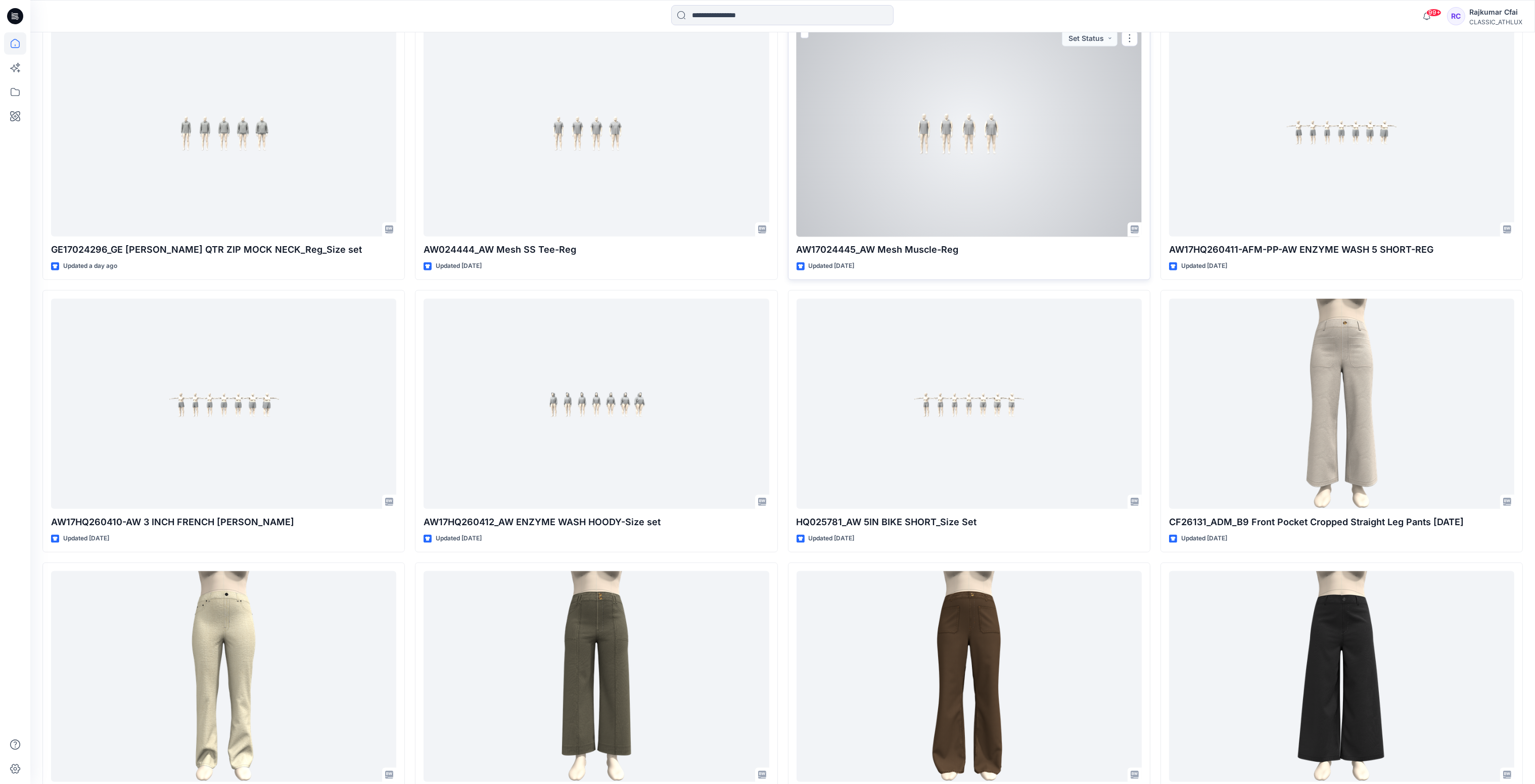
click at [971, 183] on div at bounding box center [969, 131] width 345 height 211
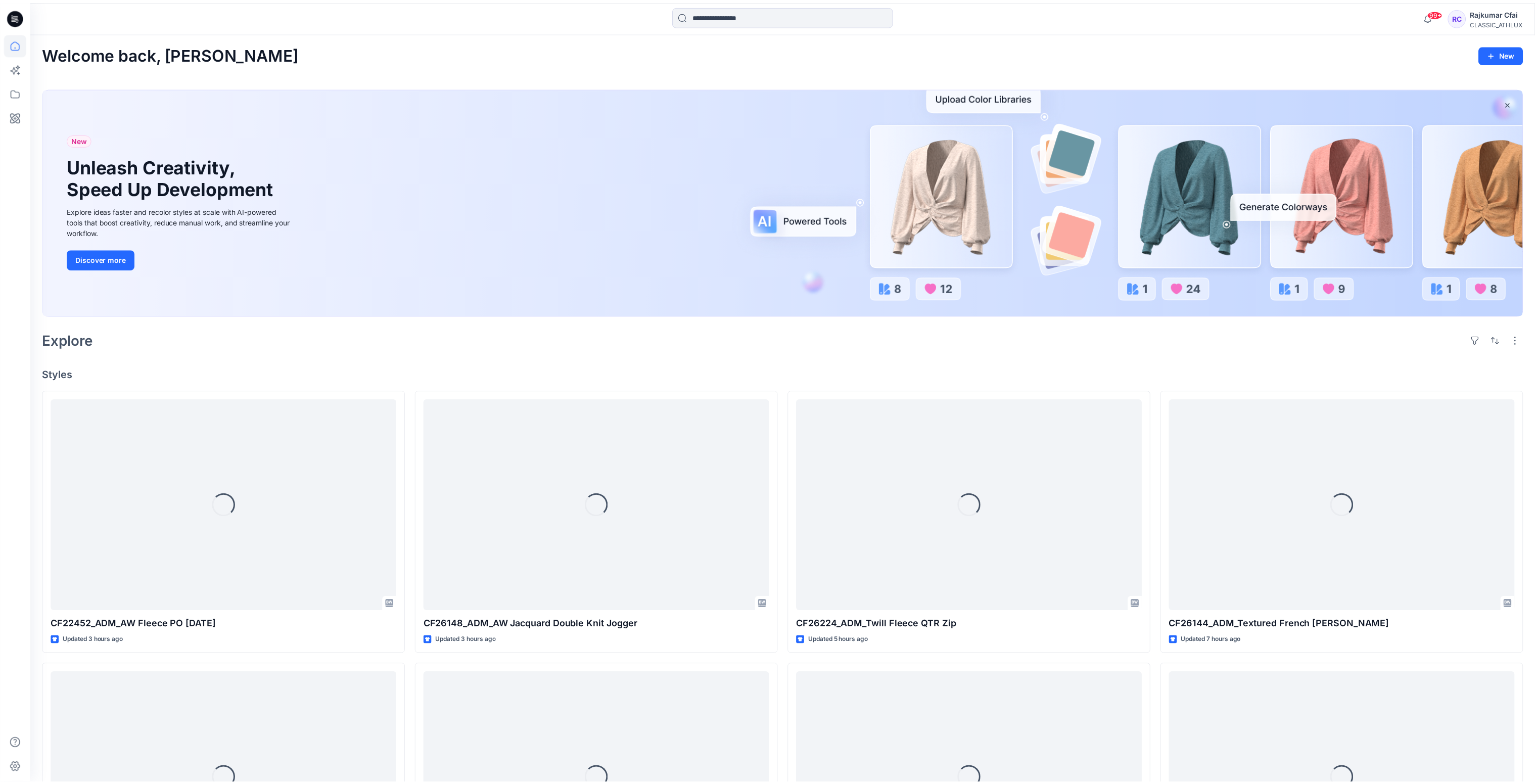
scroll to position [2552, 0]
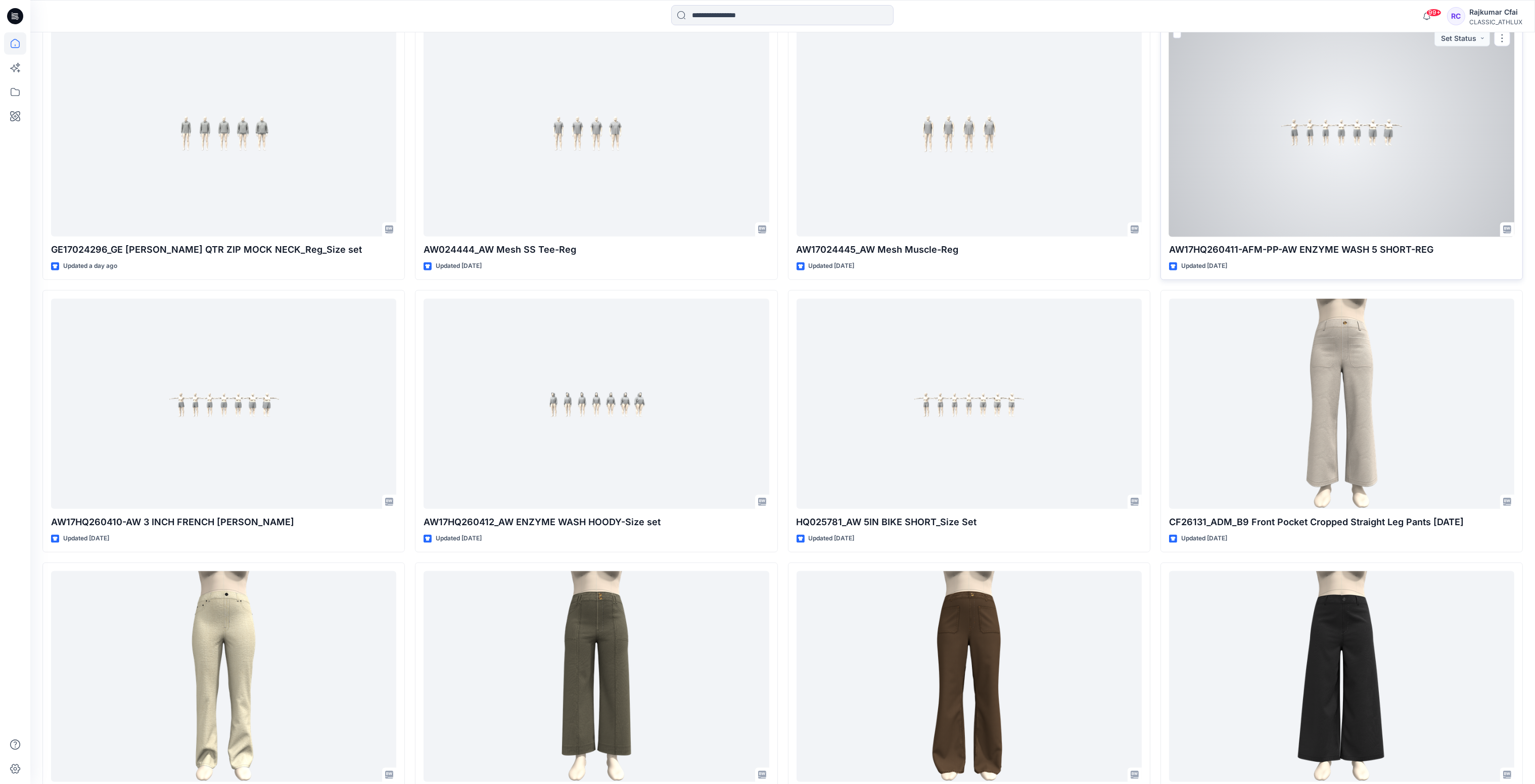
click at [1347, 185] on div at bounding box center [1341, 131] width 345 height 211
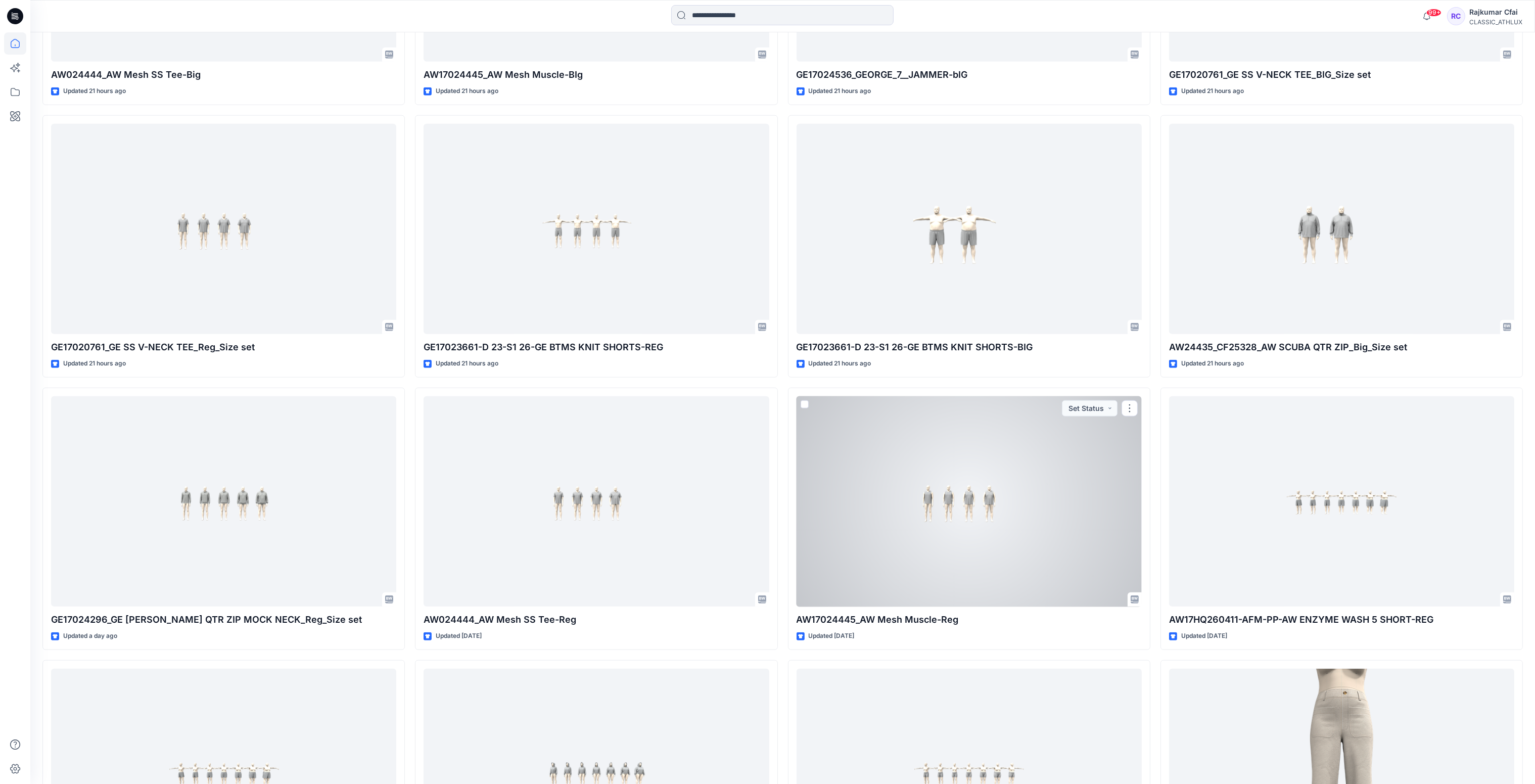
scroll to position [2173, 0]
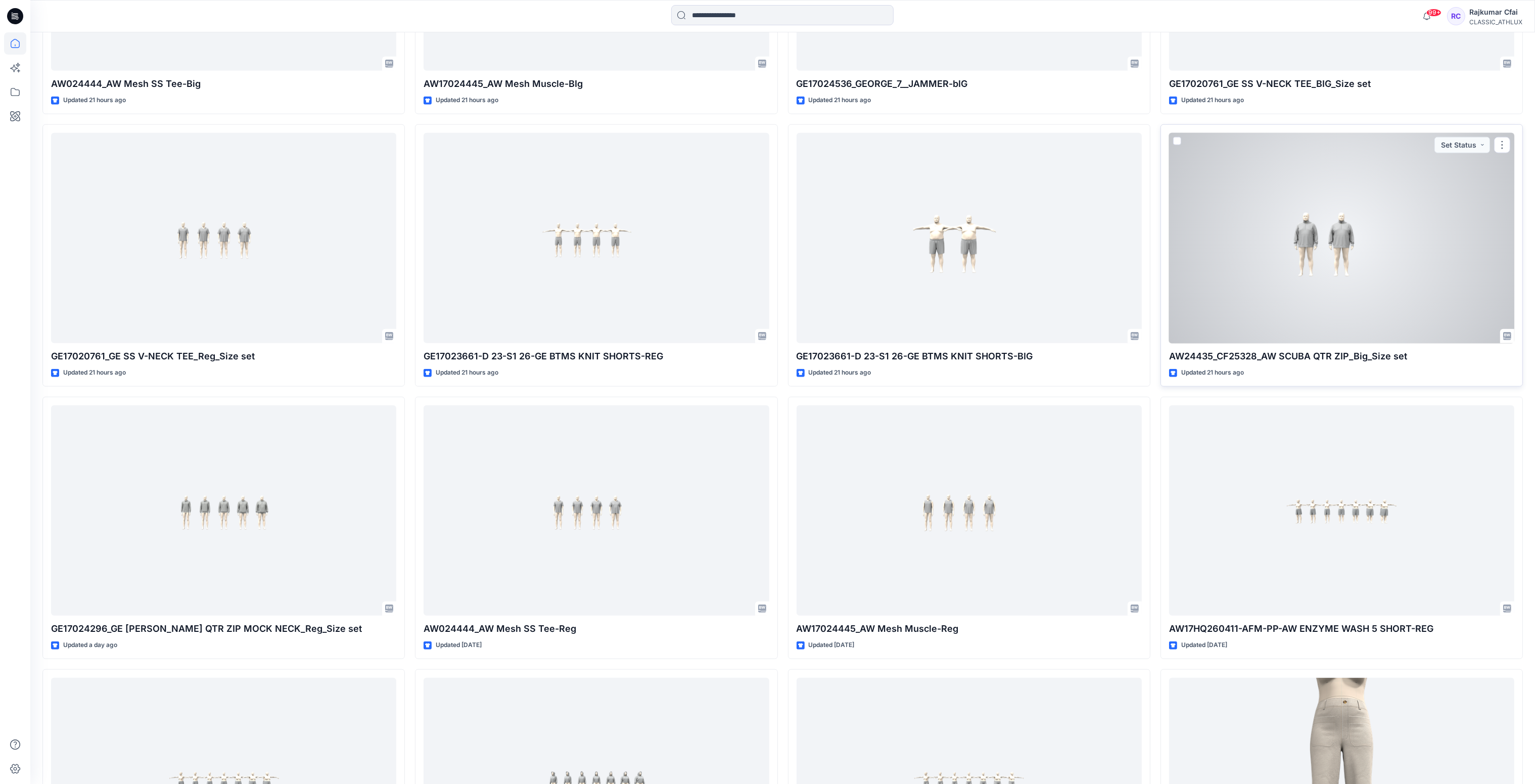
click at [1356, 252] on div at bounding box center [1341, 238] width 345 height 211
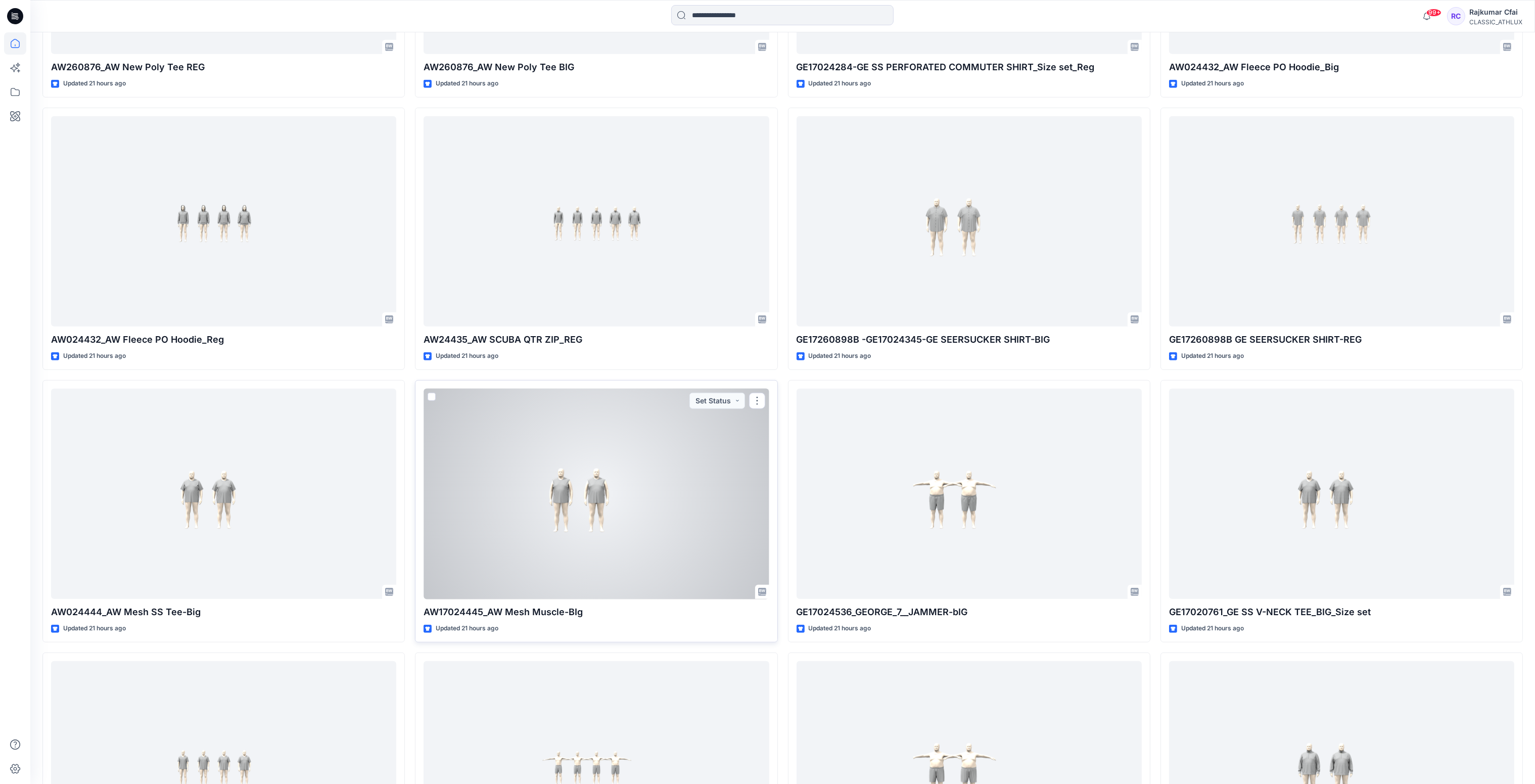
scroll to position [1642, 0]
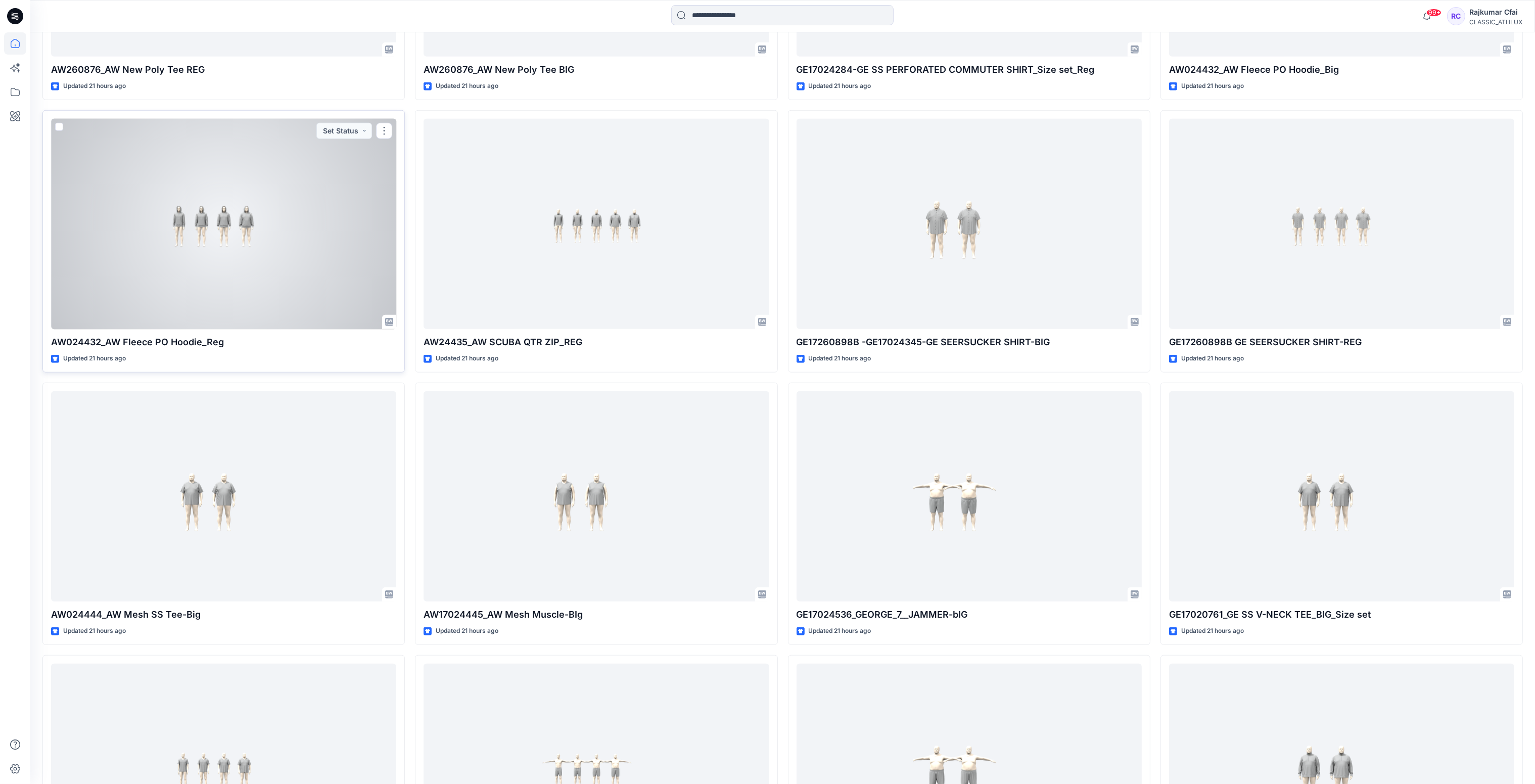
click at [273, 271] on div at bounding box center [223, 224] width 345 height 211
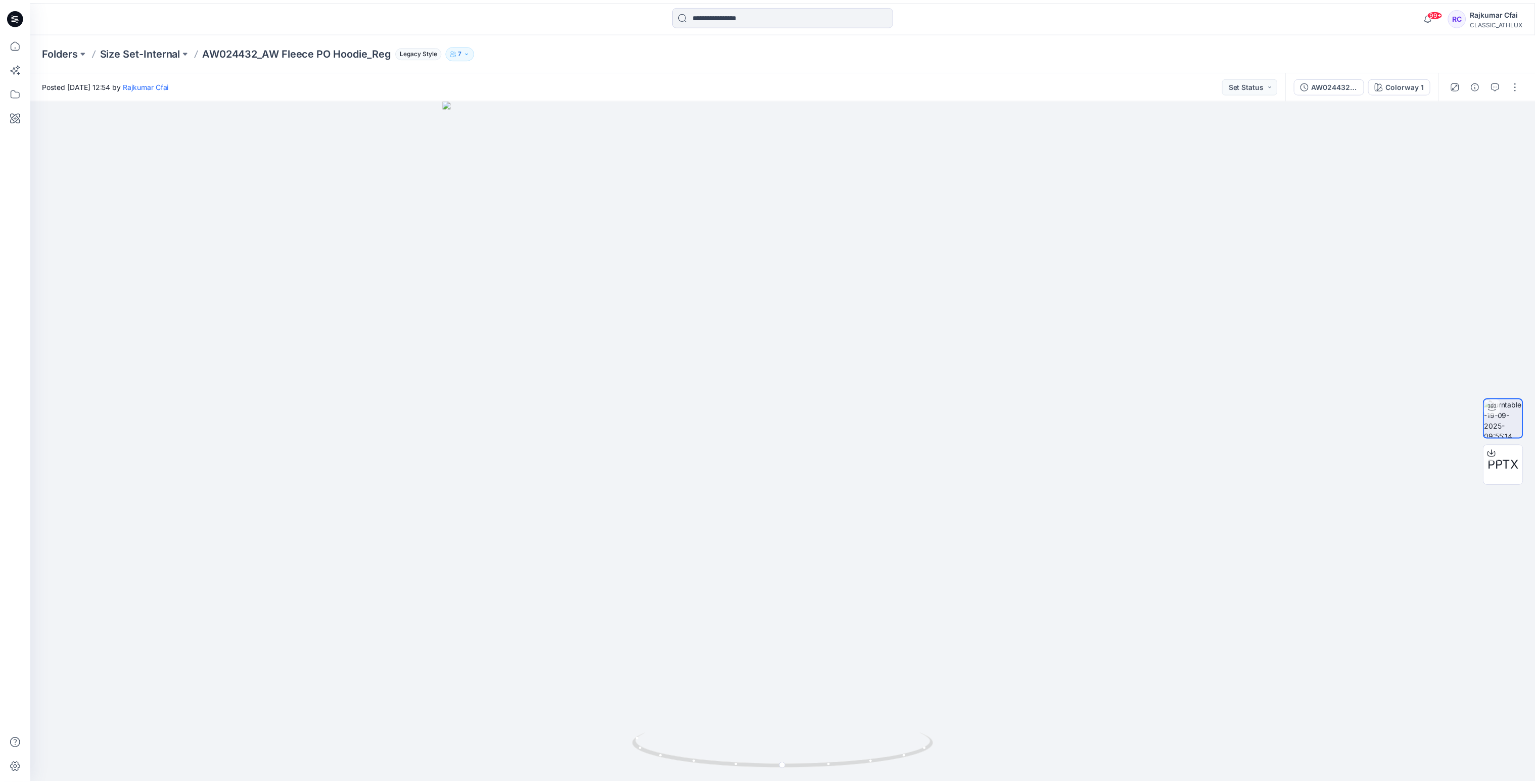
scroll to position [1642, 0]
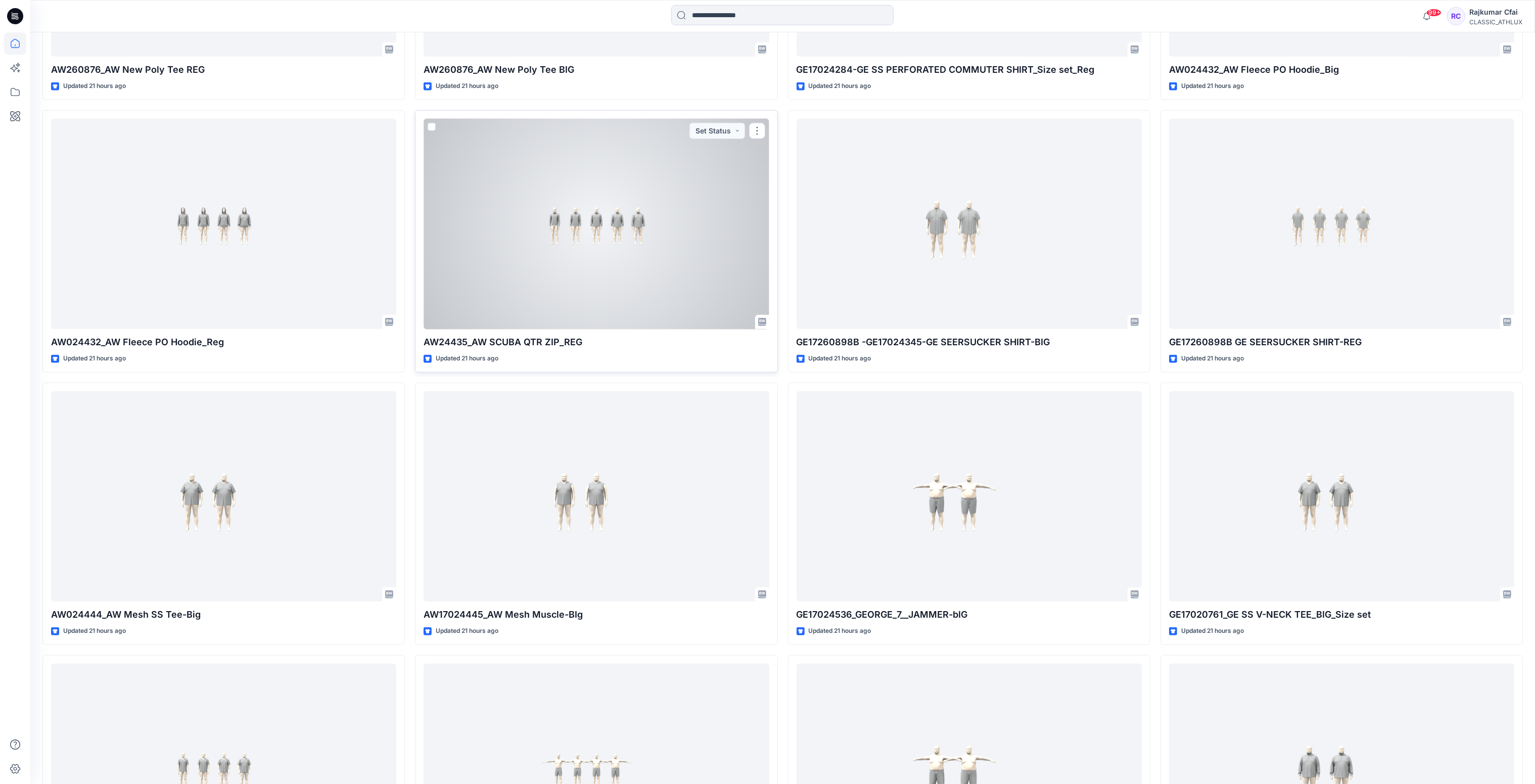
click at [602, 238] on div at bounding box center [596, 224] width 345 height 211
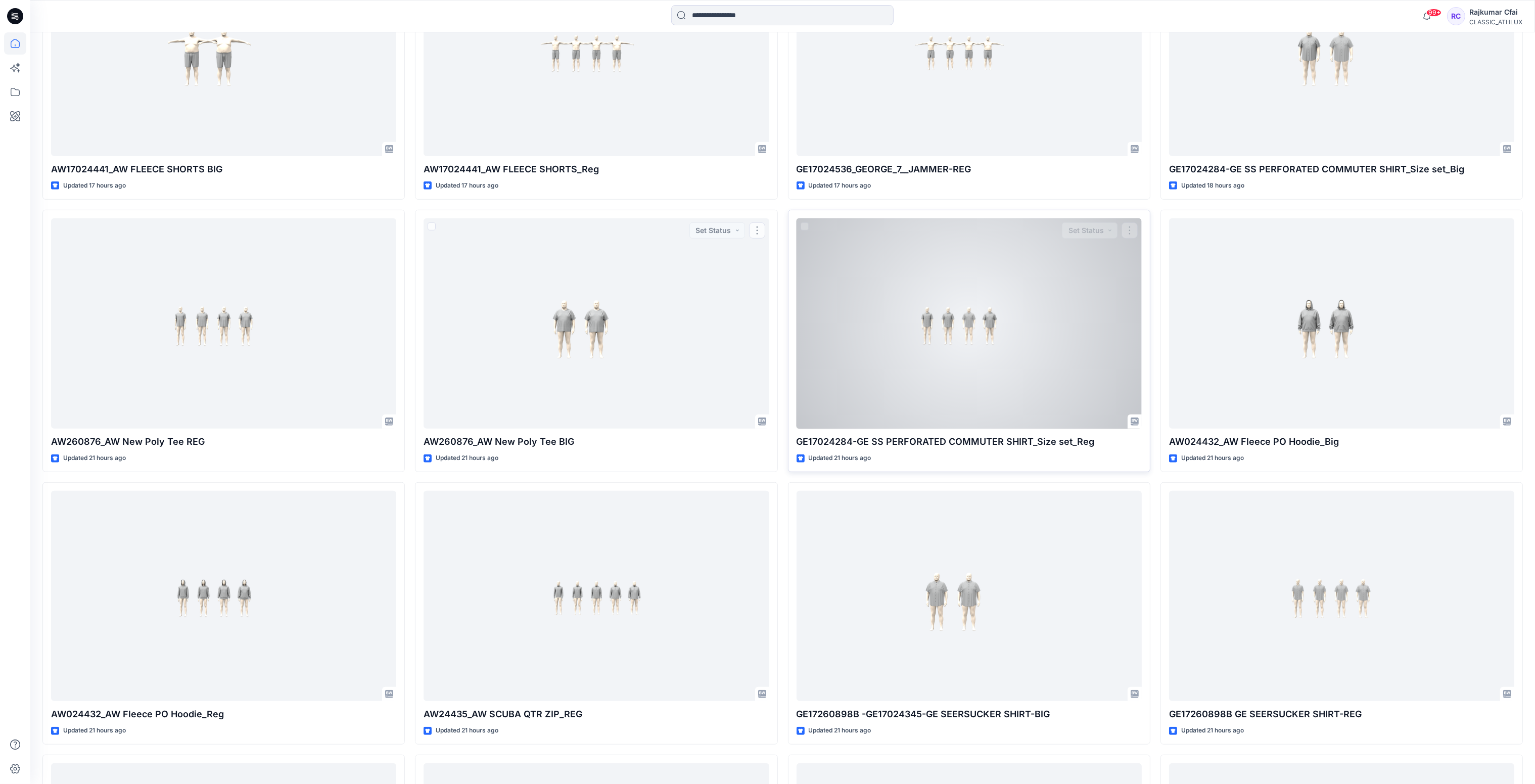
scroll to position [1264, 0]
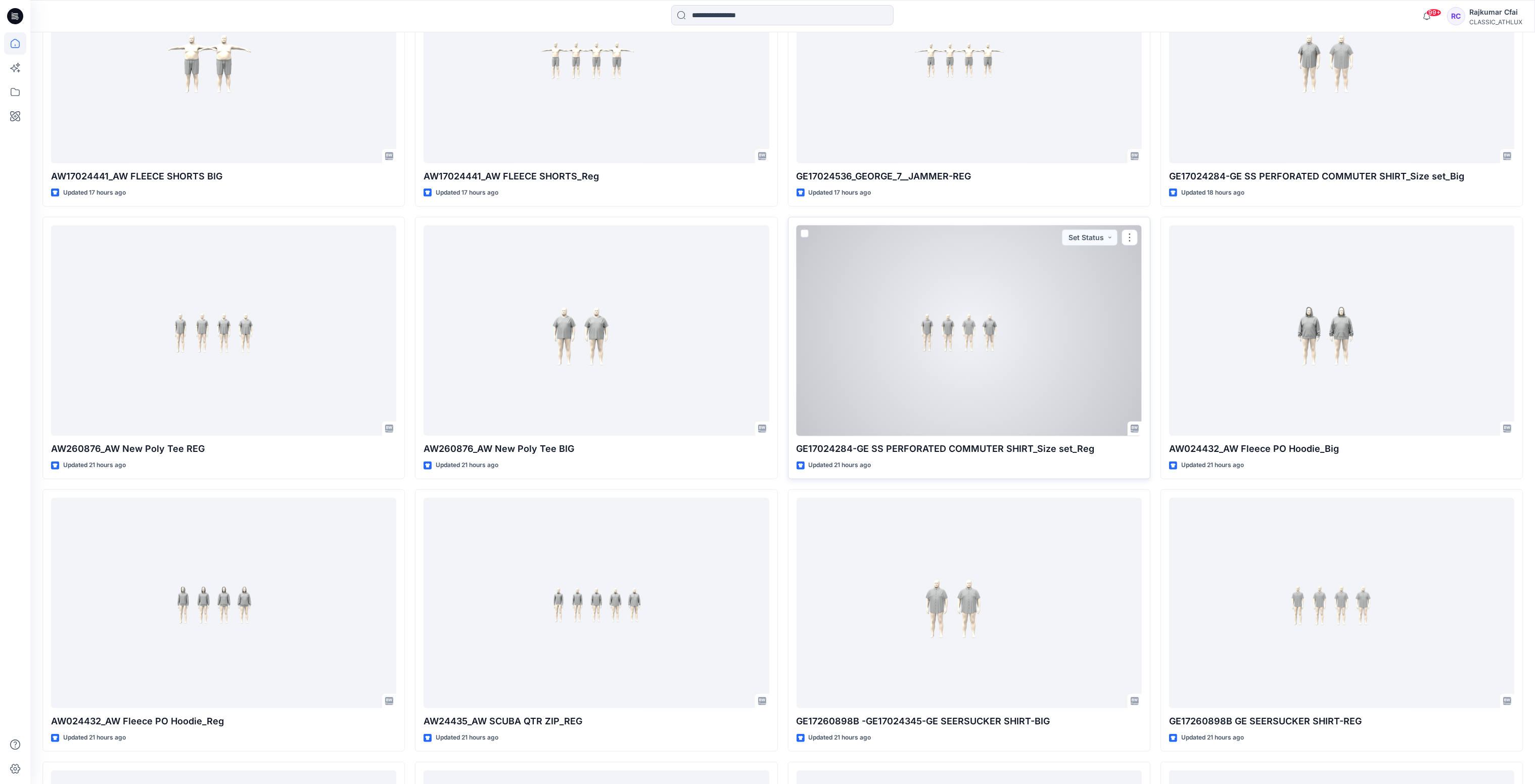
click at [965, 353] on div at bounding box center [969, 330] width 345 height 211
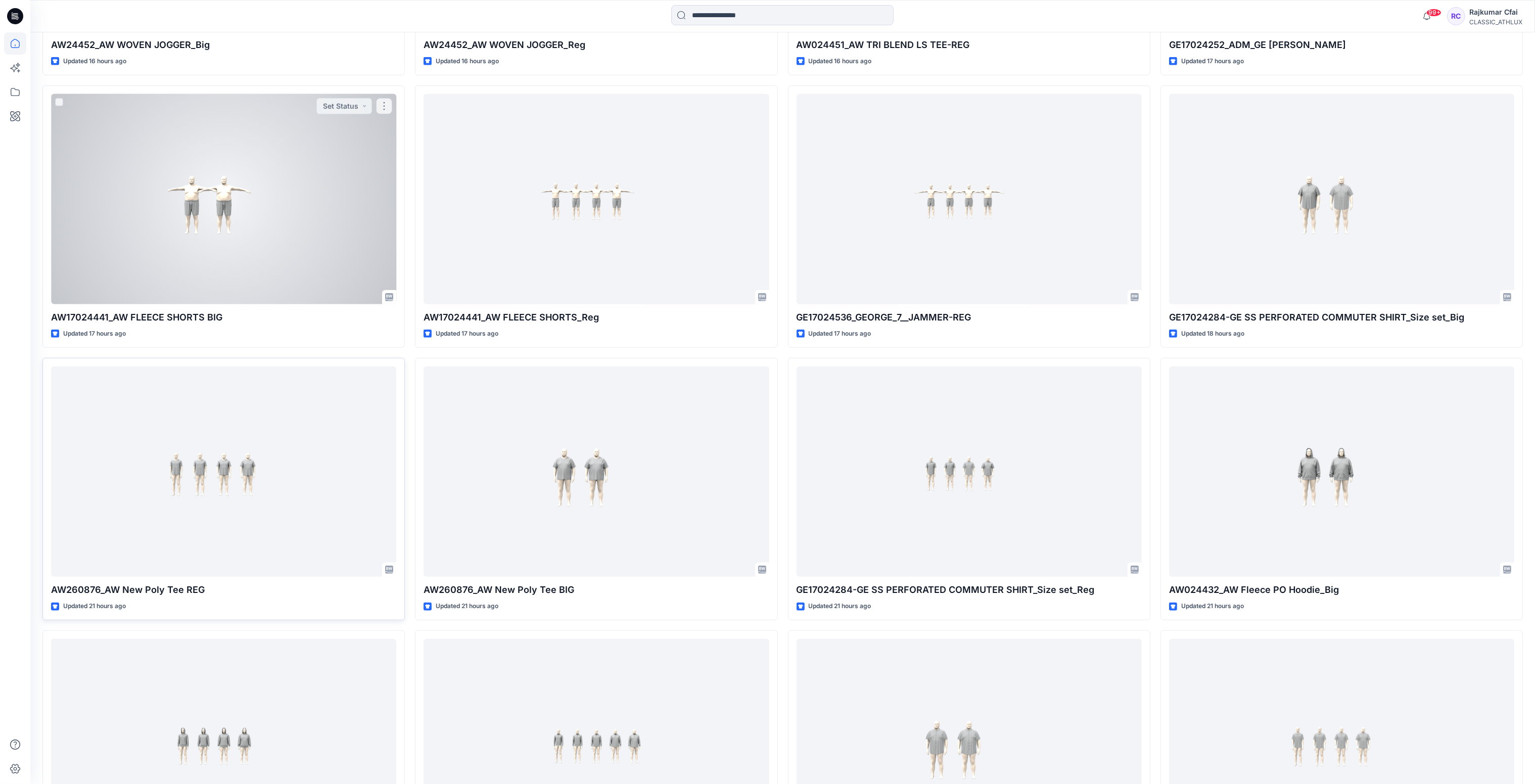
scroll to position [1112, 0]
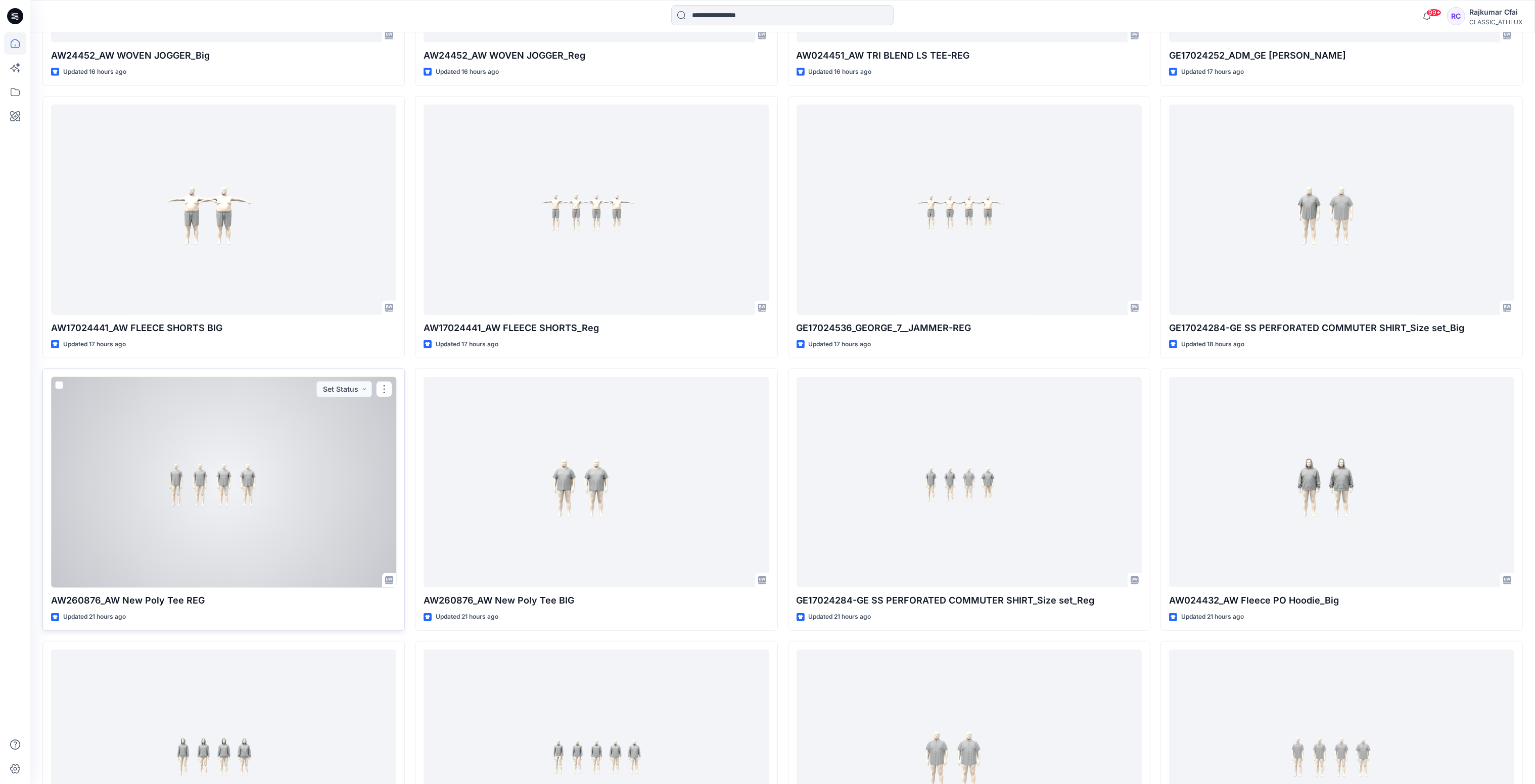
click at [269, 499] on div at bounding box center [223, 482] width 345 height 211
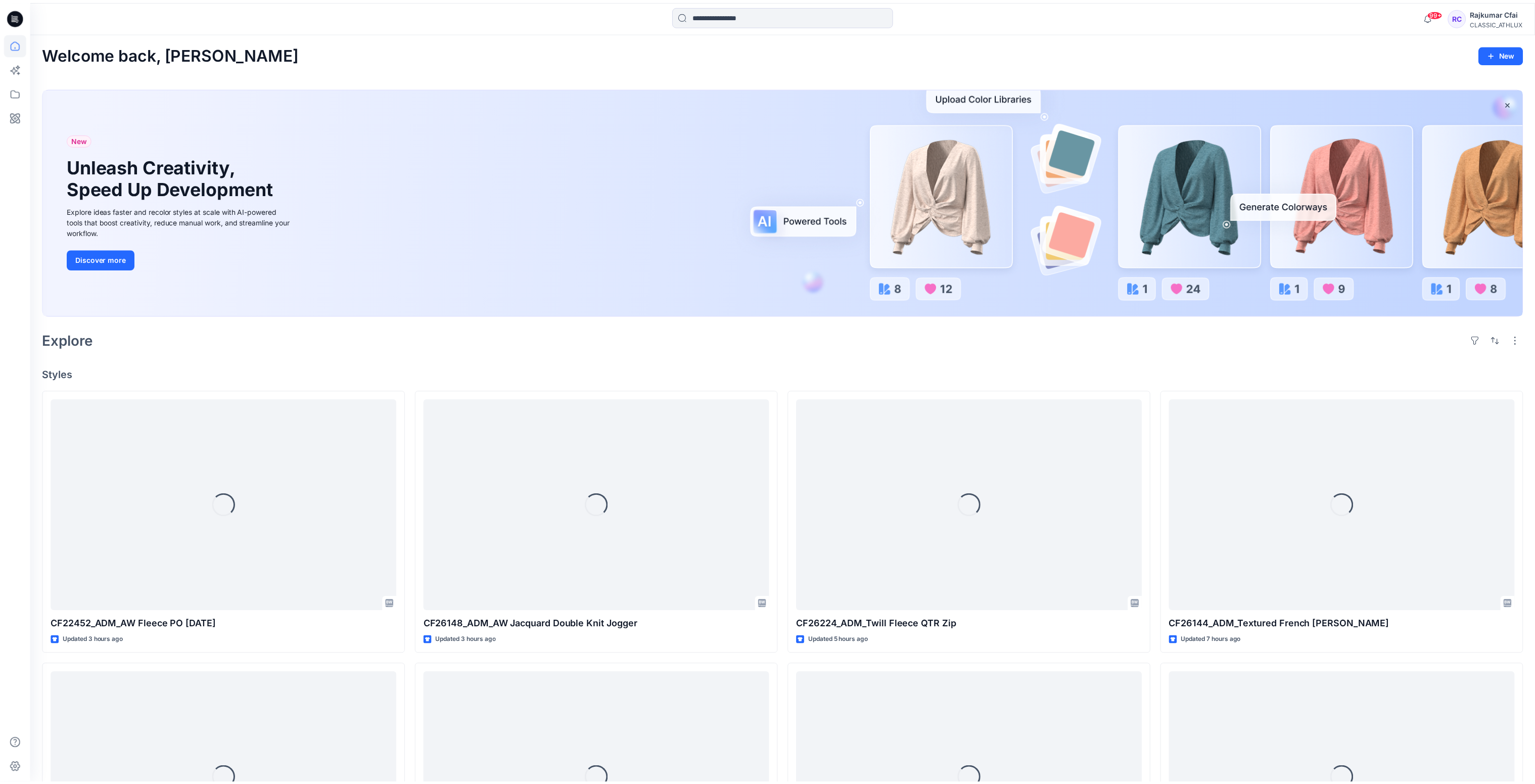
scroll to position [1112, 0]
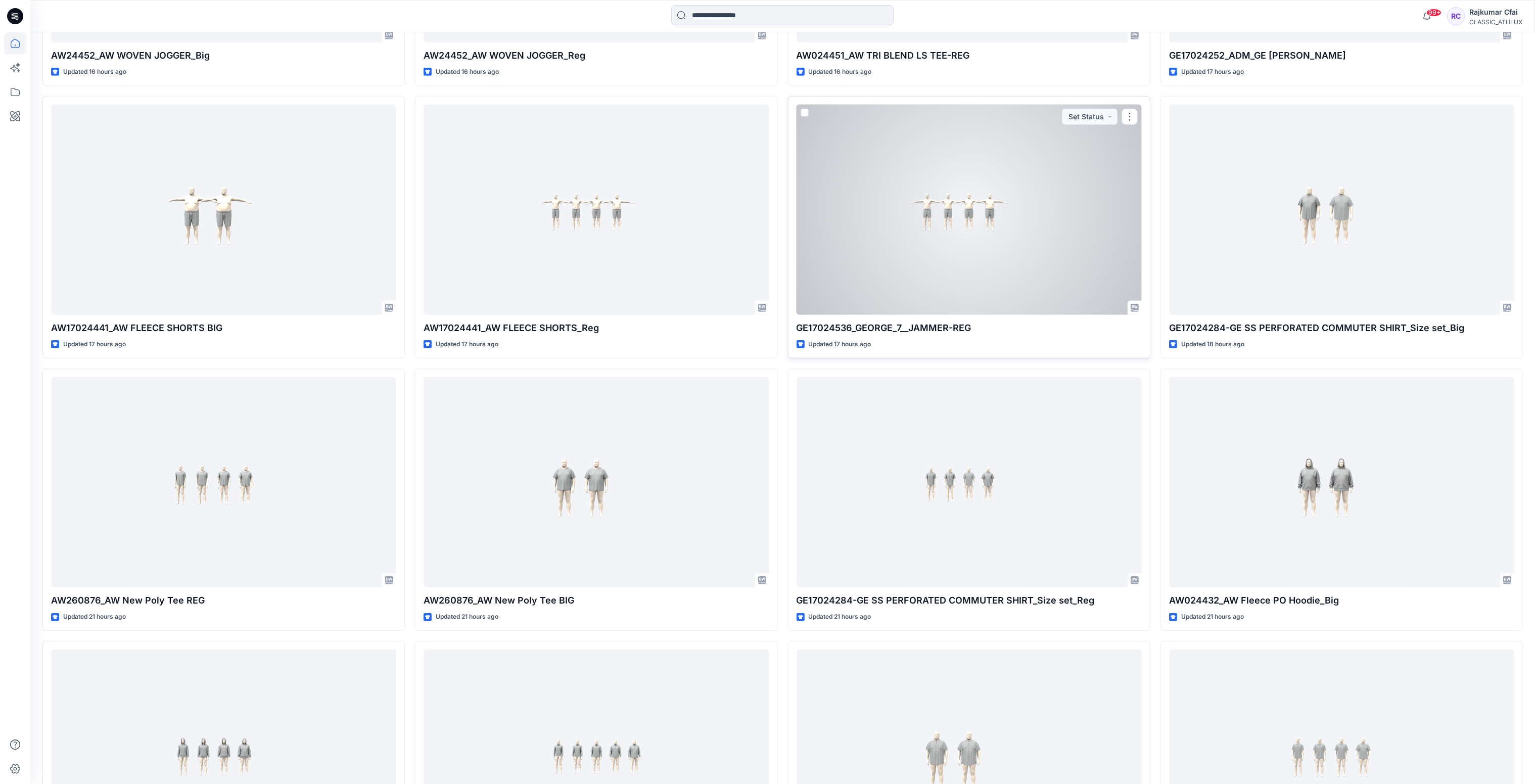
click at [950, 232] on div at bounding box center [969, 210] width 345 height 211
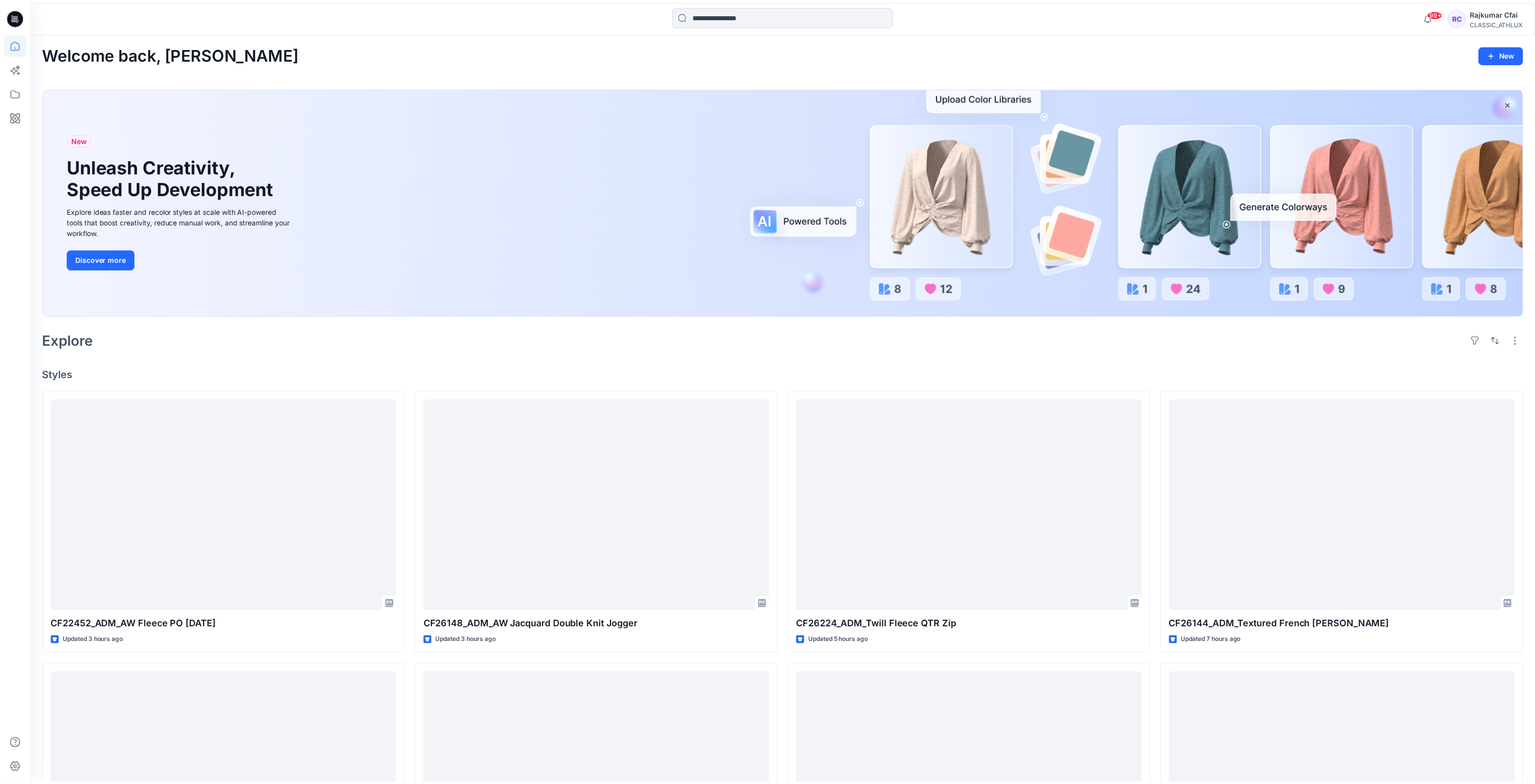
scroll to position [1112, 0]
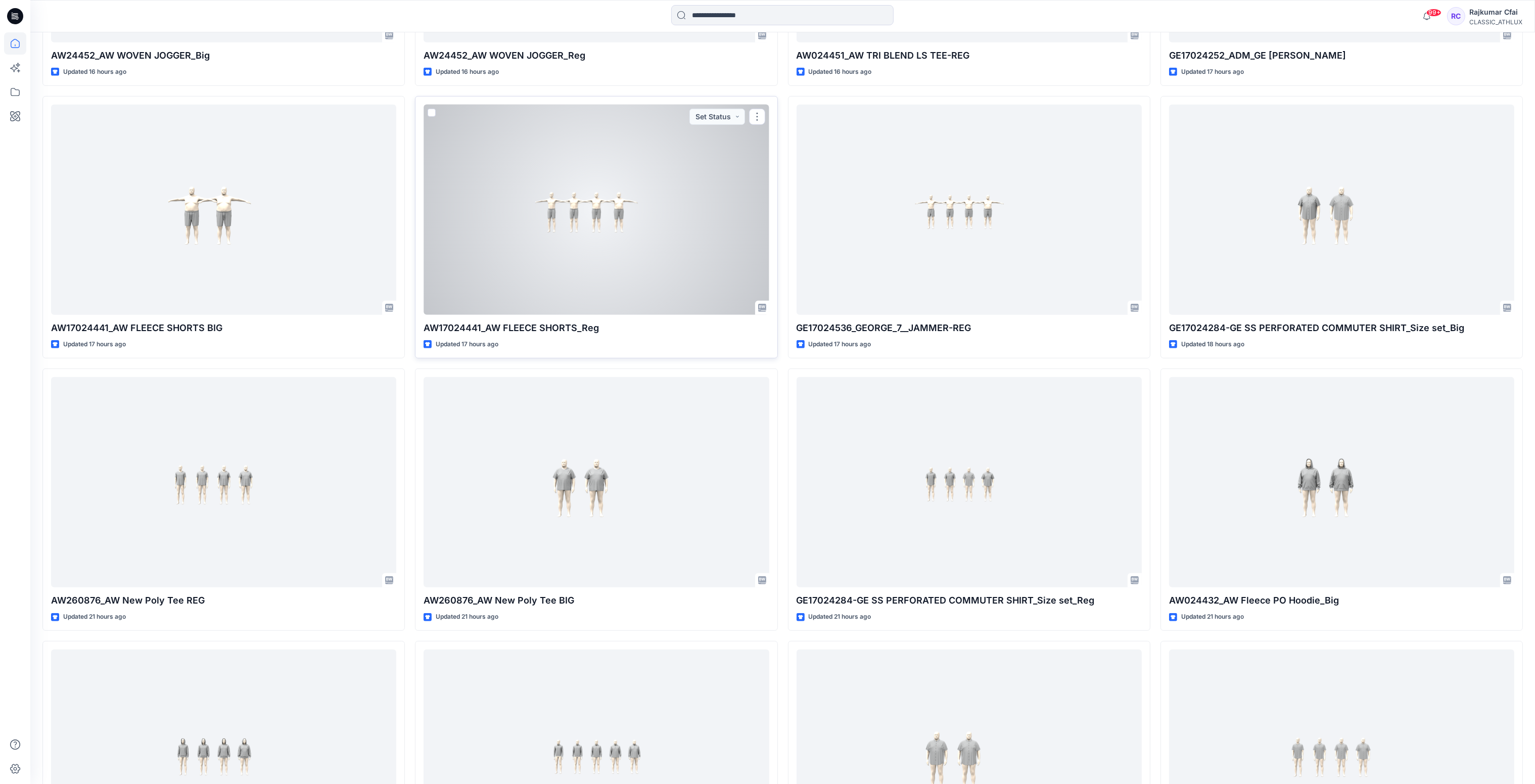
click at [588, 236] on div at bounding box center [596, 210] width 345 height 211
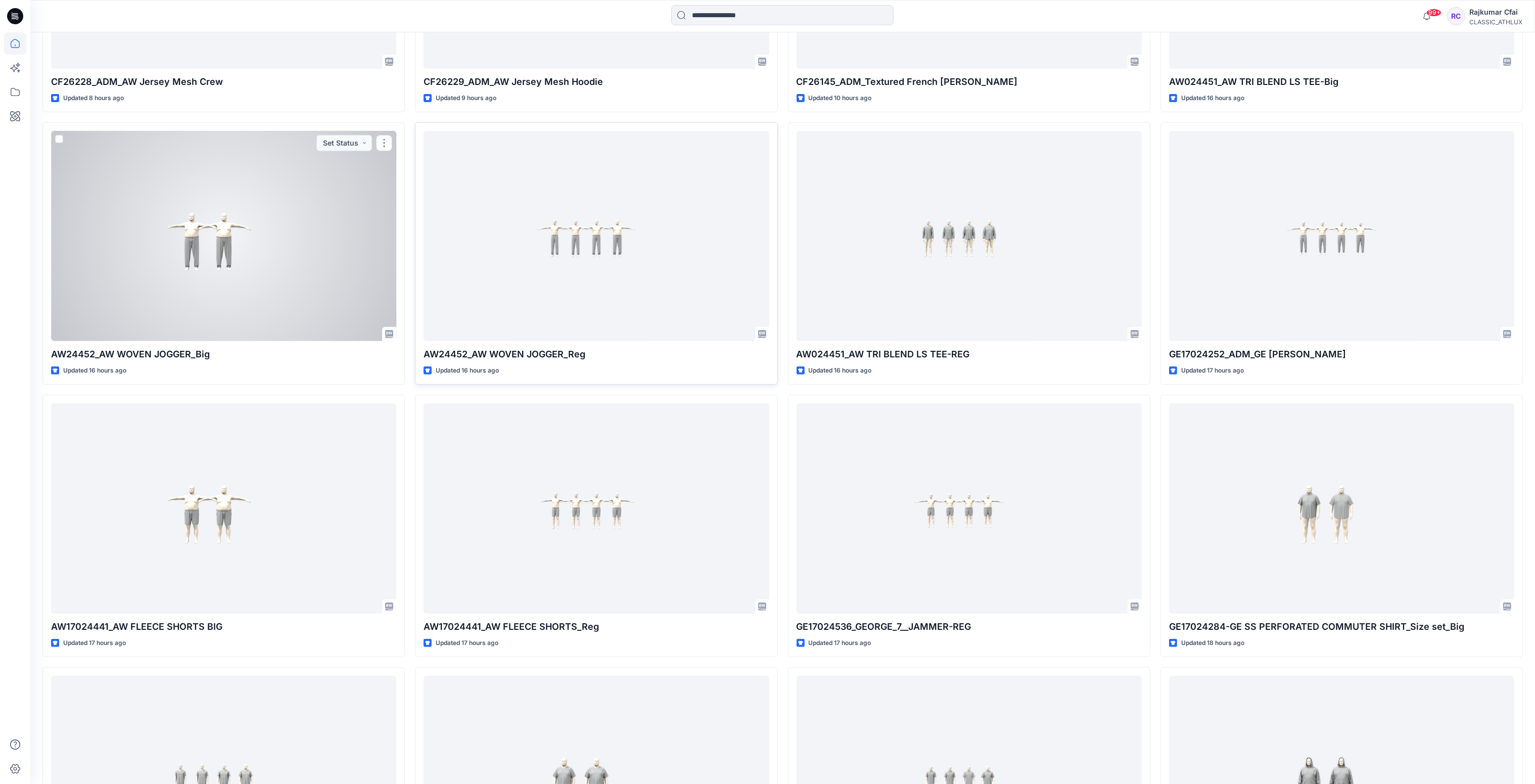
scroll to position [733, 0]
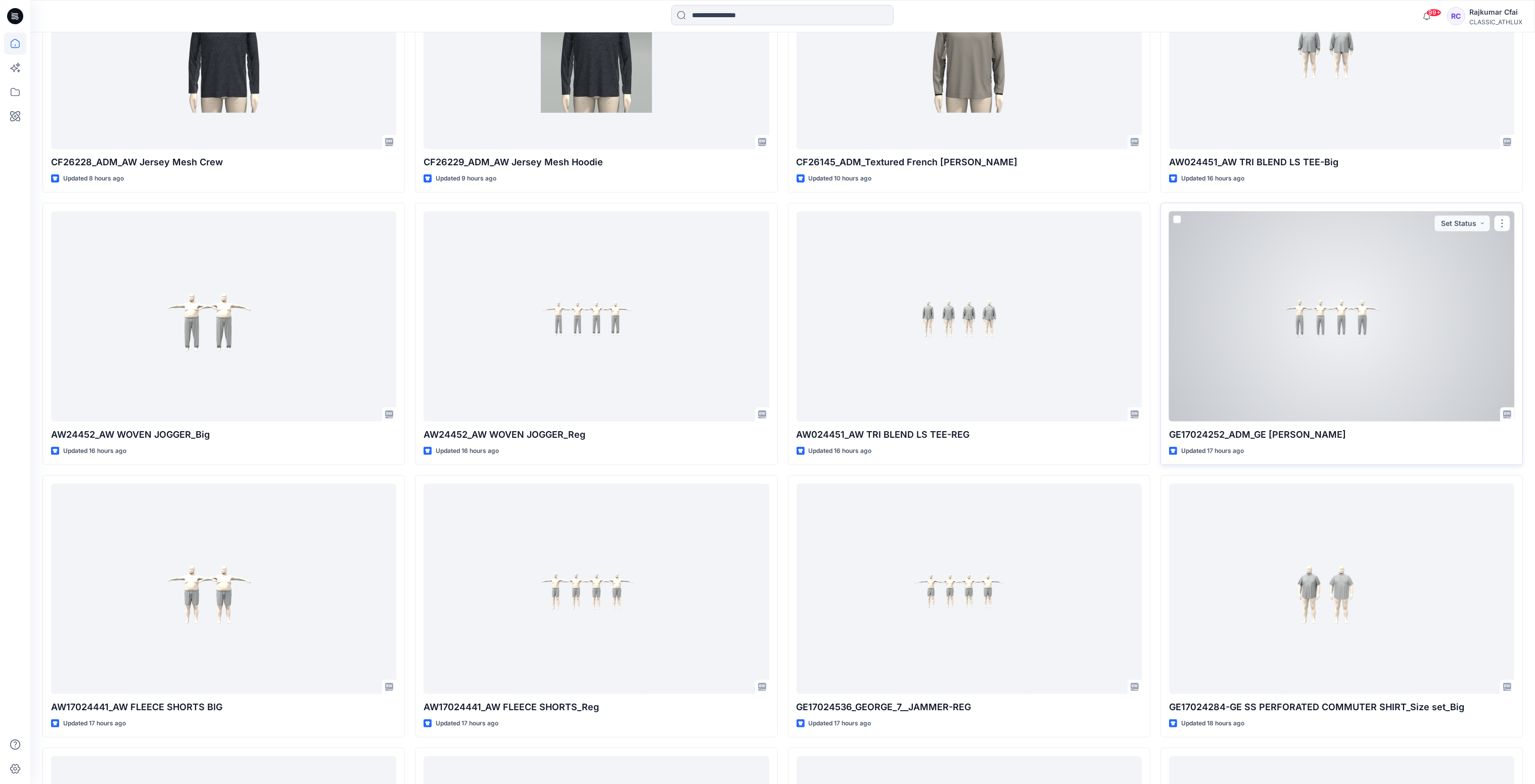
click at [1309, 330] on div at bounding box center [1341, 316] width 345 height 211
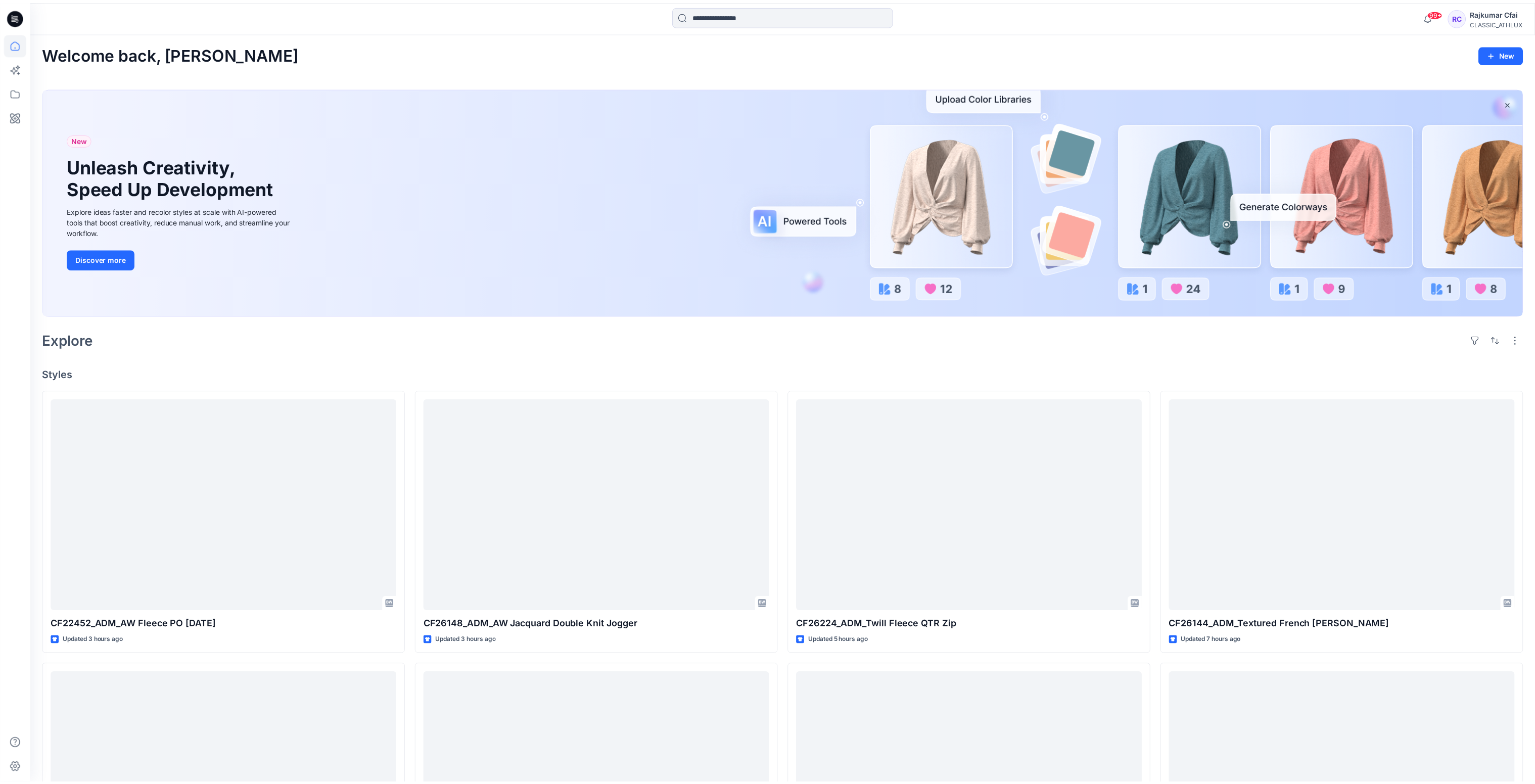
scroll to position [733, 0]
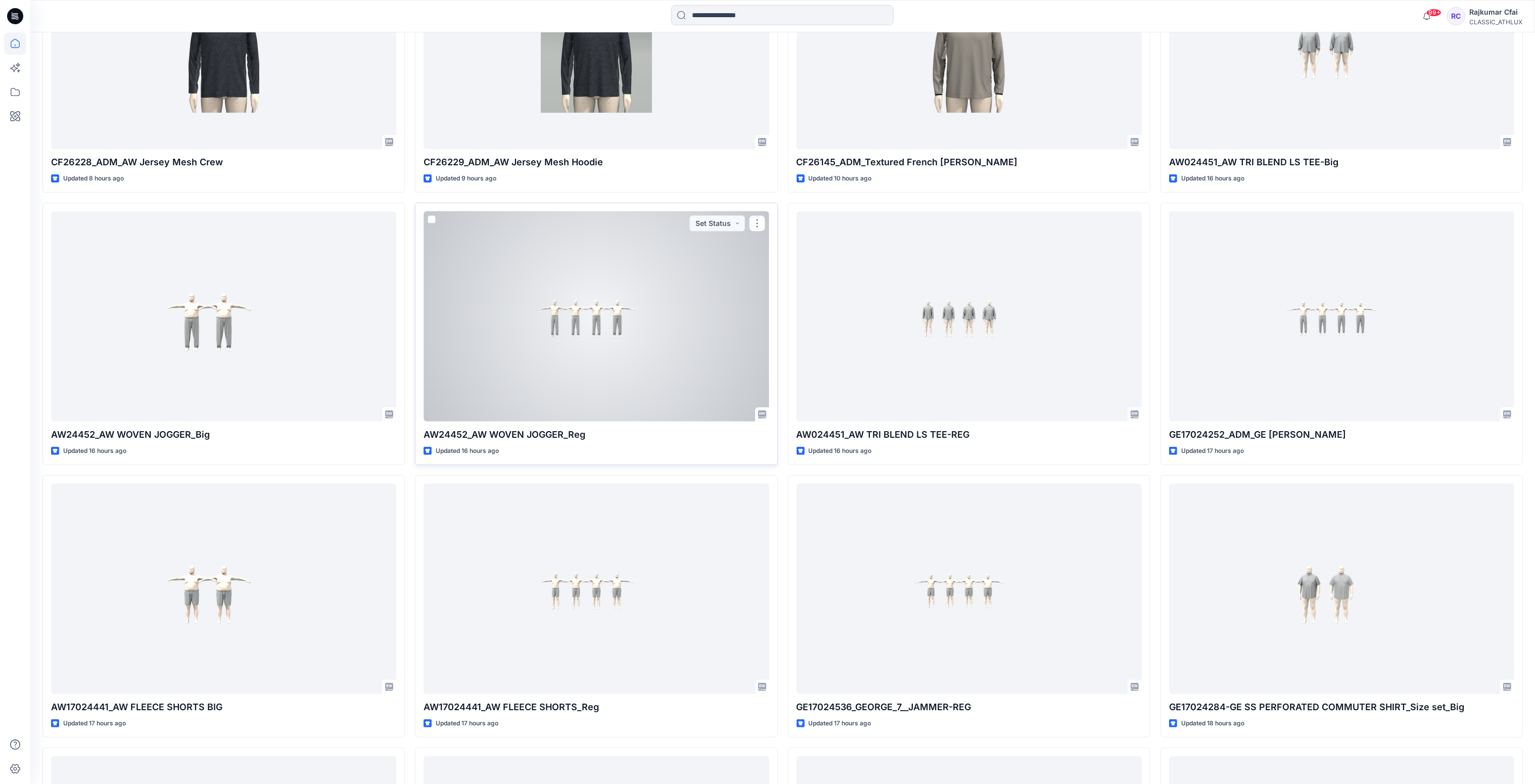
click at [613, 337] on div at bounding box center [596, 316] width 345 height 211
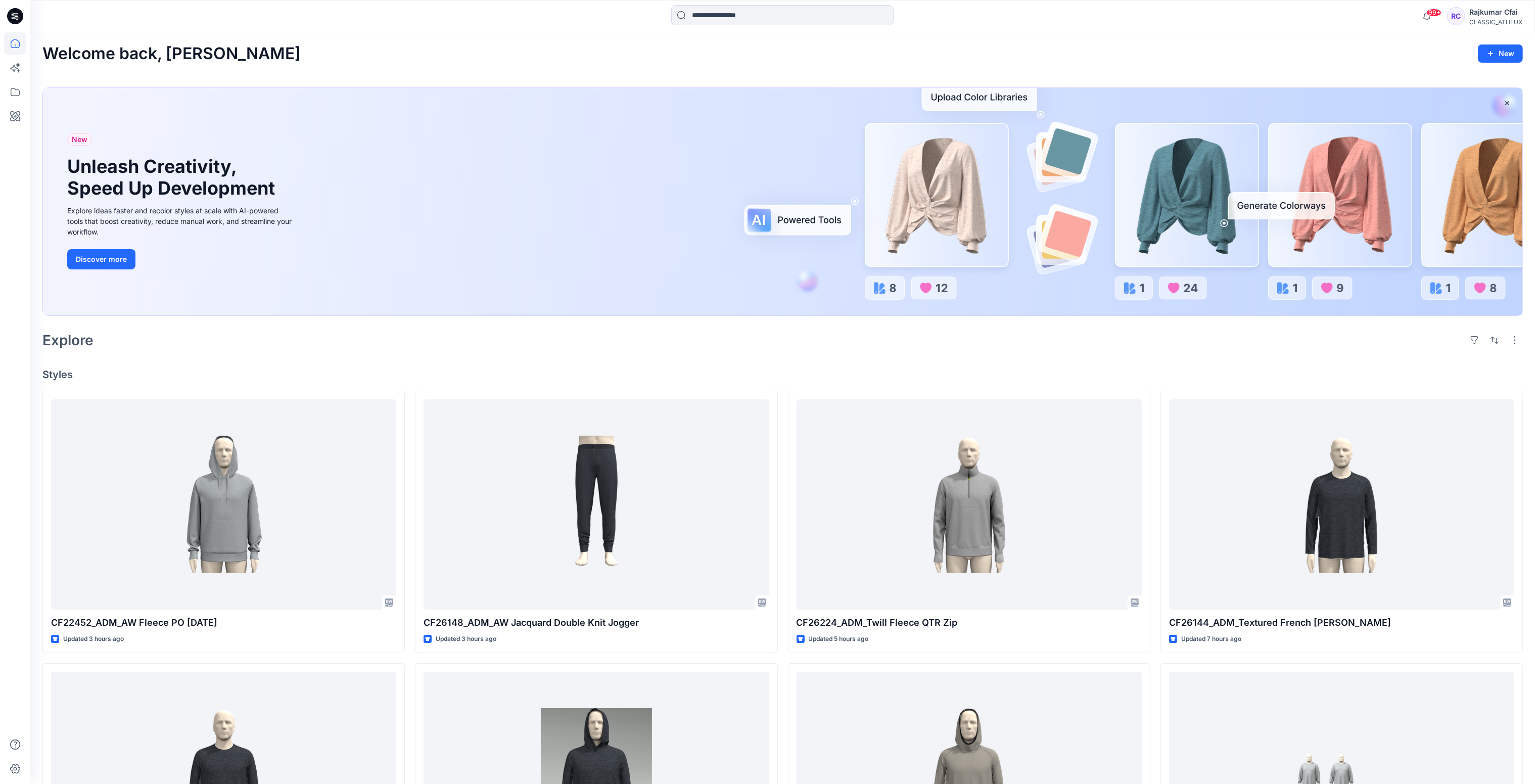
click at [950, 334] on div "Explore" at bounding box center [783, 340] width 1480 height 24
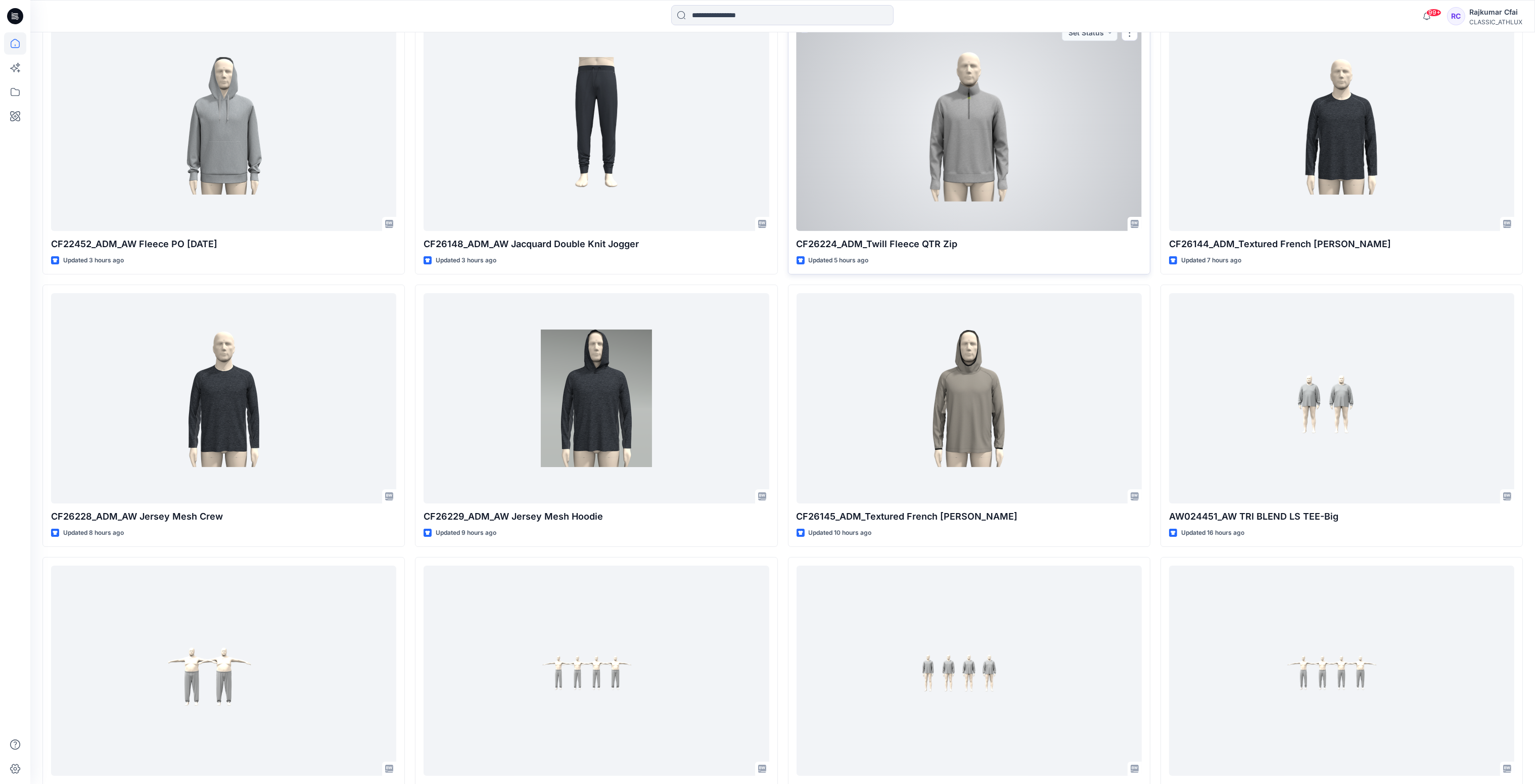
scroll to position [682, 0]
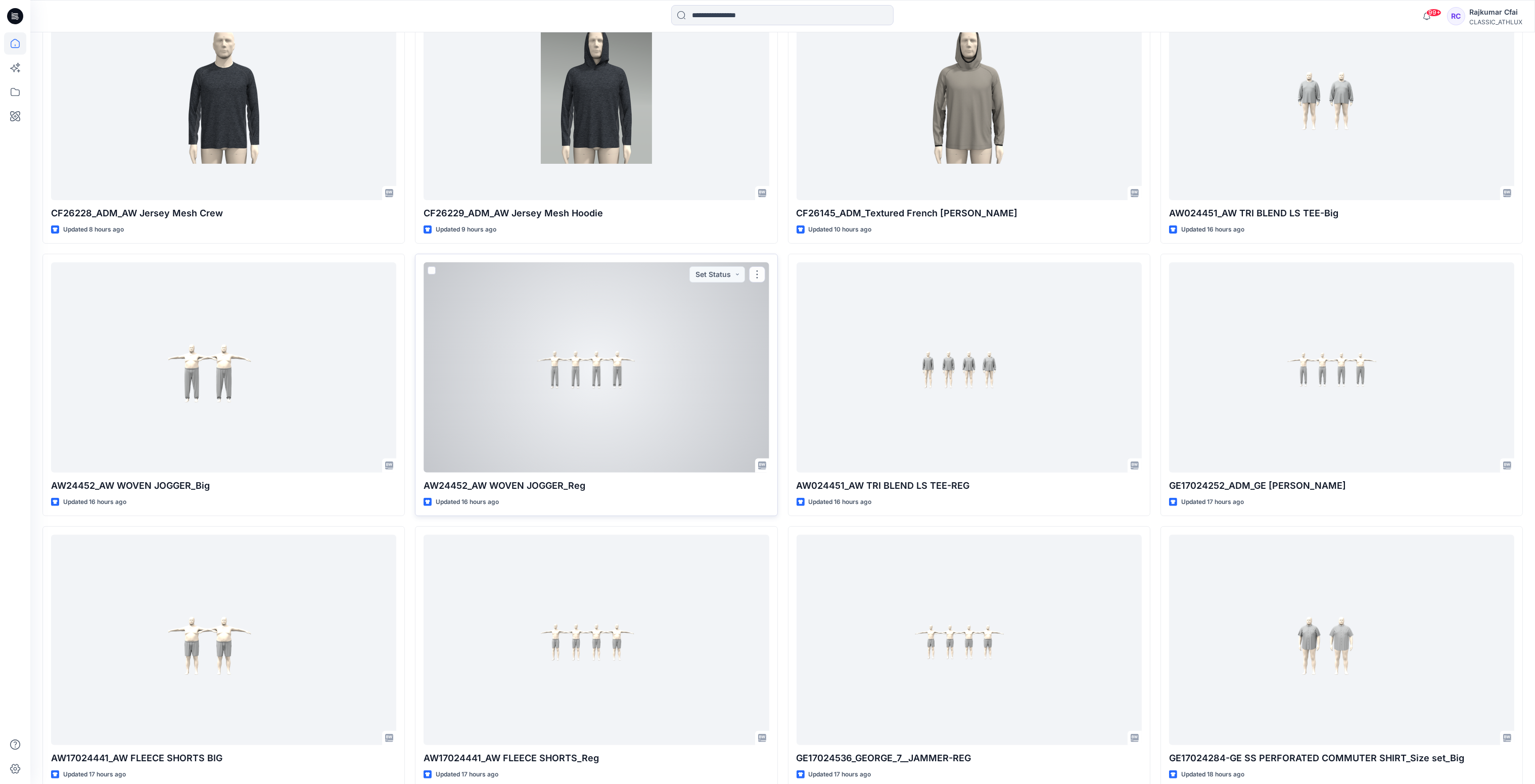
click at [598, 373] on div at bounding box center [596, 367] width 345 height 211
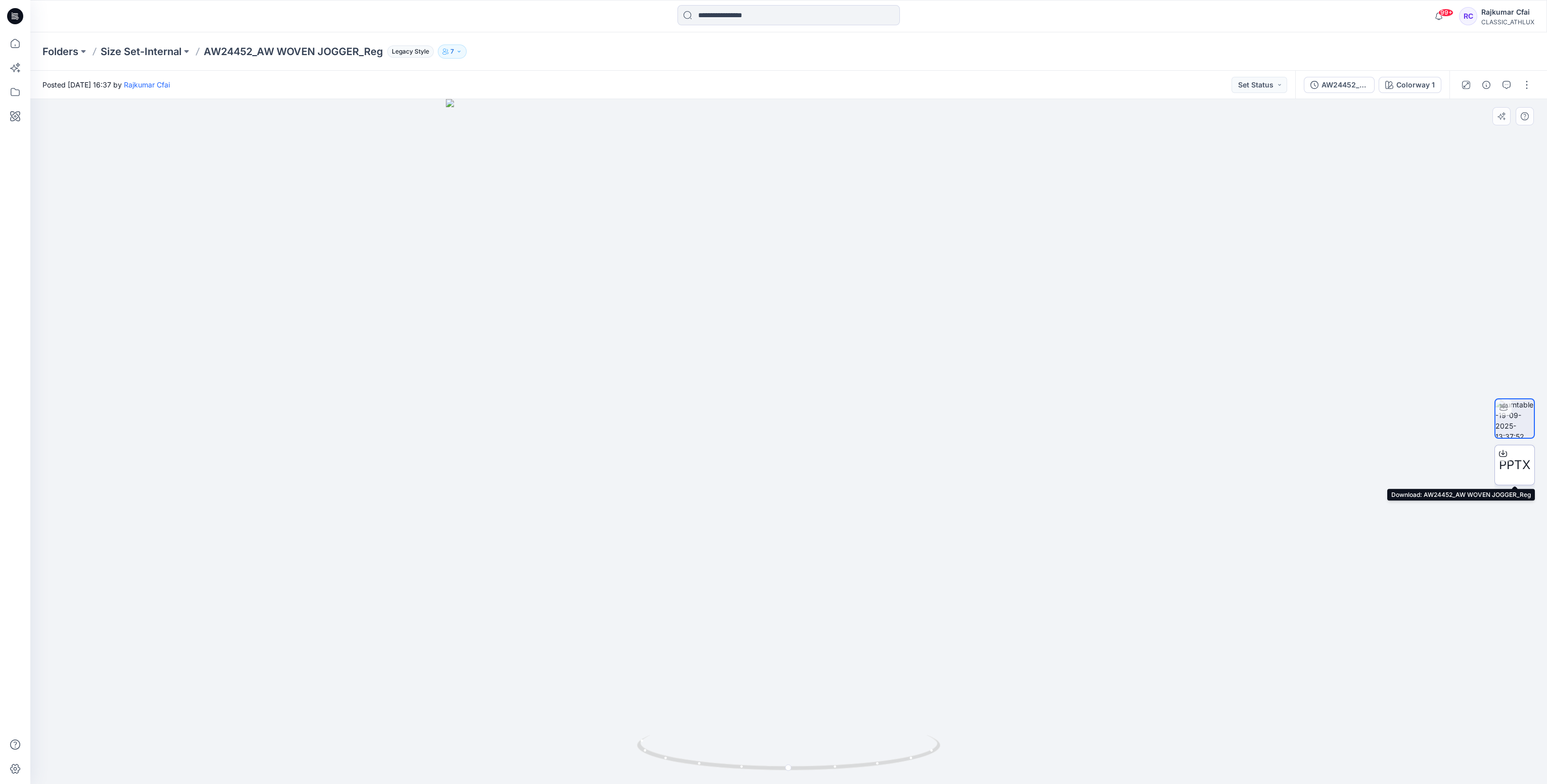
click at [1510, 461] on span "PPTX" at bounding box center [1515, 465] width 31 height 18
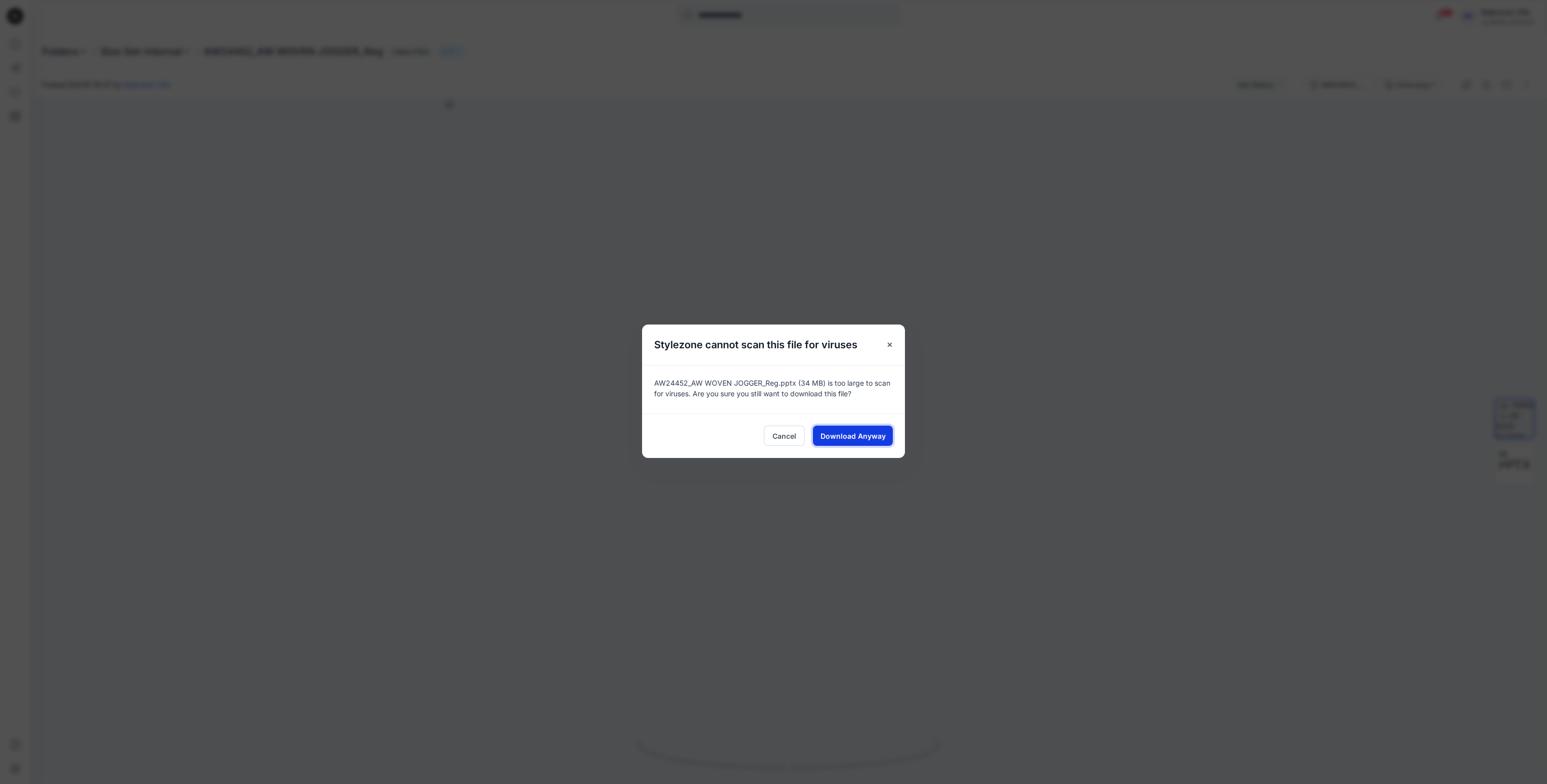
click at [836, 436] on span "Download Anyway" at bounding box center [853, 436] width 65 height 11
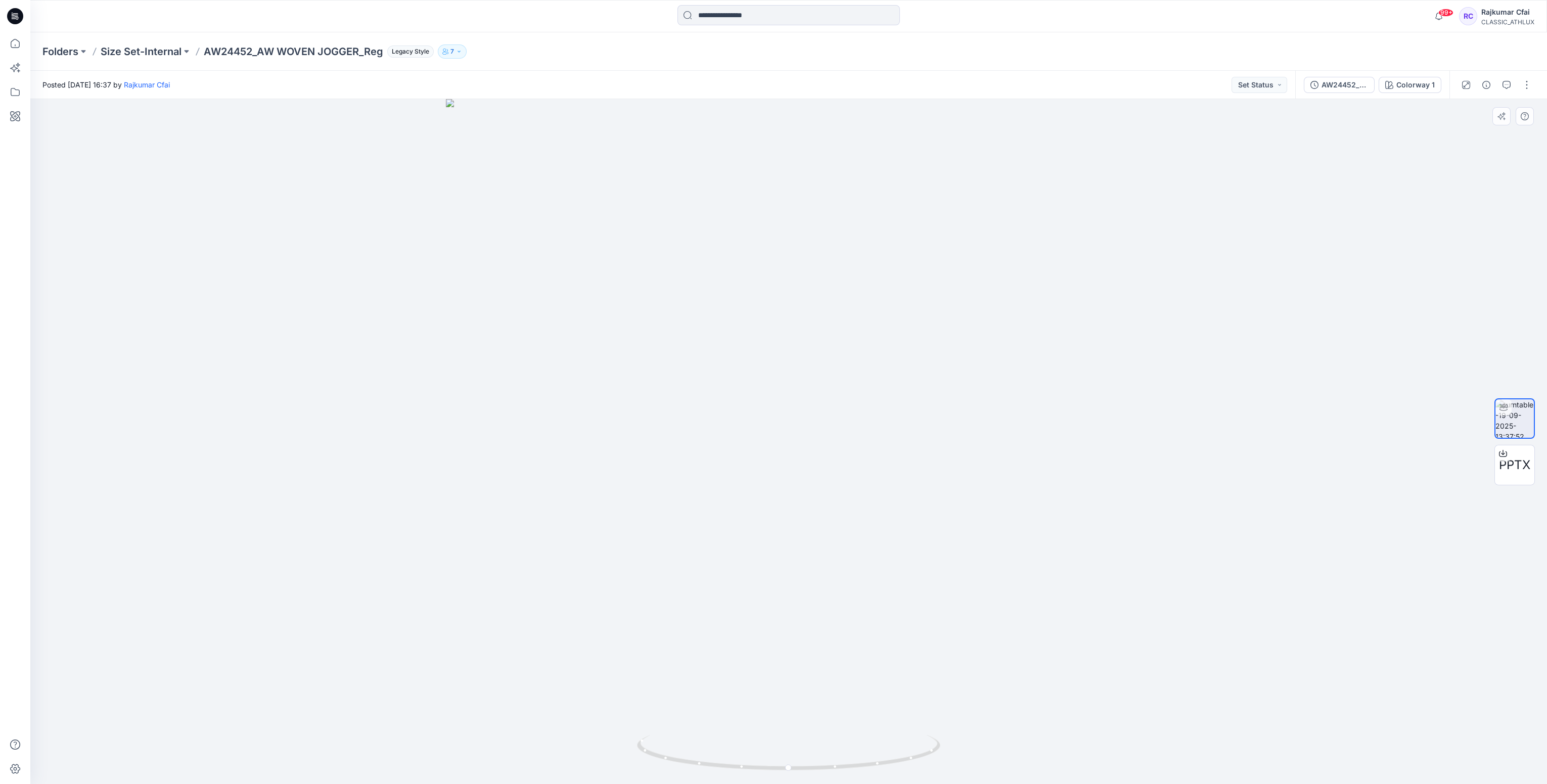
click at [1154, 369] on div at bounding box center [789, 441] width 1516 height 685
drag, startPoint x: 19, startPoint y: 15, endPoint x: 20, endPoint y: 21, distance: 6.1
click at [19, 15] on icon at bounding box center [15, 16] width 16 height 16
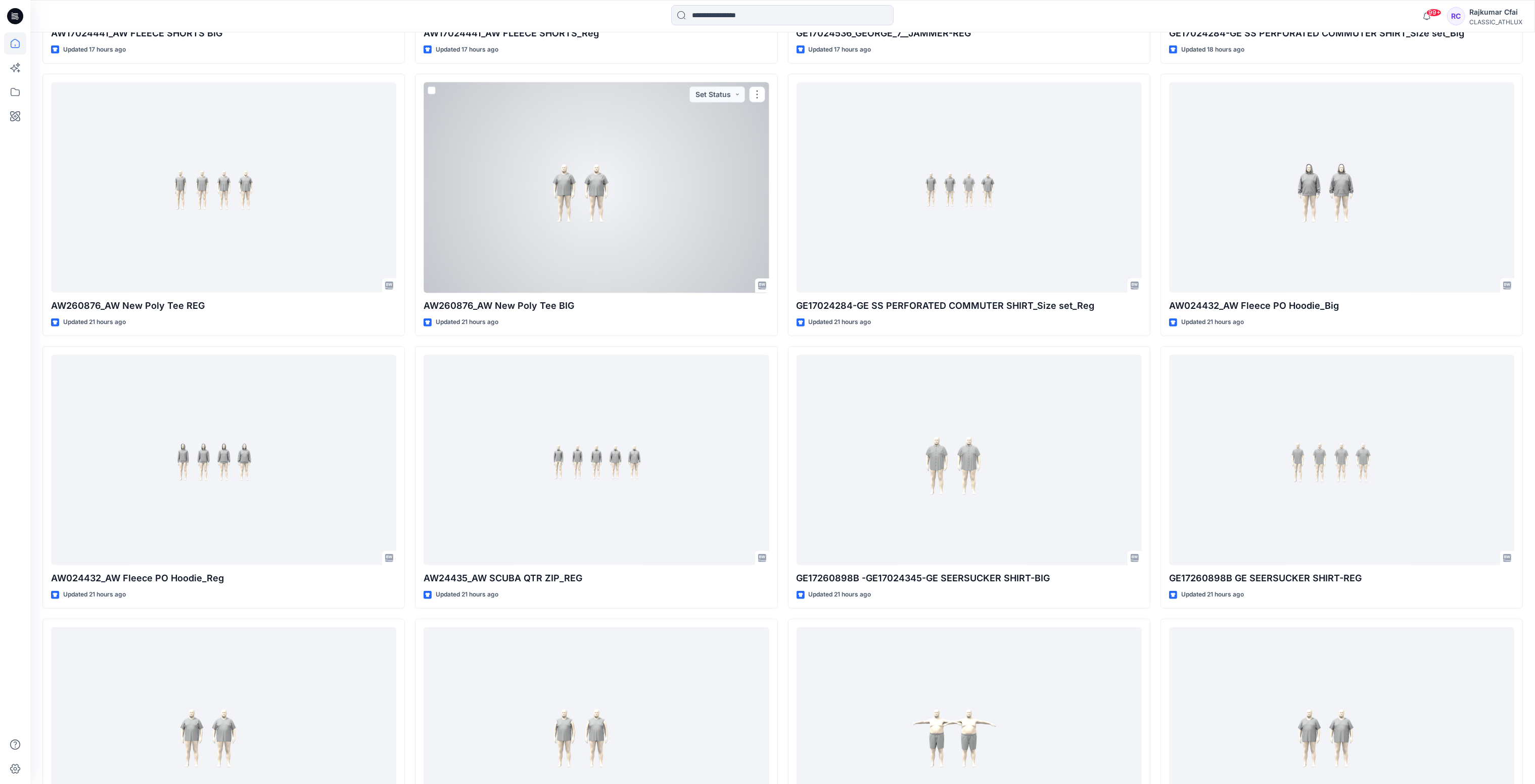
scroll to position [1667, 0]
